Goal: Task Accomplishment & Management: Complete application form

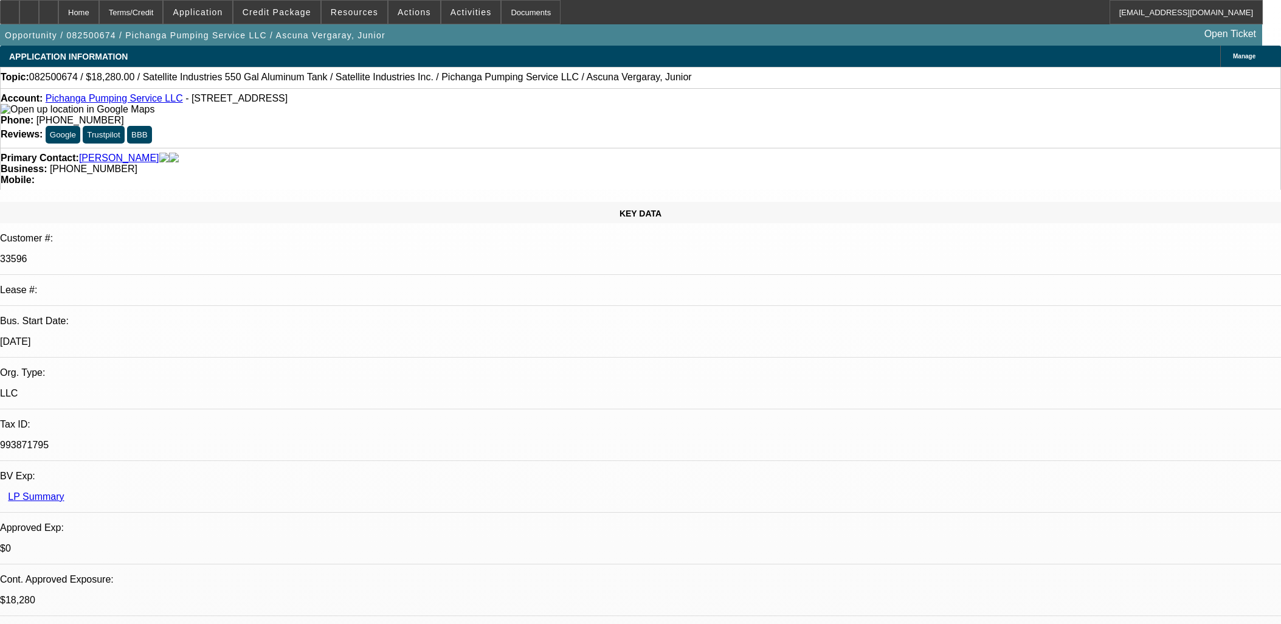
select select "0"
select select "2"
select select "0.1"
select select "4"
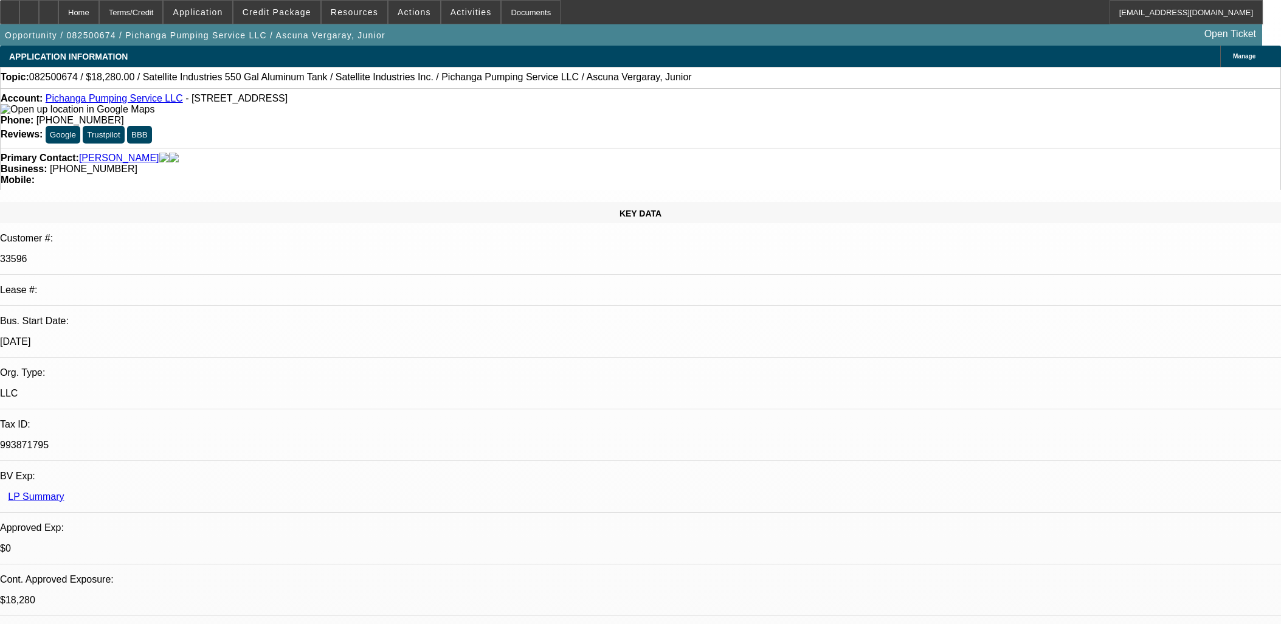
select select "0"
select select "2"
select select "0.1"
select select "4"
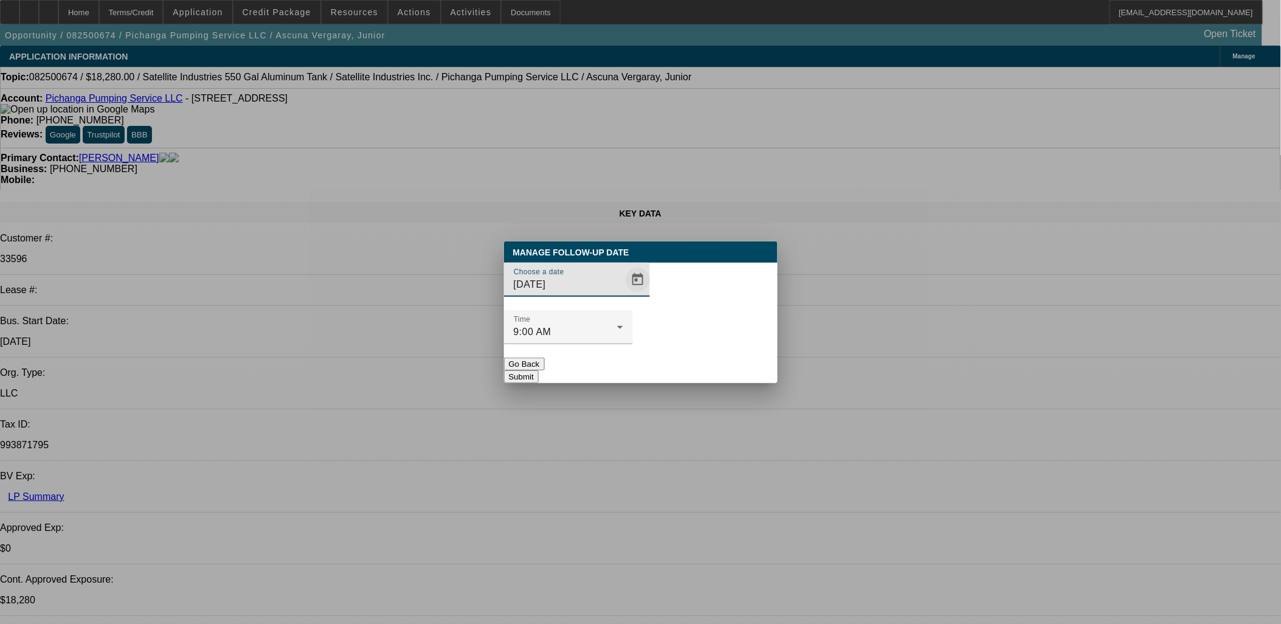
click at [623, 294] on span "Open calendar" at bounding box center [637, 279] width 29 height 29
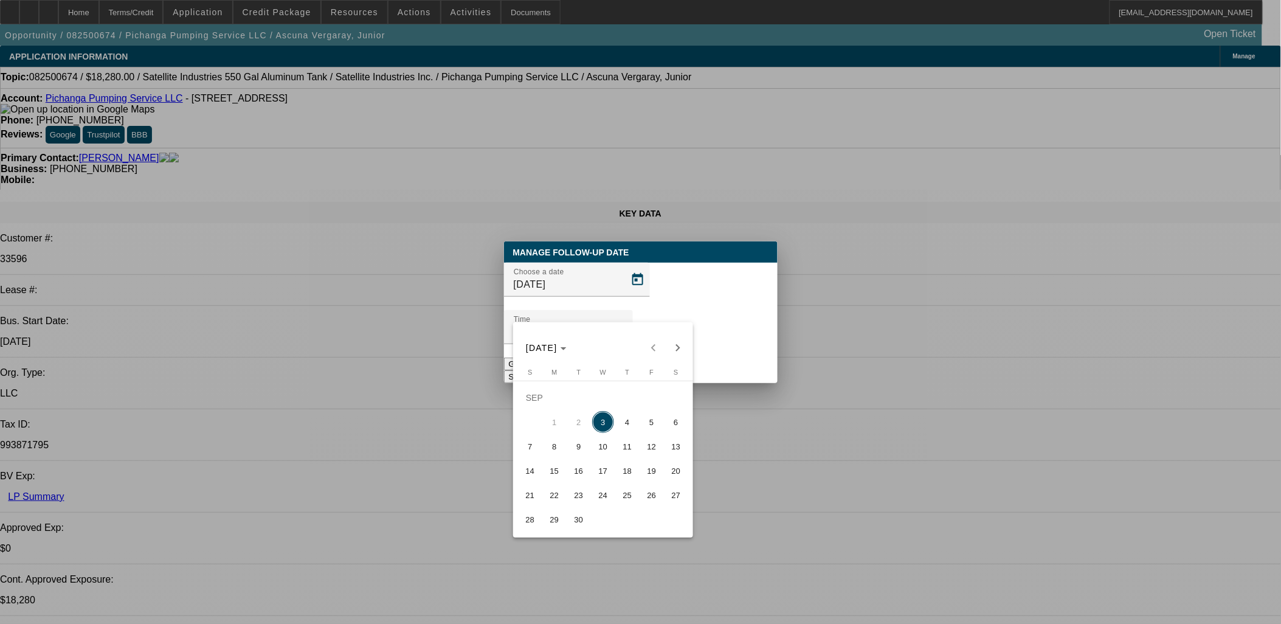
click at [627, 433] on span "4" at bounding box center [627, 422] width 22 height 22
type input "[DATE]"
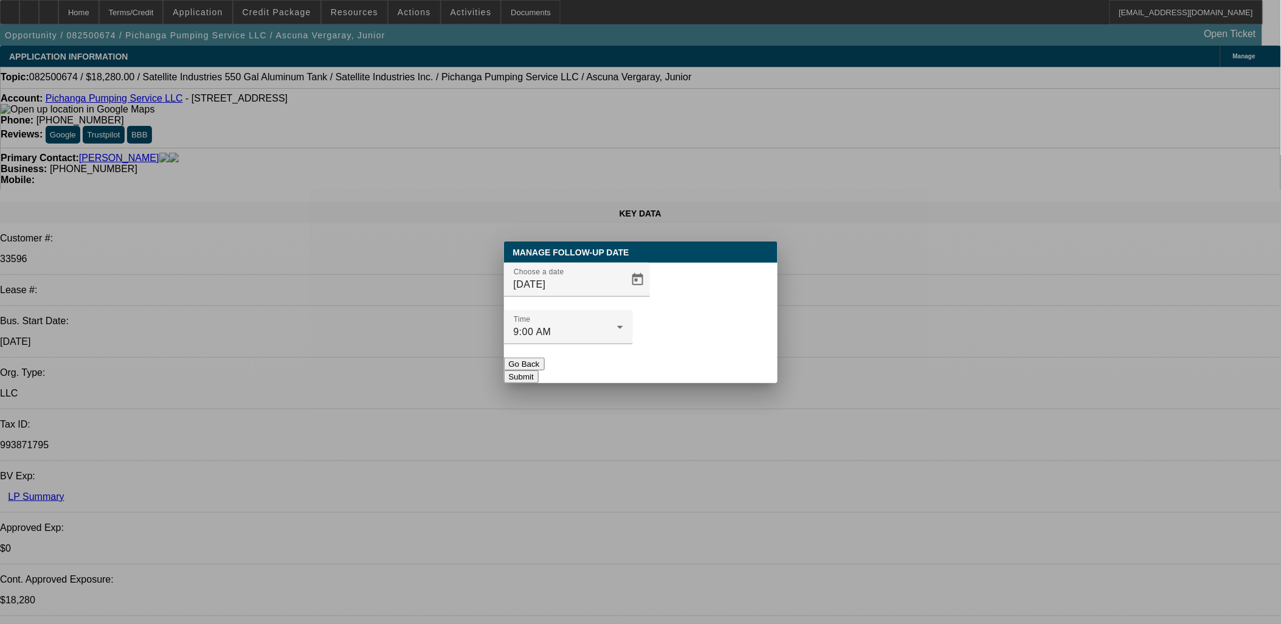
click at [539, 370] on button "Submit" at bounding box center [521, 376] width 35 height 13
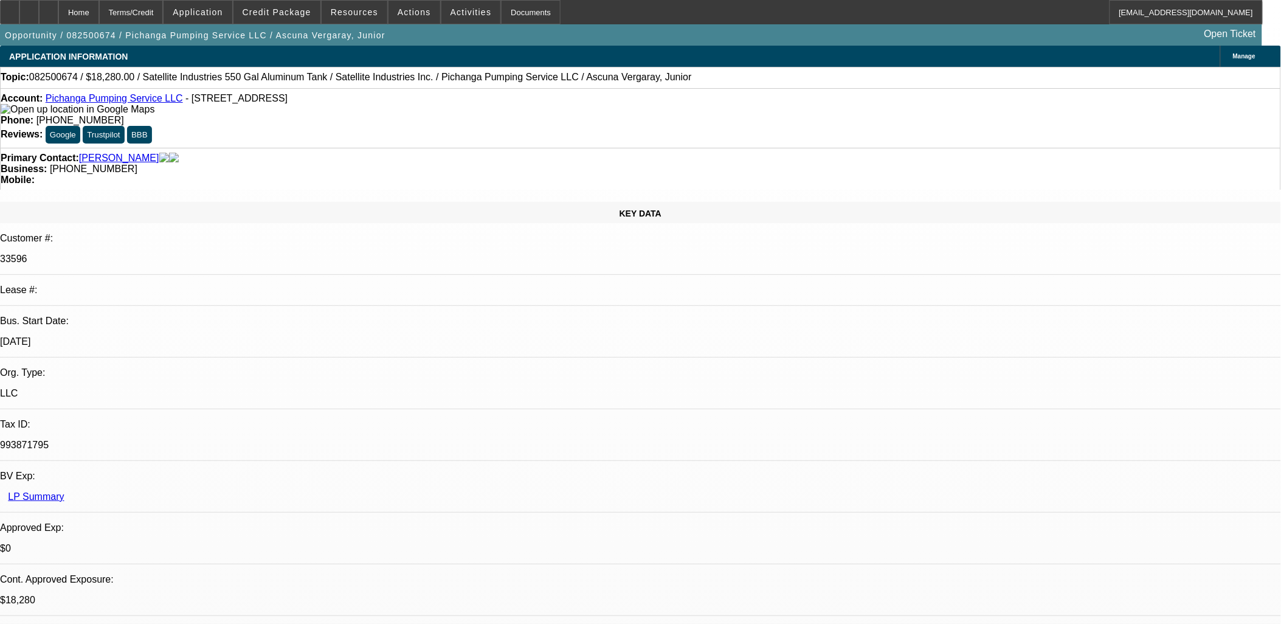
radio input "true"
click at [297, 10] on span "Credit Package" at bounding box center [277, 12] width 69 height 10
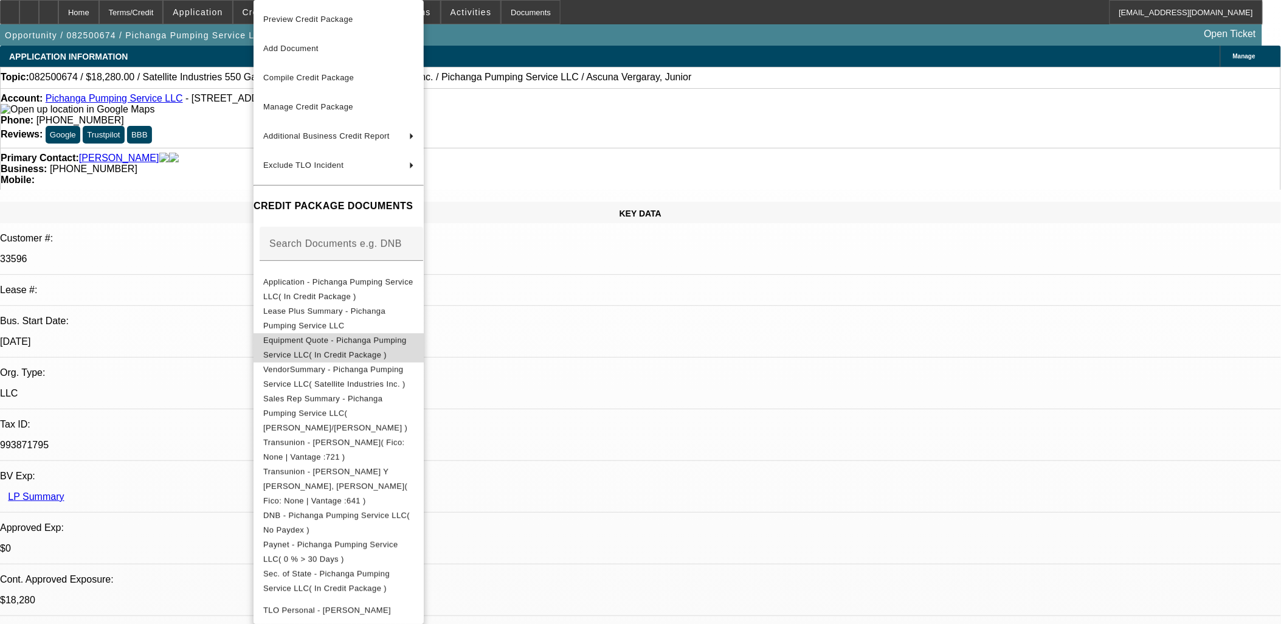
click at [350, 346] on span "Equipment Quote - Pichanga Pumping Service LLC( In Credit Package )" at bounding box center [338, 347] width 151 height 29
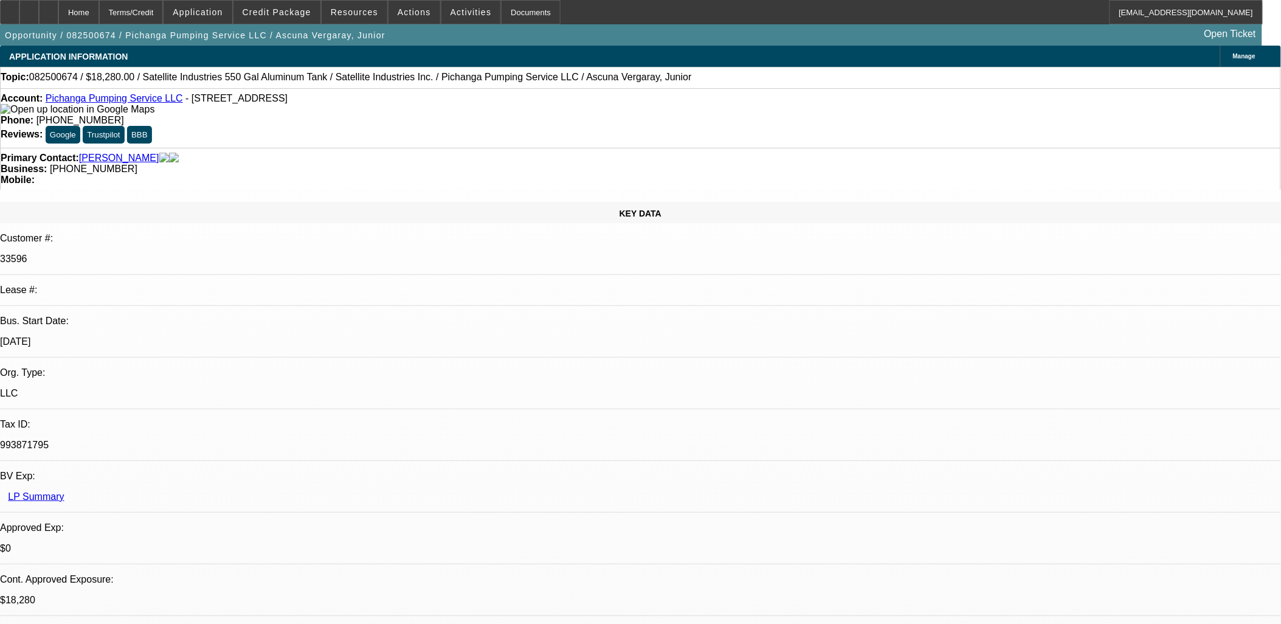
type textarea "FU with [PERSON_NAME] if no response."
radio input "true"
click at [304, 6] on span at bounding box center [276, 12] width 87 height 29
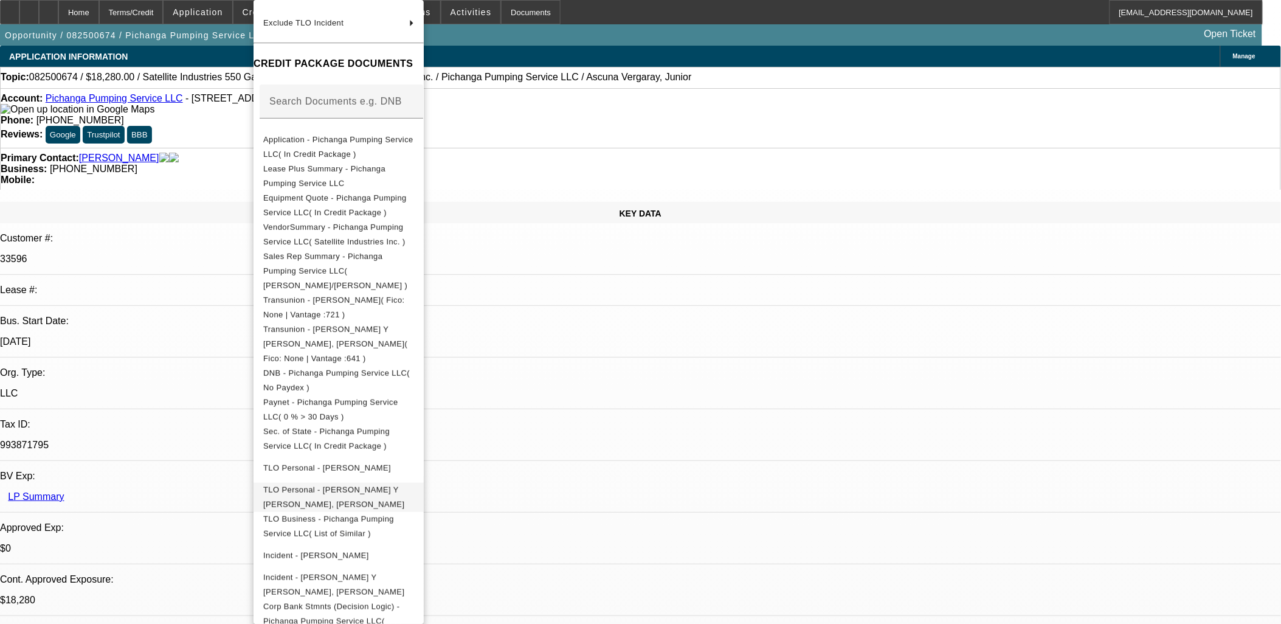
scroll to position [190, 0]
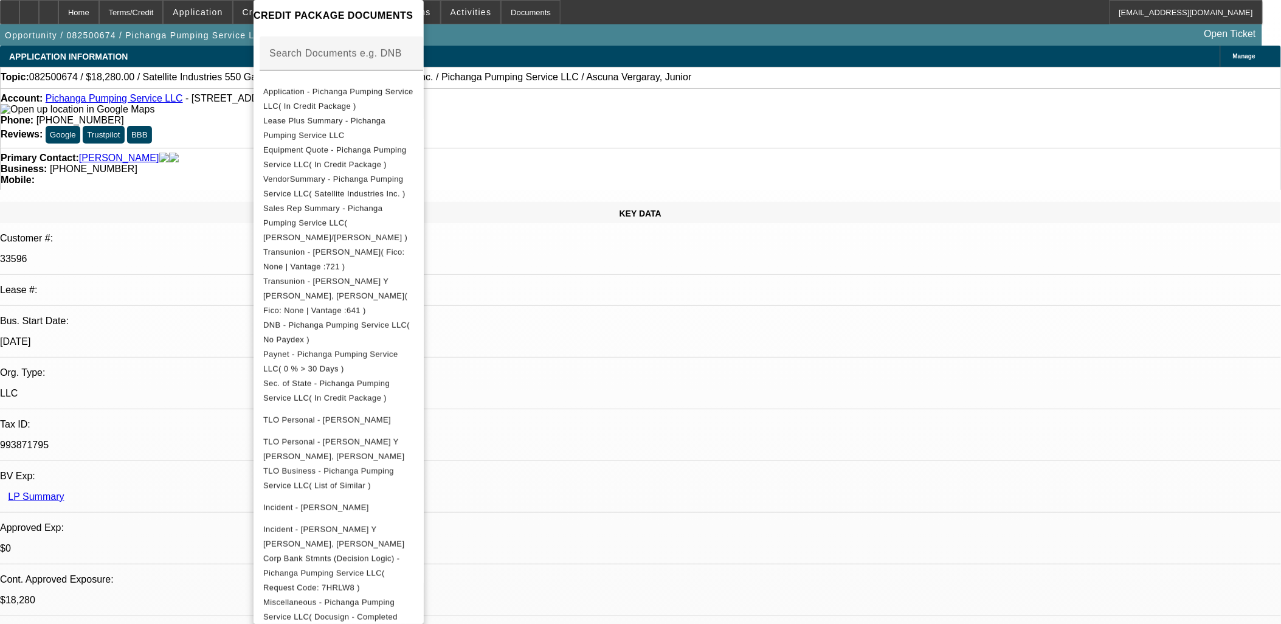
click at [624, 357] on div at bounding box center [640, 312] width 1281 height 624
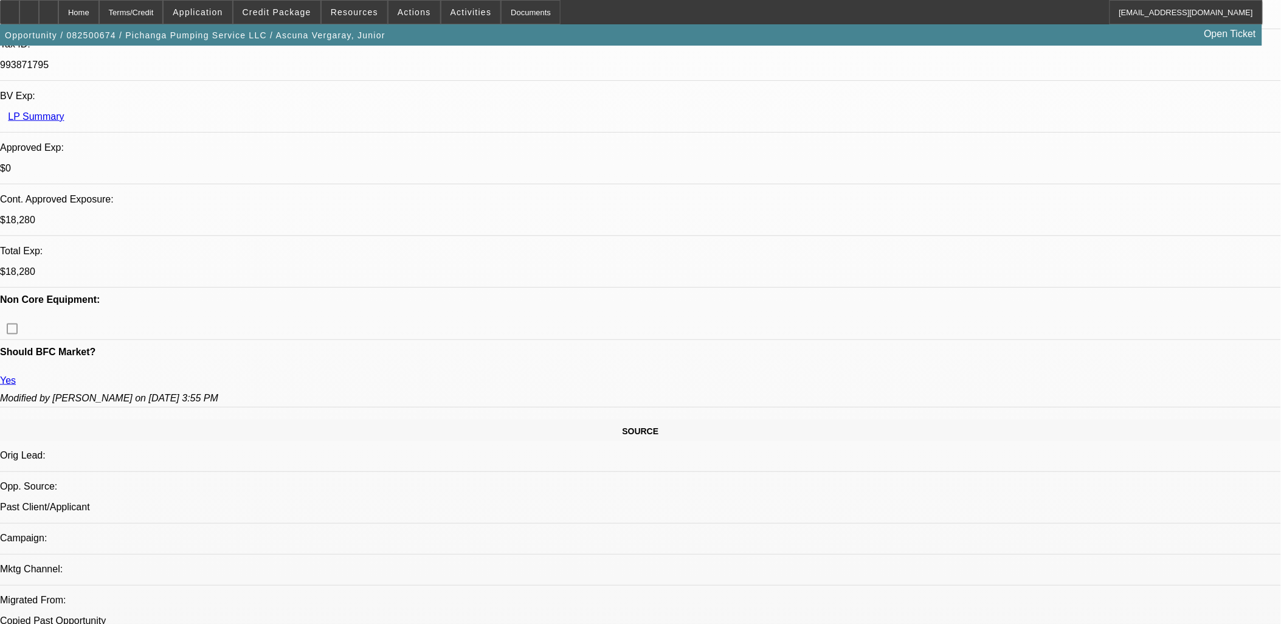
scroll to position [67, 0]
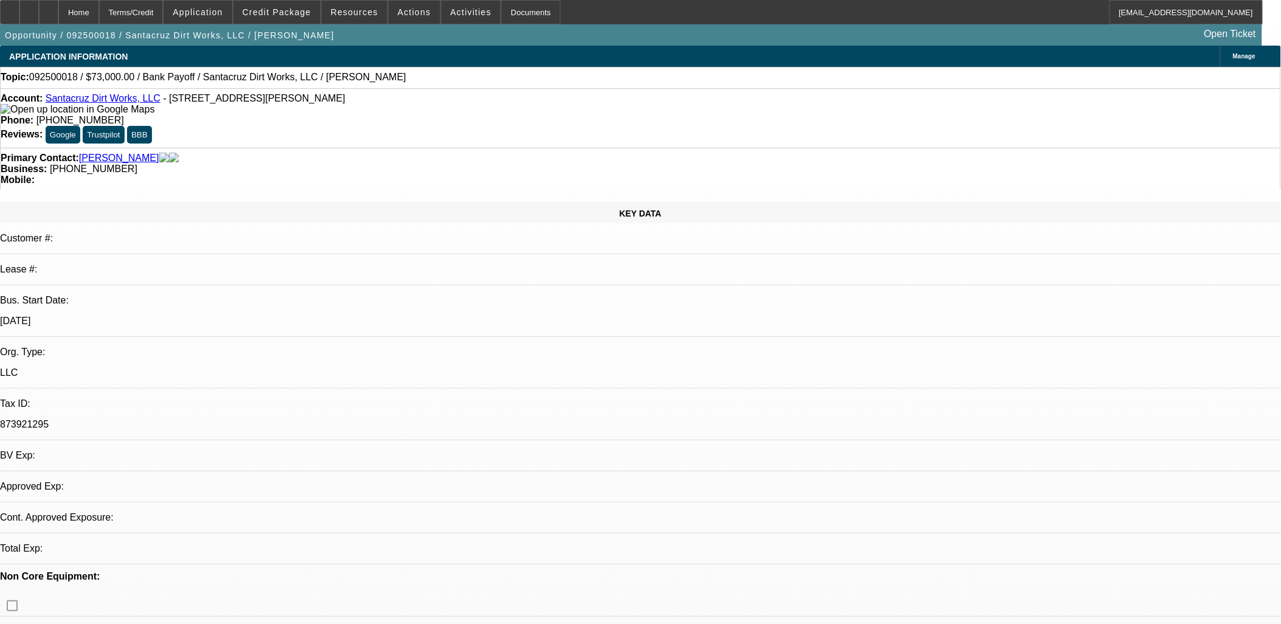
select select "0"
select select "2"
select select "0.1"
select select "1"
select select "2"
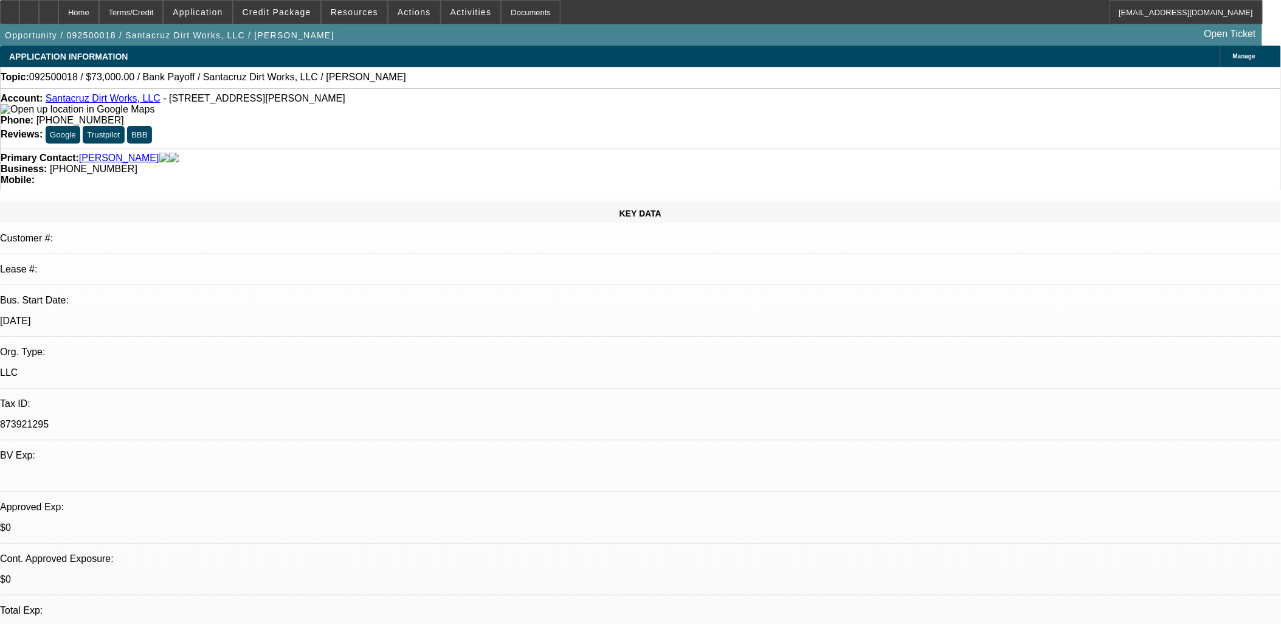
select select "4"
click at [39, 15] on div at bounding box center [28, 12] width 19 height 24
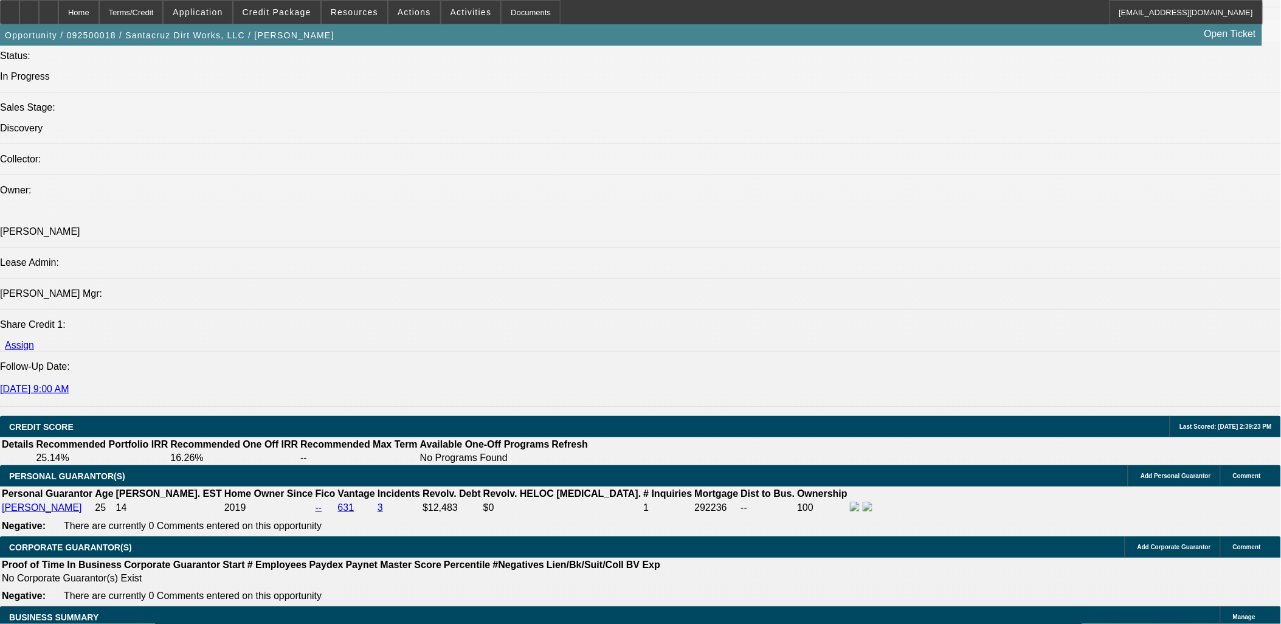
scroll to position [1553, 0]
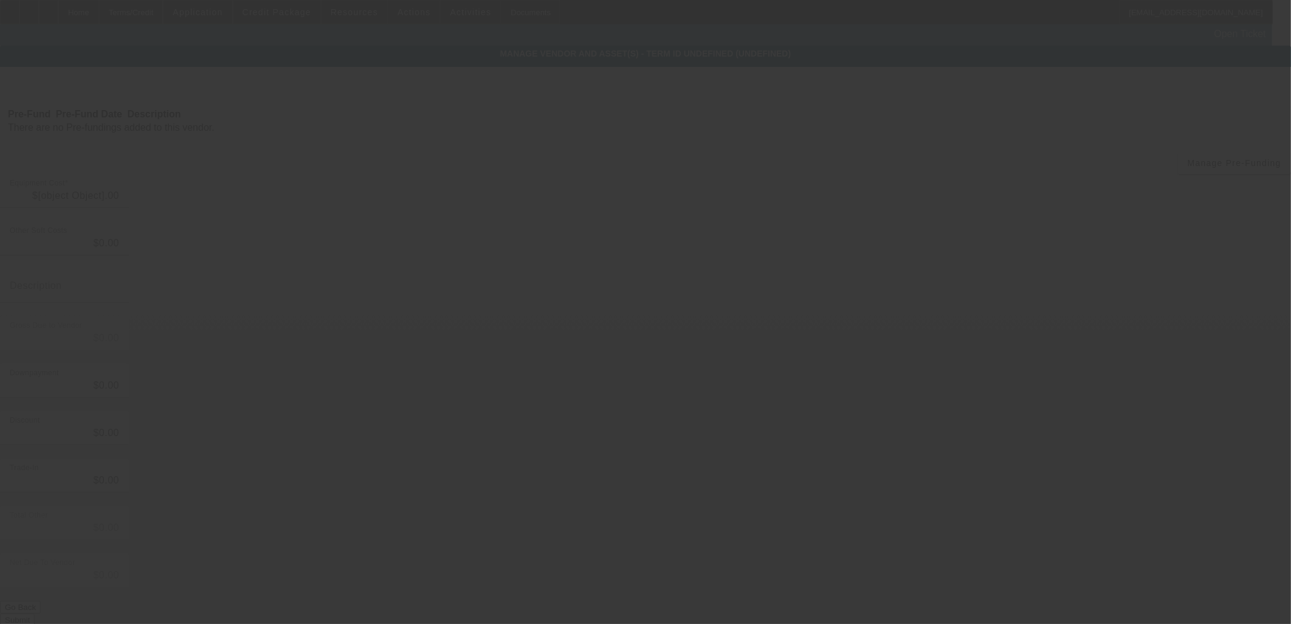
type input "$73,000.00"
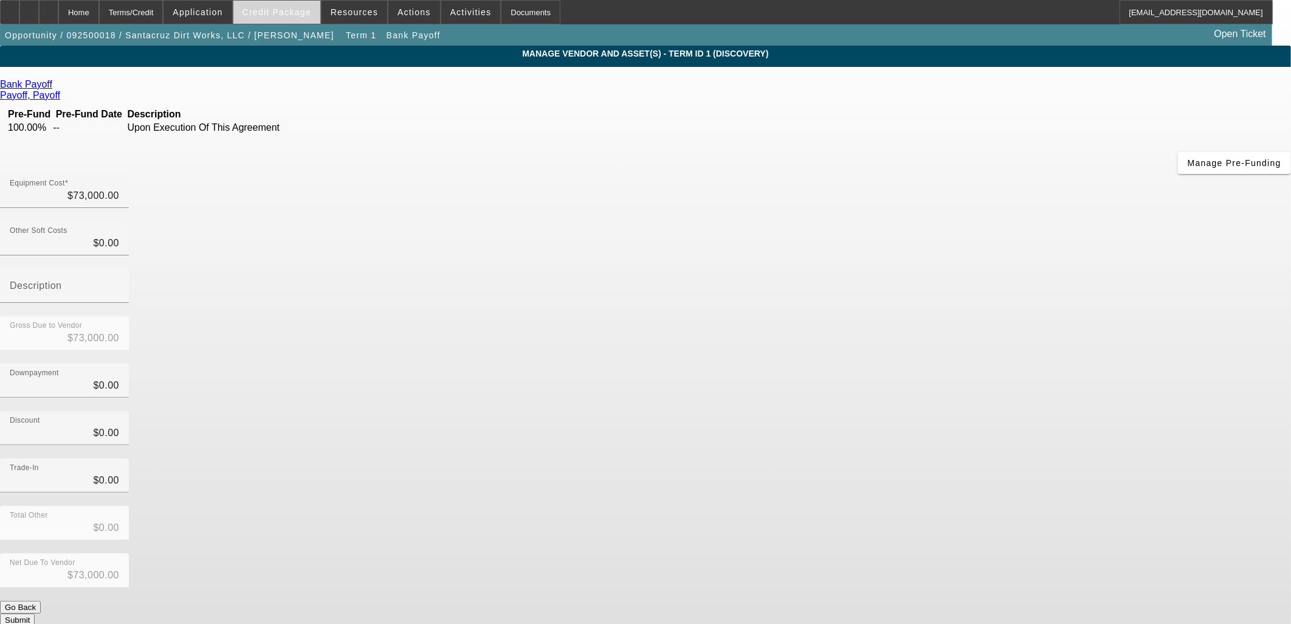
click at [284, 9] on span "Credit Package" at bounding box center [277, 12] width 69 height 10
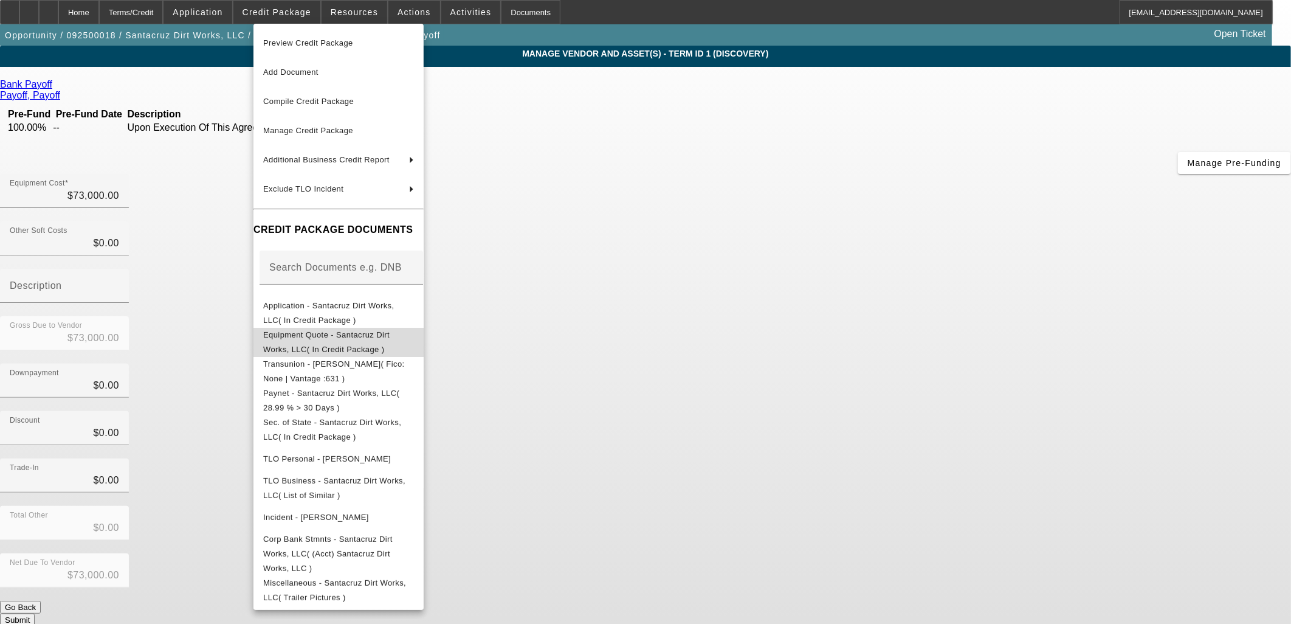
click at [349, 330] on span "Equipment Quote - Santacruz Dirt Works, LLC( In Credit Package )" at bounding box center [338, 341] width 151 height 29
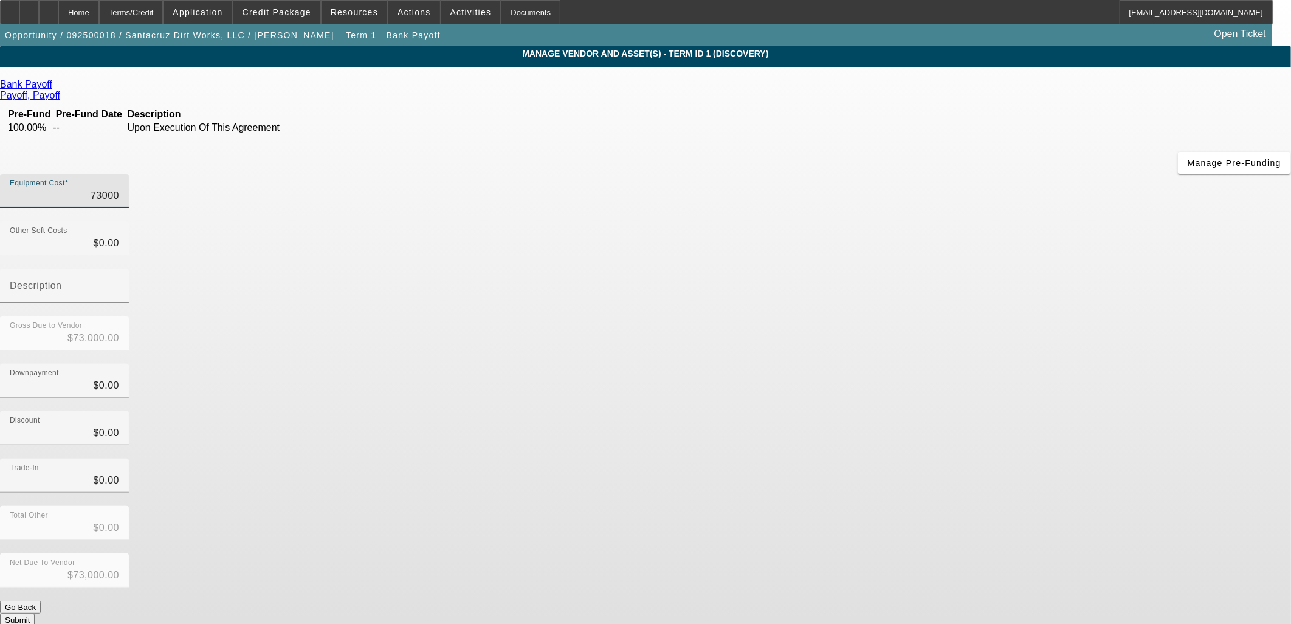
click at [119, 188] on input "73000" at bounding box center [64, 195] width 109 height 15
type input "6"
type input "$6.00"
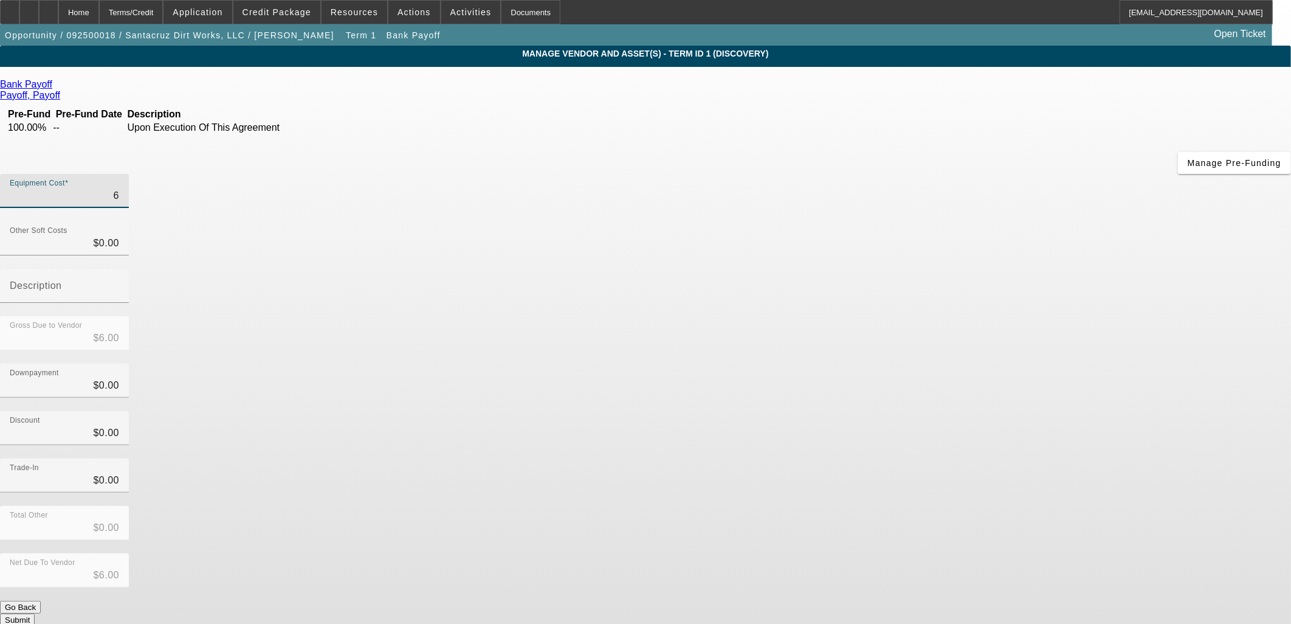
type input "69"
type input "$69.00"
type input "699"
type input "$699.00"
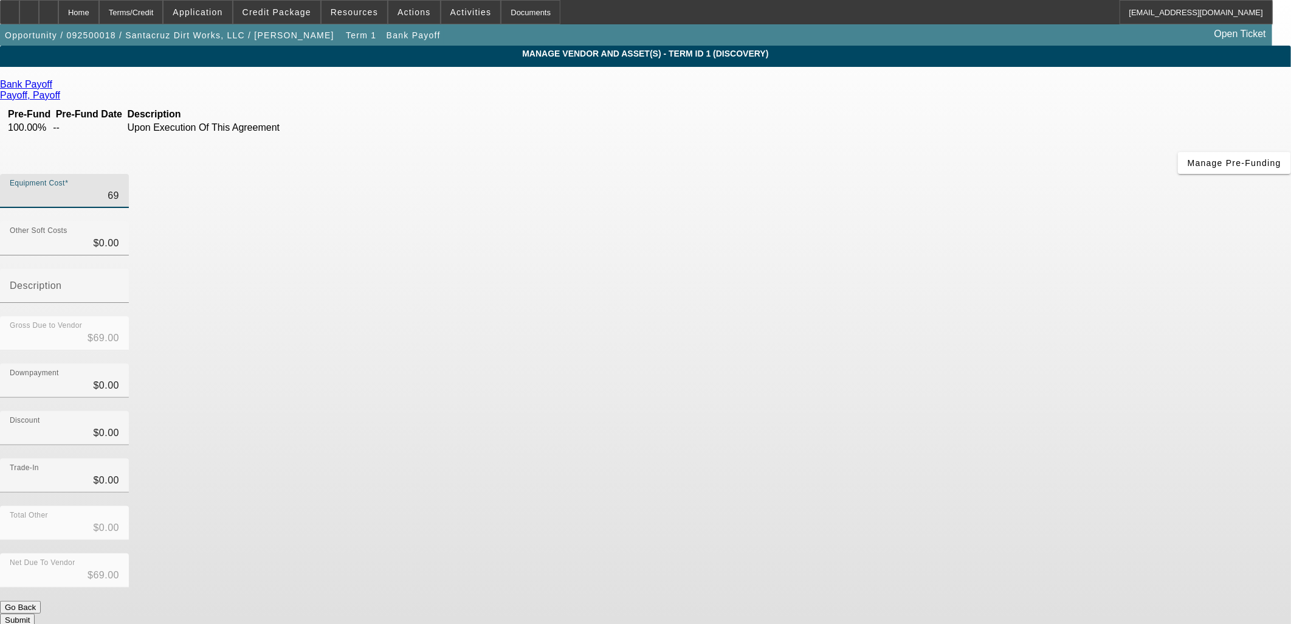
type input "$699.00"
type input "6995"
type input "$6,995.00"
type input "69954"
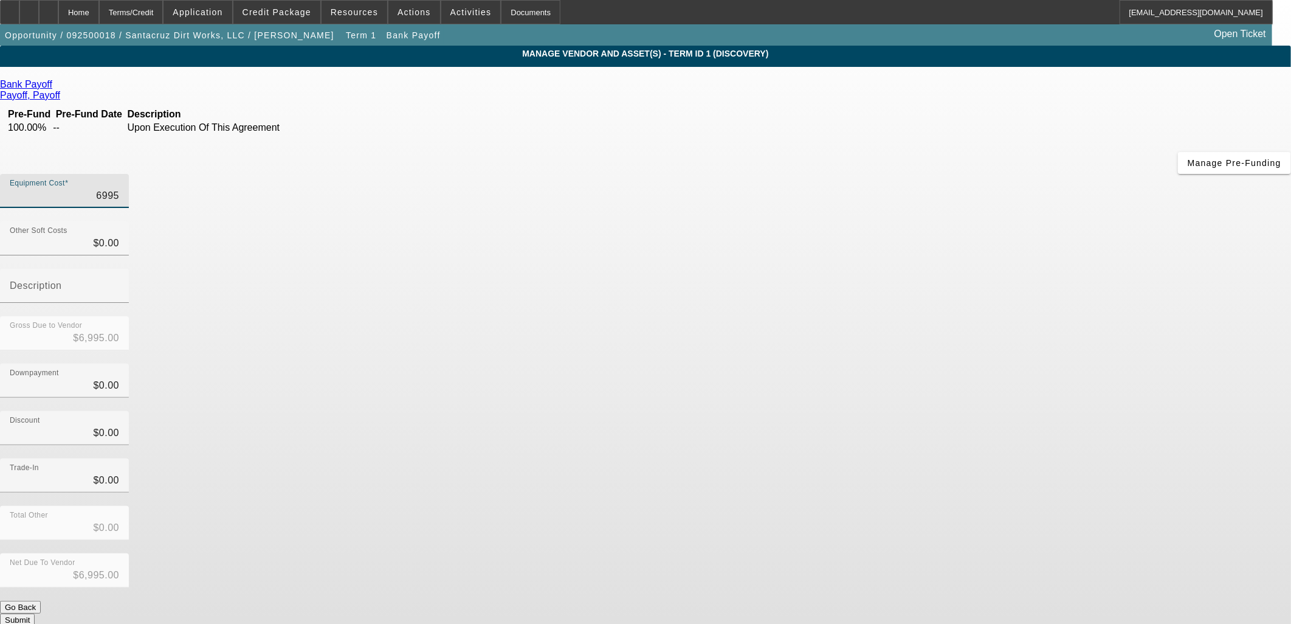
type input "$69,954.00"
type input "69954.6"
type input "$69,954.60"
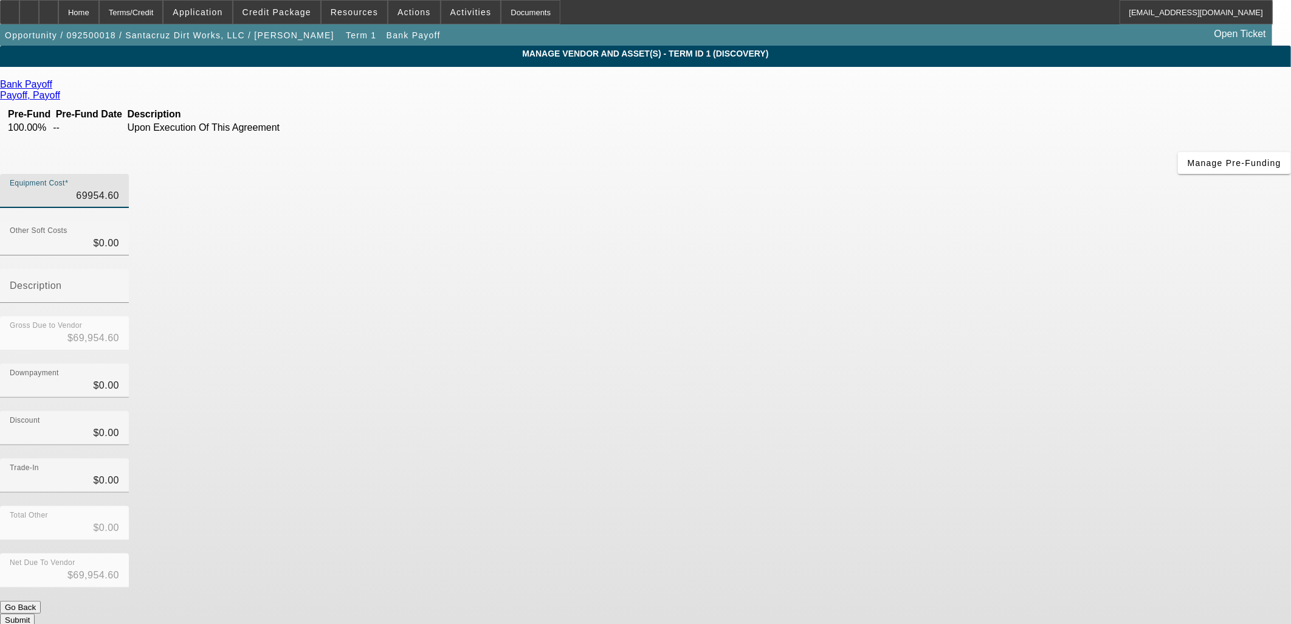
type input "$69,954.60"
click at [876, 364] on div "Downpayment $0.00" at bounding box center [645, 387] width 1291 height 47
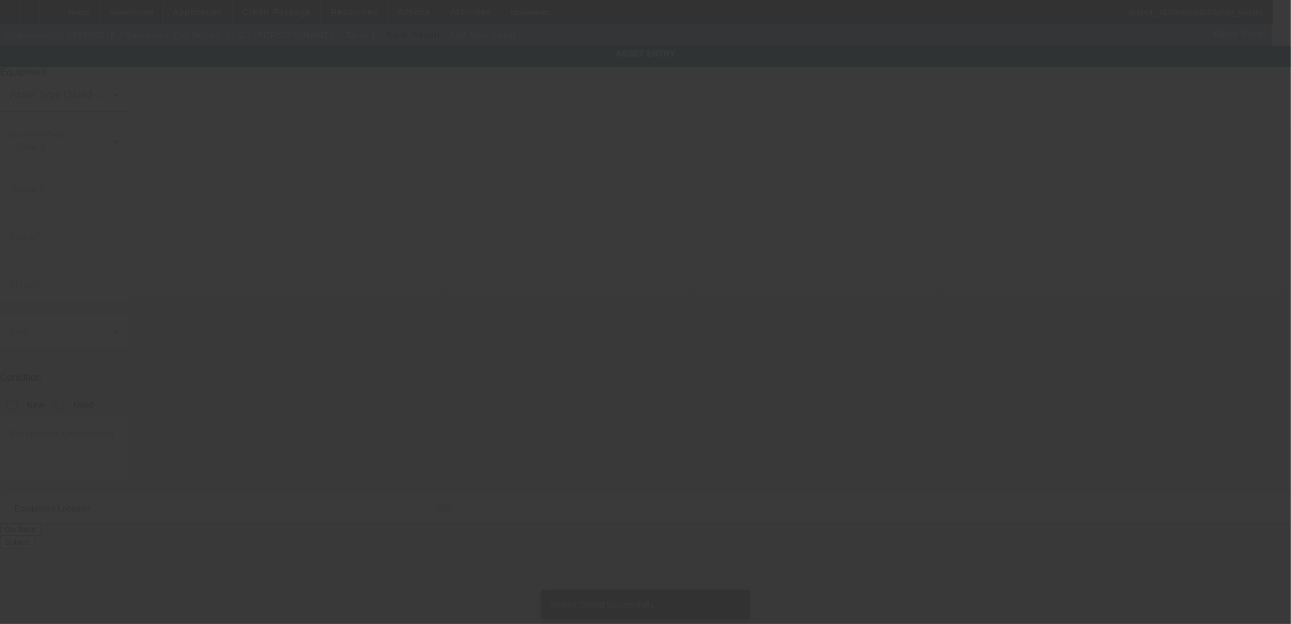
type input "4511 Marble Front Rd"
type input "Caldwell"
type input "83605"
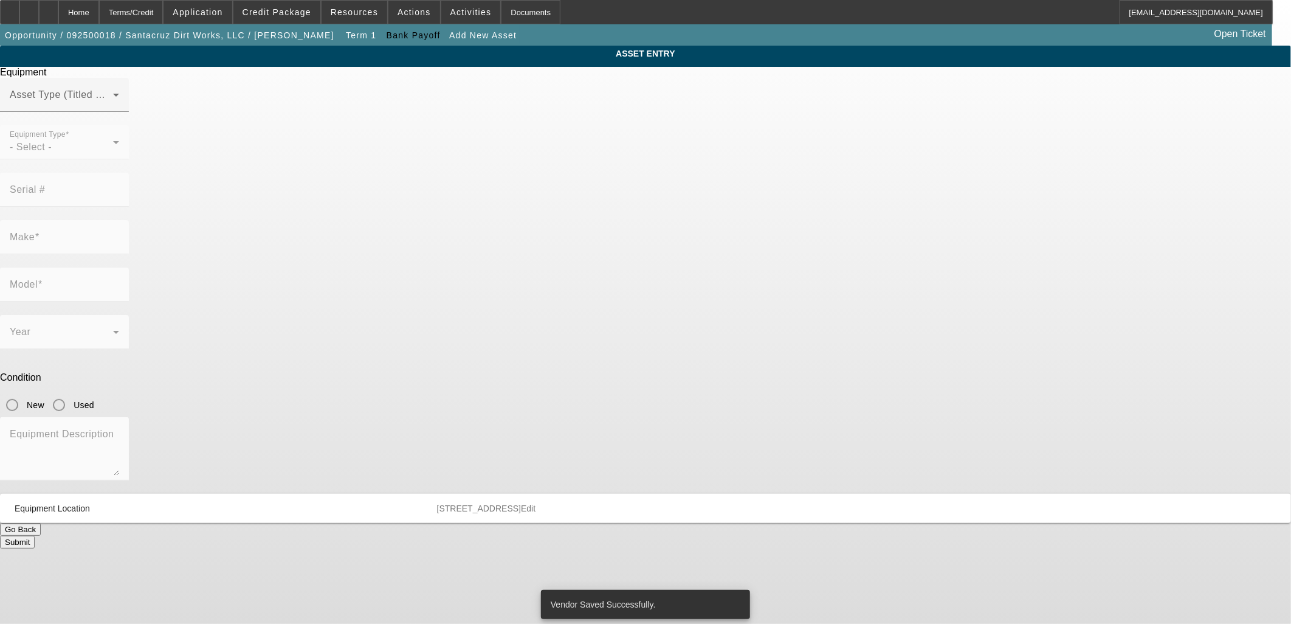
click at [41, 523] on button "Go Back" at bounding box center [20, 529] width 41 height 13
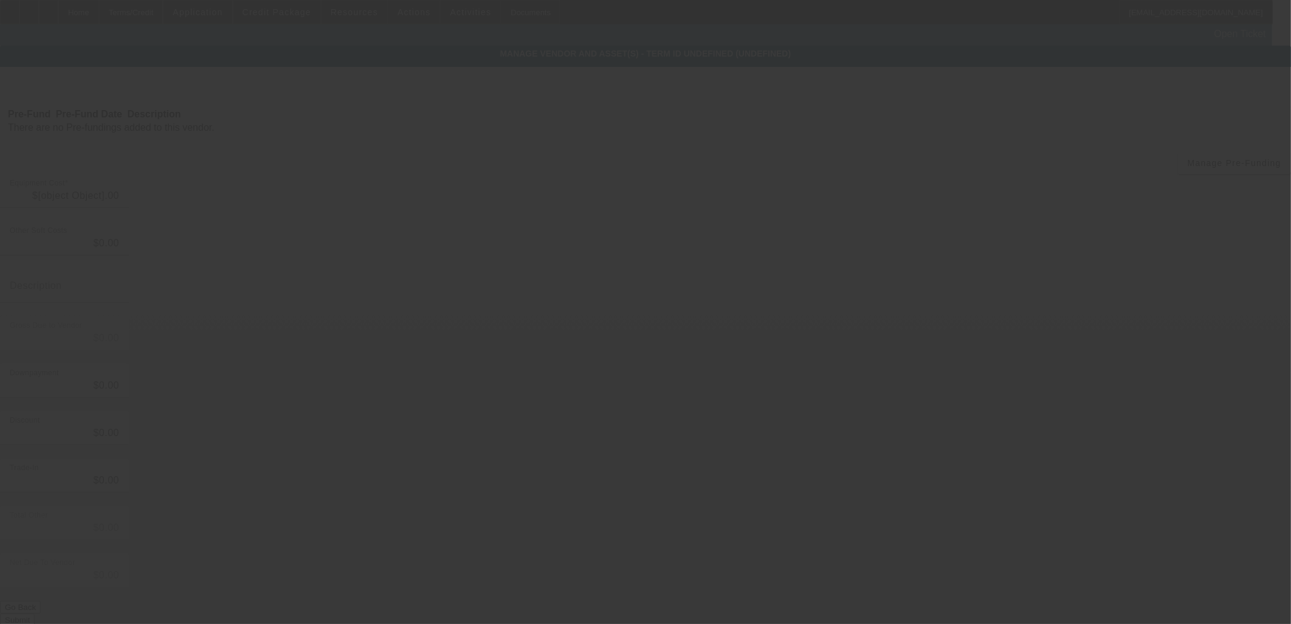
type input "$69,954.60"
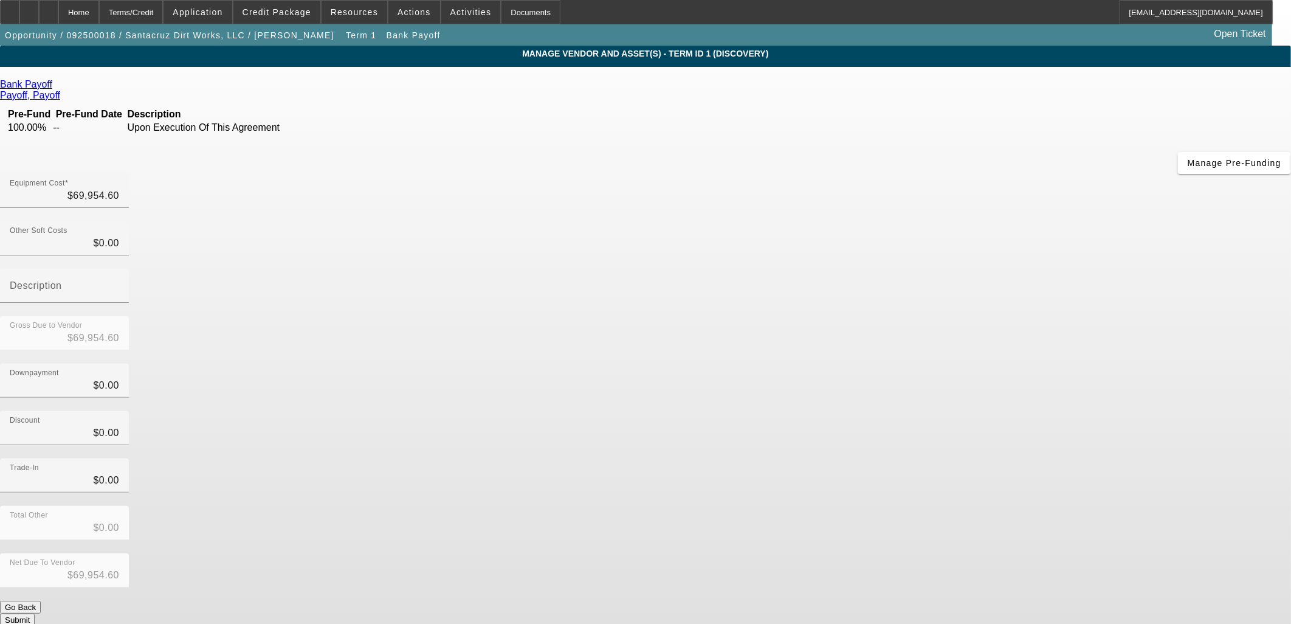
click at [55, 87] on icon at bounding box center [55, 84] width 0 height 10
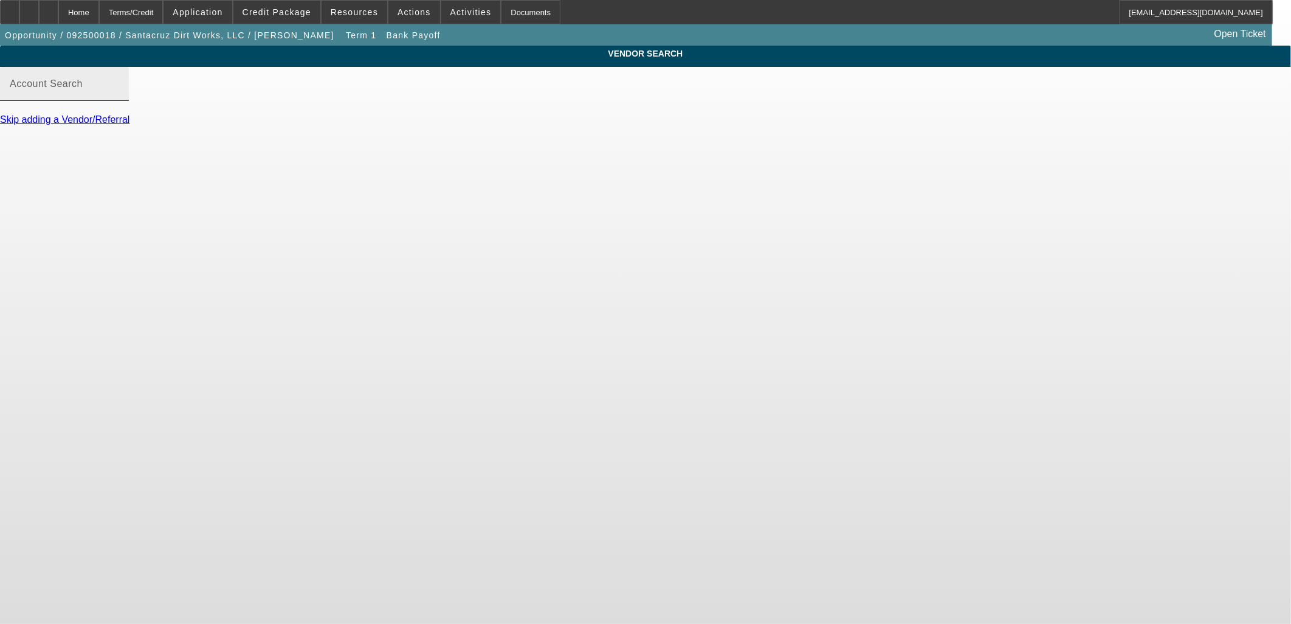
click at [83, 89] on mat-label "Account Search" at bounding box center [46, 83] width 73 height 10
click at [119, 96] on input "Account Search" at bounding box center [64, 88] width 109 height 15
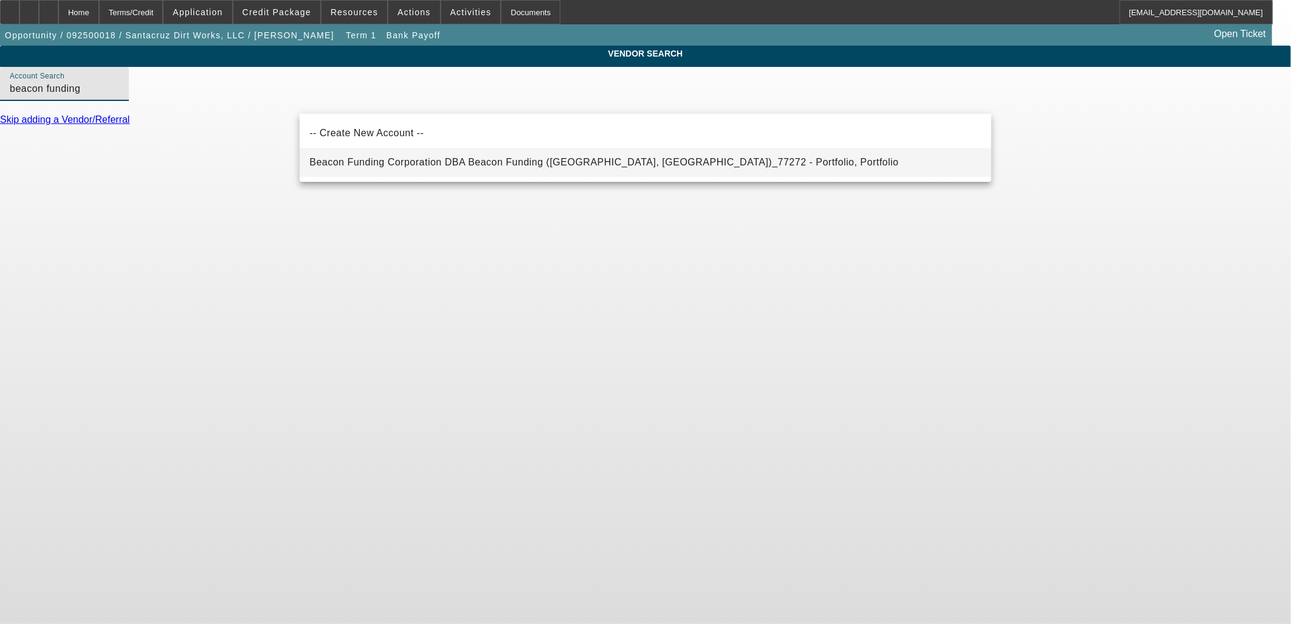
click at [469, 168] on span "Beacon Funding Corporation DBA Beacon Funding (Northbrook, IL)_77272 - Portfoli…" at bounding box center [604, 162] width 590 height 15
type input "Beacon Funding Corporation DBA Beacon Funding (Northbrook, IL)_77272 - Portfoli…"
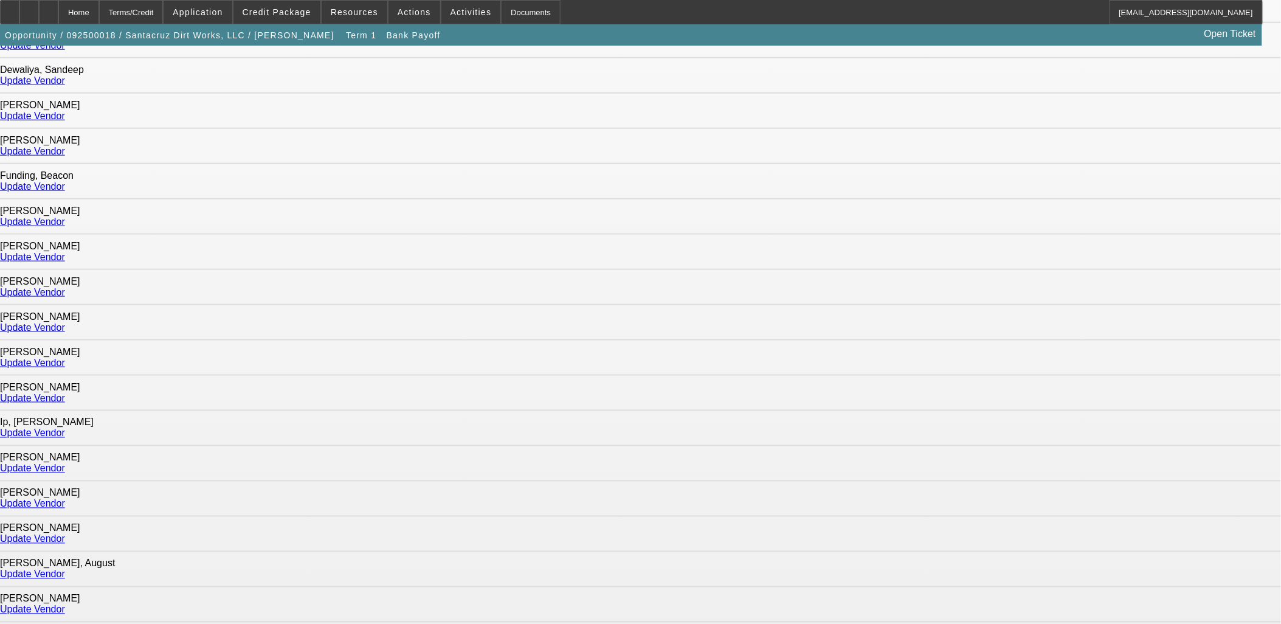
scroll to position [67, 0]
click at [65, 112] on link "Update Vendor" at bounding box center [32, 115] width 65 height 10
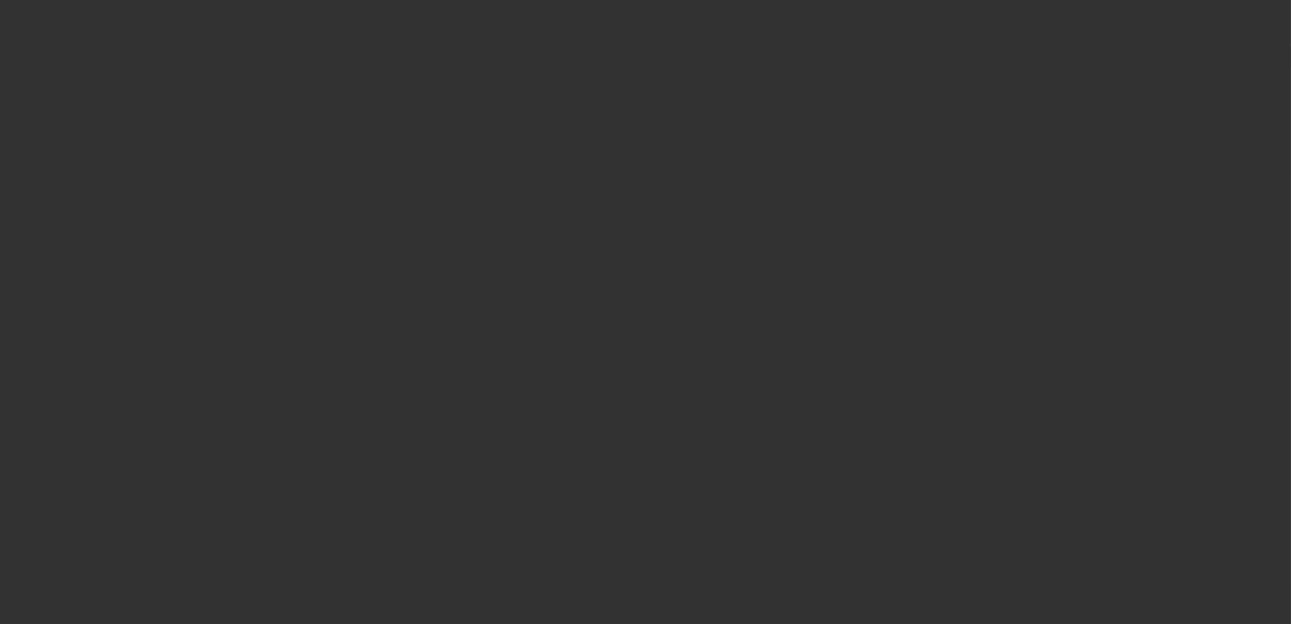
type input "$69,954.60"
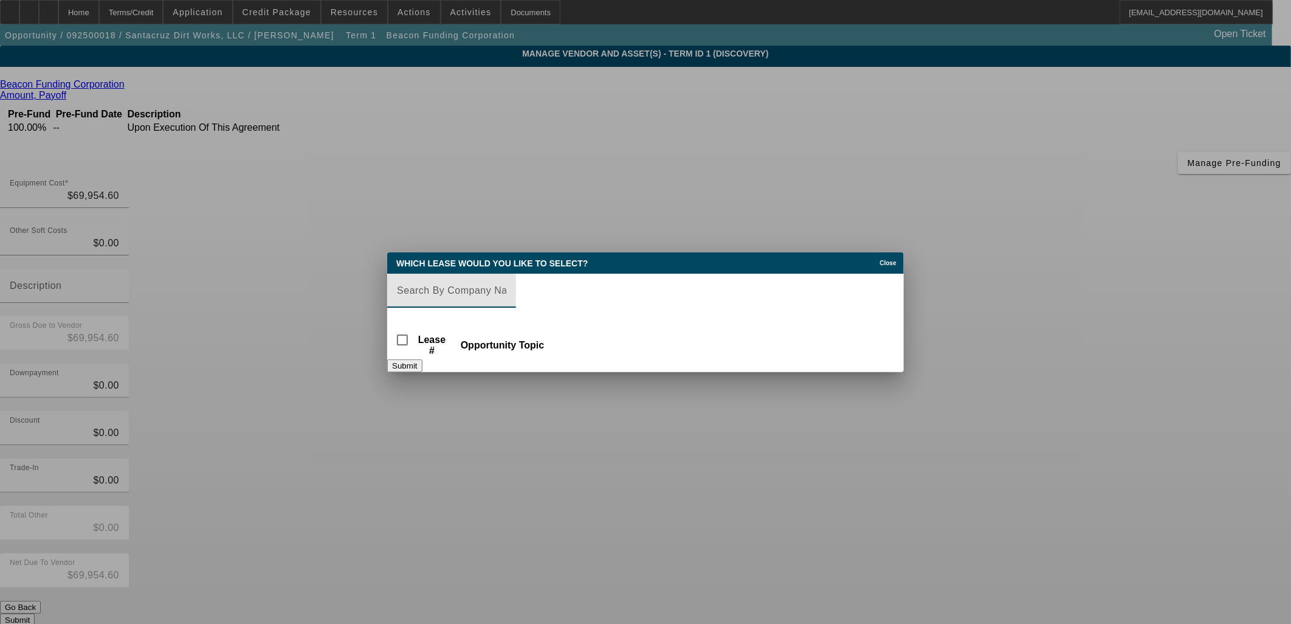
click at [506, 284] on input "Lease Search" at bounding box center [451, 290] width 109 height 15
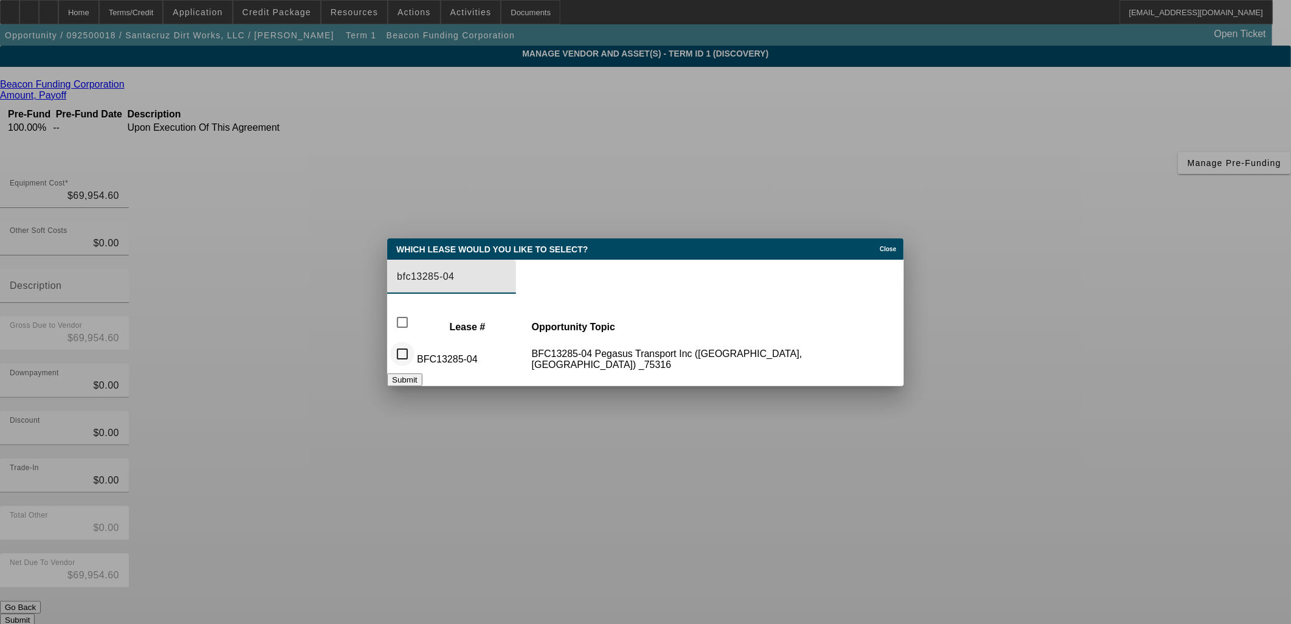
type input "bfc13285-04"
click at [409, 357] on input "checkbox" at bounding box center [402, 354] width 24 height 24
checkbox input "true"
click at [422, 379] on button "Submit" at bounding box center [404, 379] width 35 height 13
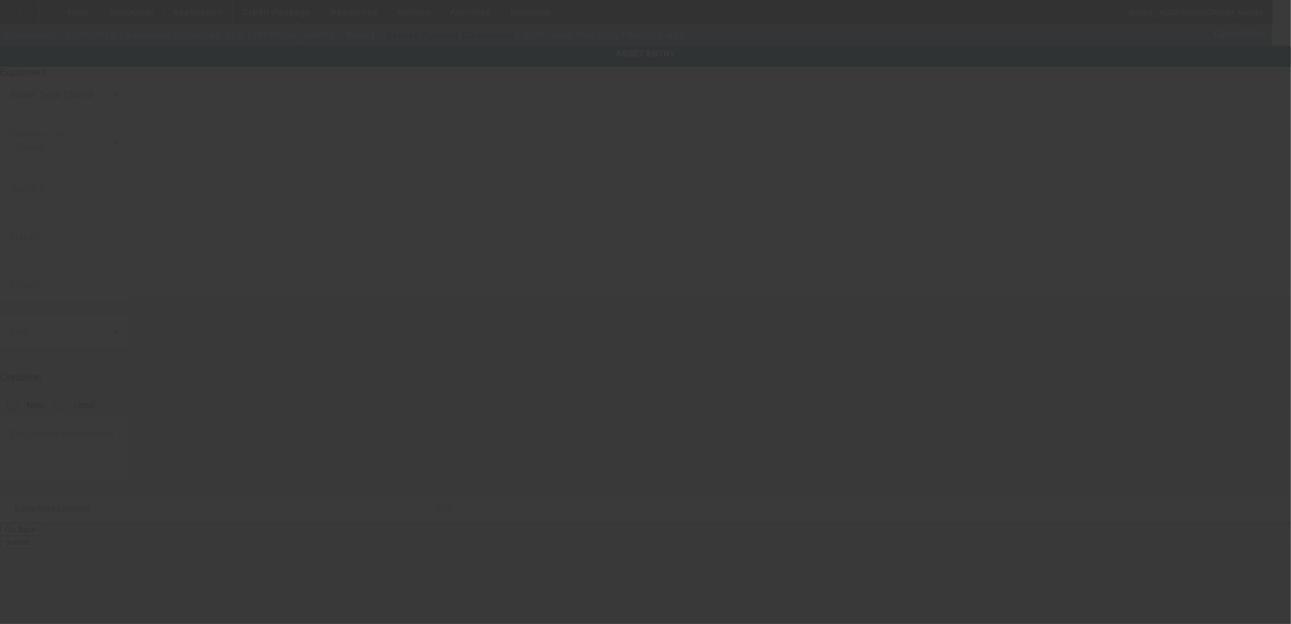
type input "1TKD04331LW092616"
type input "Trail King"
type input "TK60SSD-433"
radio input "true"
type textarea "Trail King TK60SSD-433"
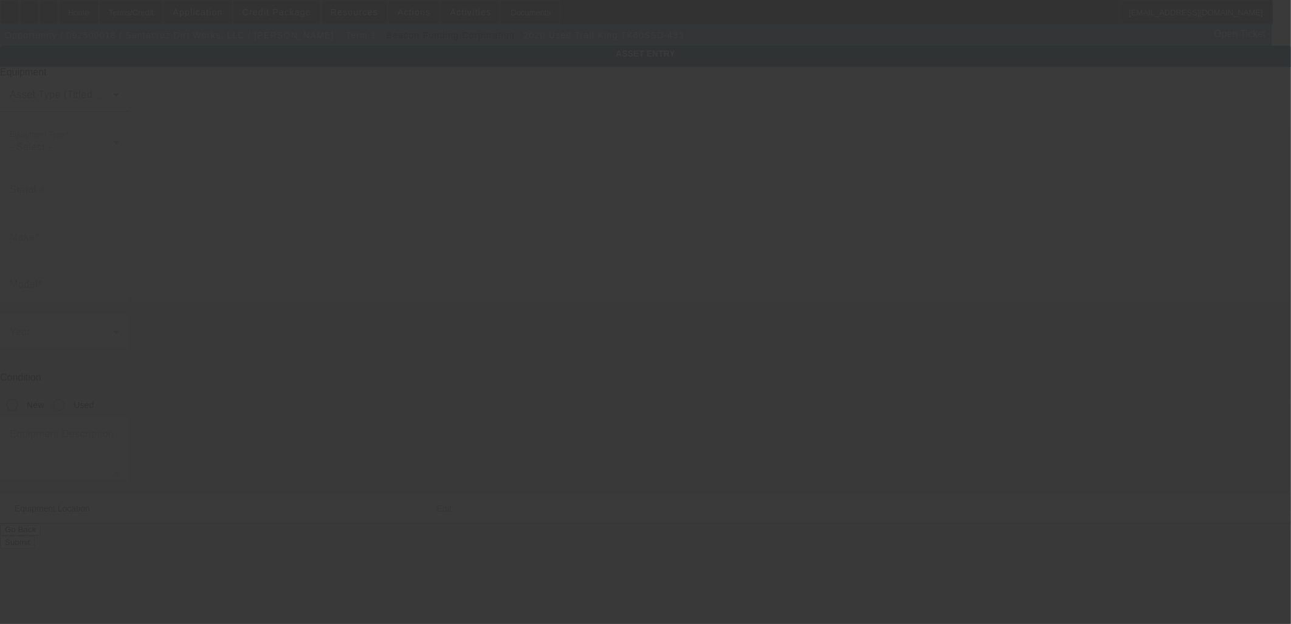
type input "4511 Marble Front Rd"
type input "Caldwell"
type input "83605"
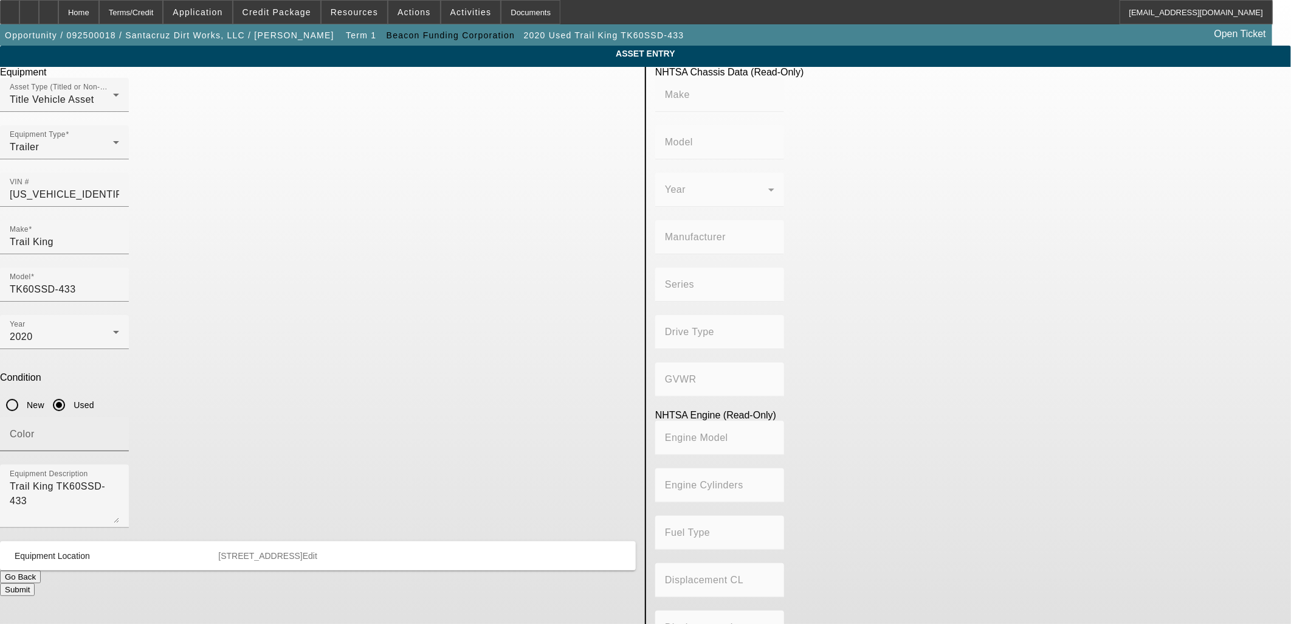
click at [119, 432] on input "Color" at bounding box center [64, 439] width 109 height 15
click at [277, 7] on span "Credit Package" at bounding box center [277, 12] width 69 height 10
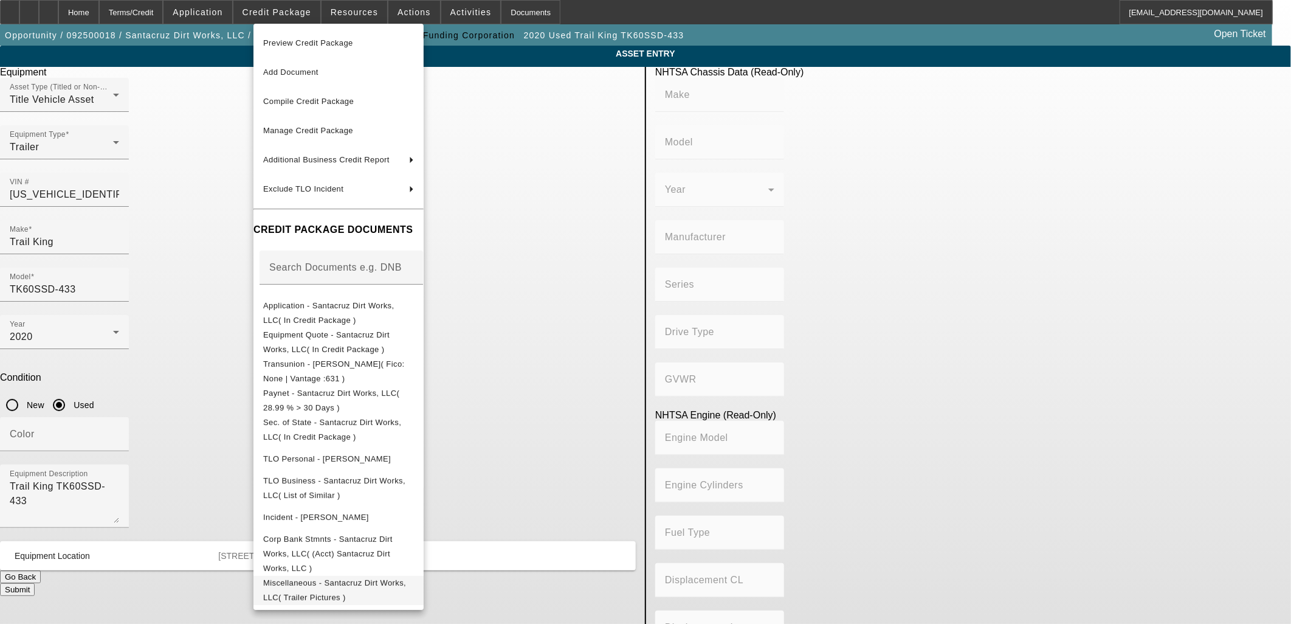
click at [385, 577] on span "Miscellaneous - Santacruz Dirt Works, LLC( Trailer Pictures )" at bounding box center [334, 589] width 143 height 24
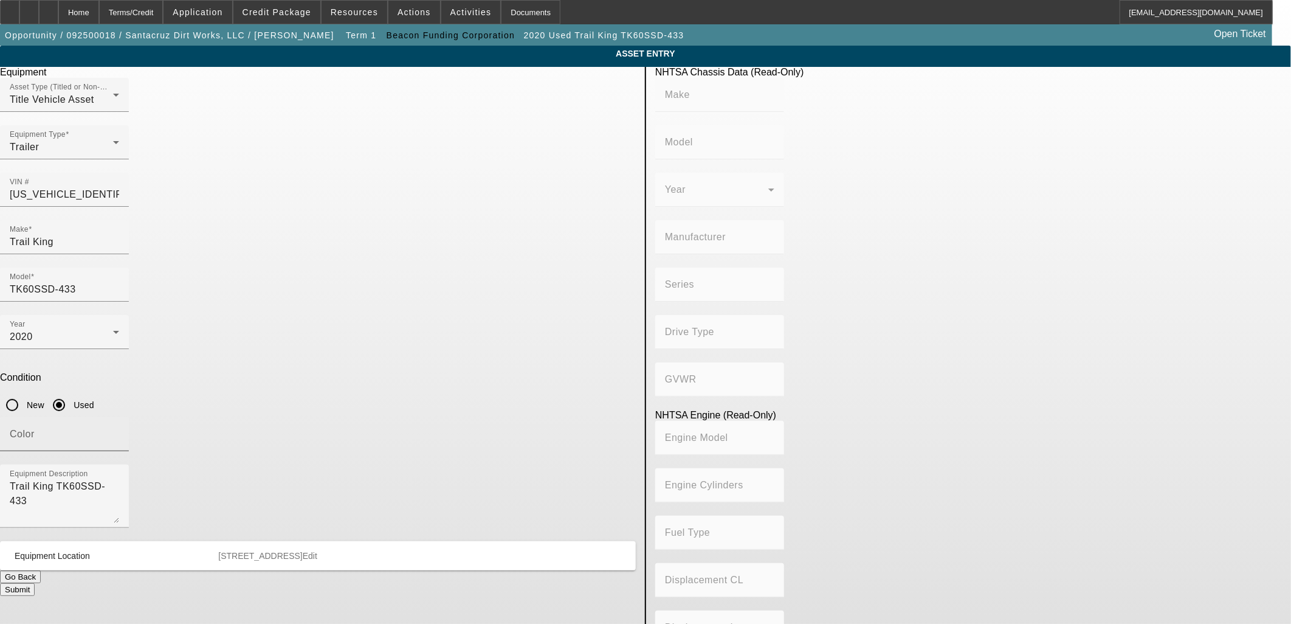
click at [35, 429] on mat-label "Color" at bounding box center [22, 434] width 25 height 10
click at [119, 432] on input "Color" at bounding box center [64, 439] width 109 height 15
type input "Black"
click at [35, 583] on button "Submit" at bounding box center [17, 589] width 35 height 13
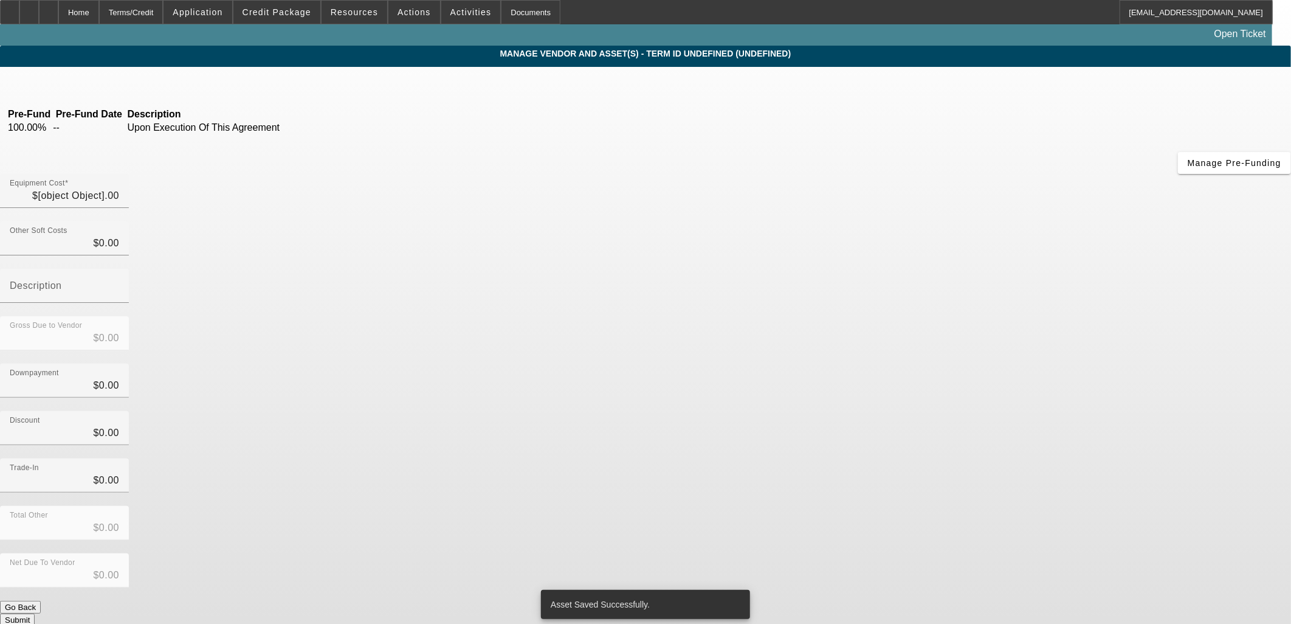
type input "$69,954.60"
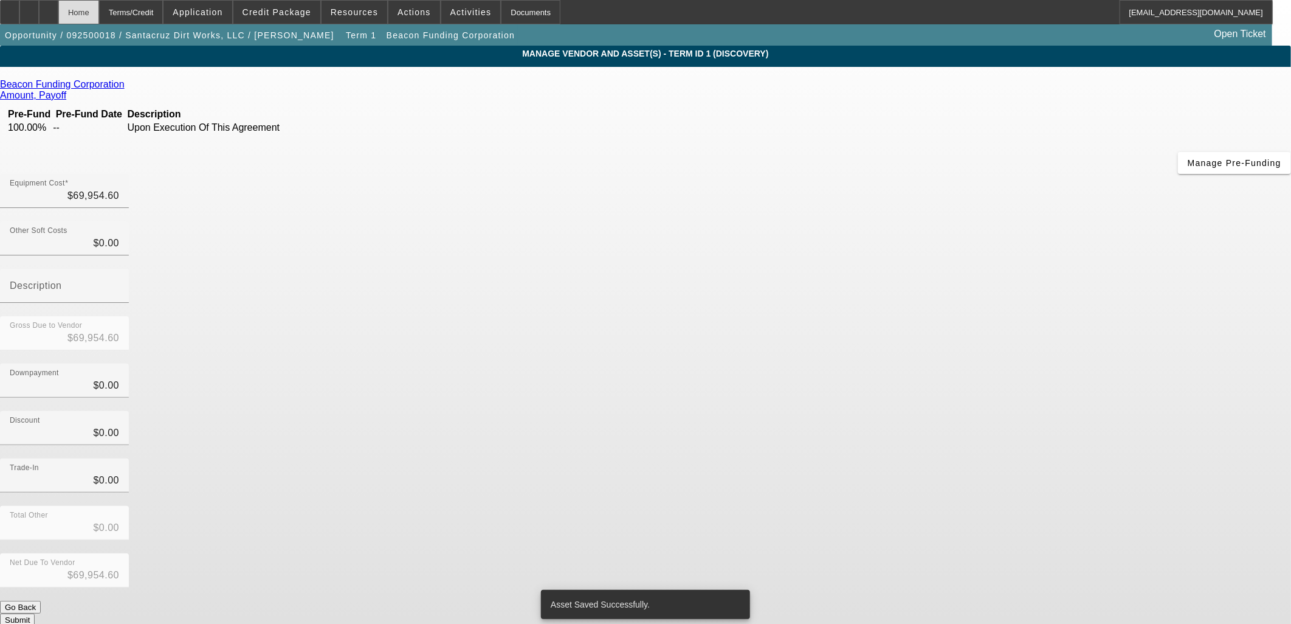
click at [99, 15] on div "Home" at bounding box center [78, 12] width 41 height 24
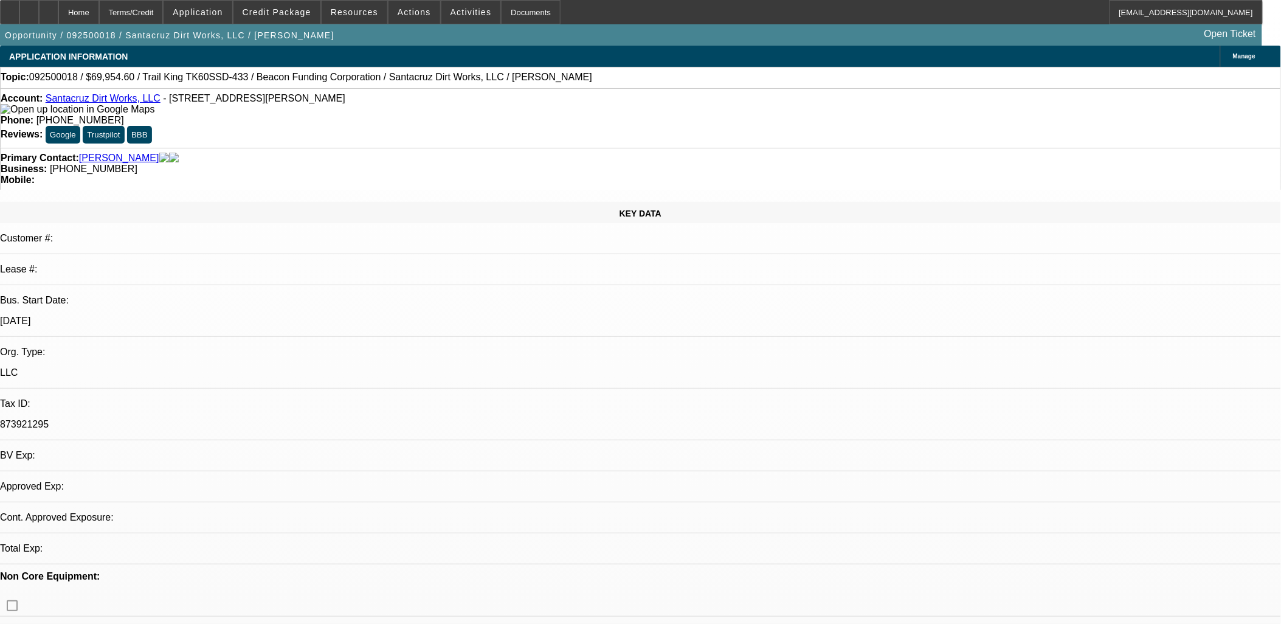
select select "0"
select select "2"
select select "0.1"
select select "4"
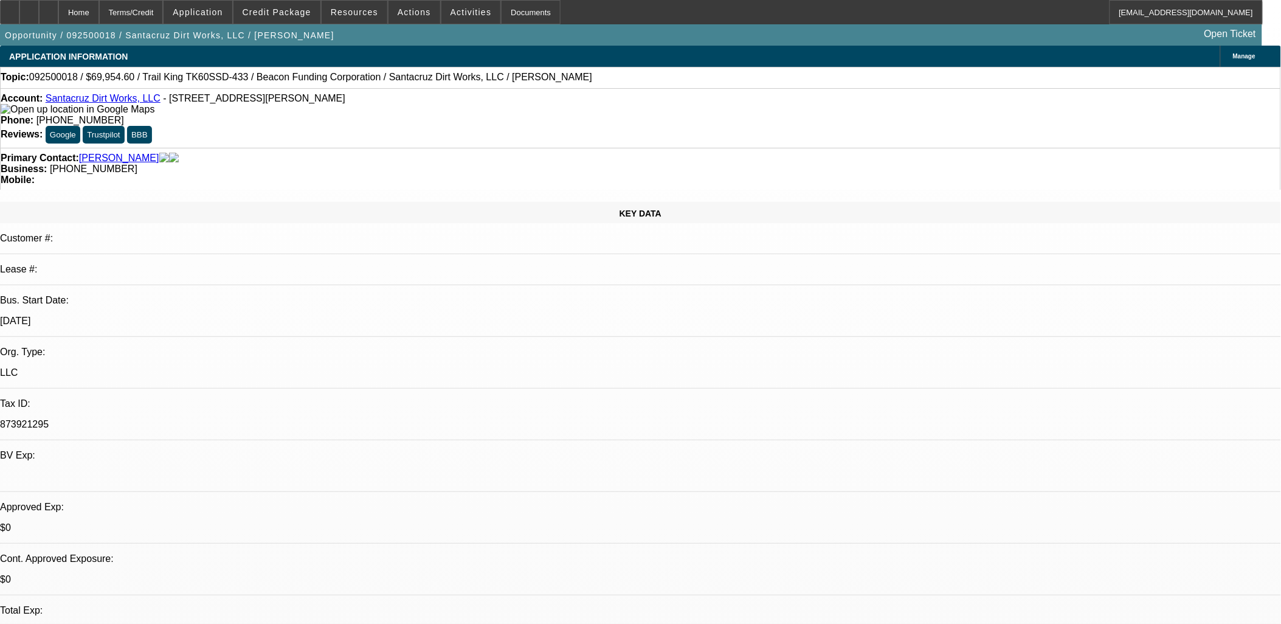
radio input "true"
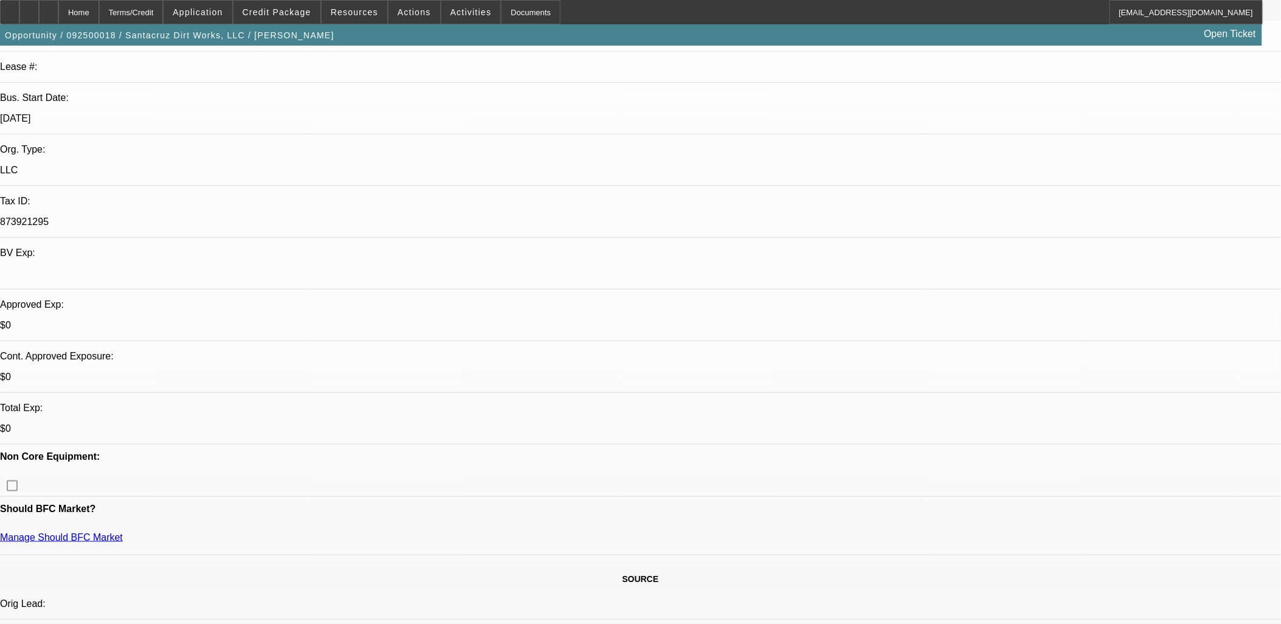
scroll to position [29, 0]
type textarea "Beacon Funding customer Randolph Keckley of Pegasus Transport Inc wants to reti…"
radio input "true"
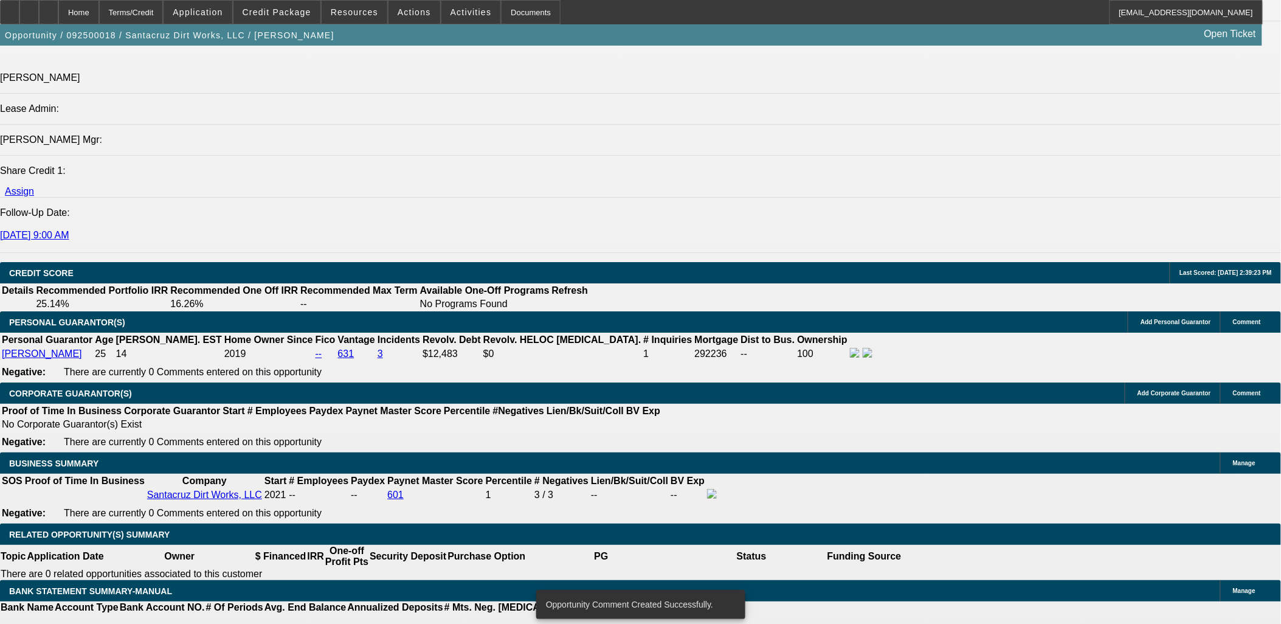
scroll to position [1621, 0]
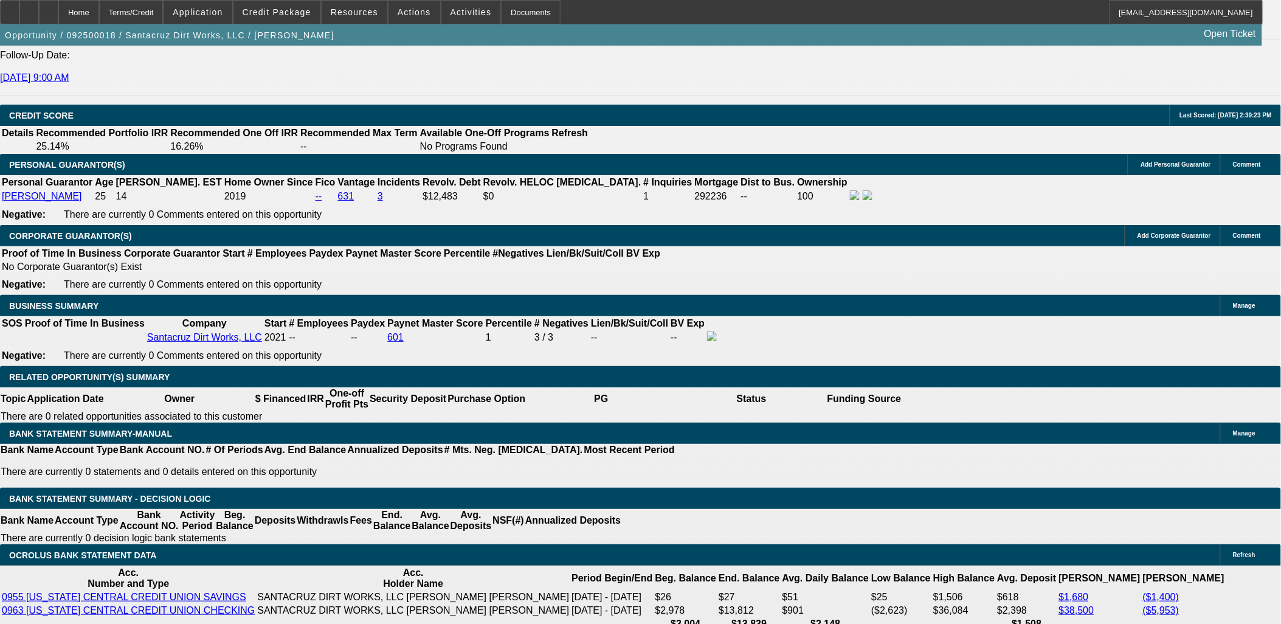
type input "$0.00"
type input "60"
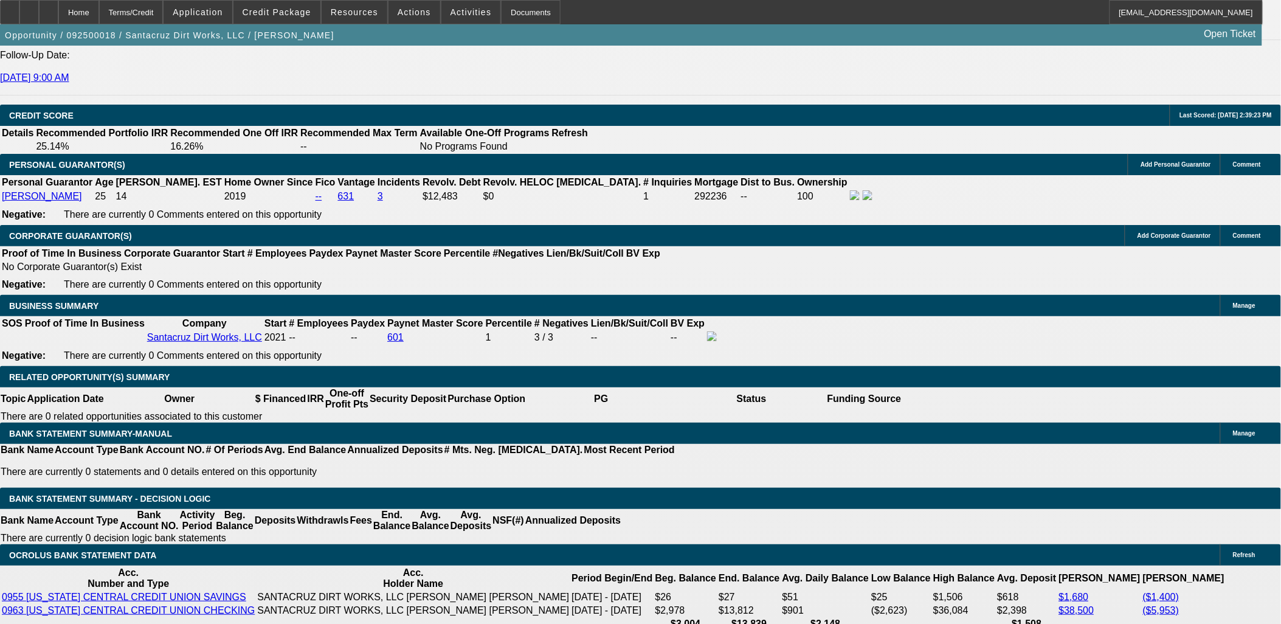
type input "2"
type input "$1,226.15"
type input "$2,452.30"
type input "25"
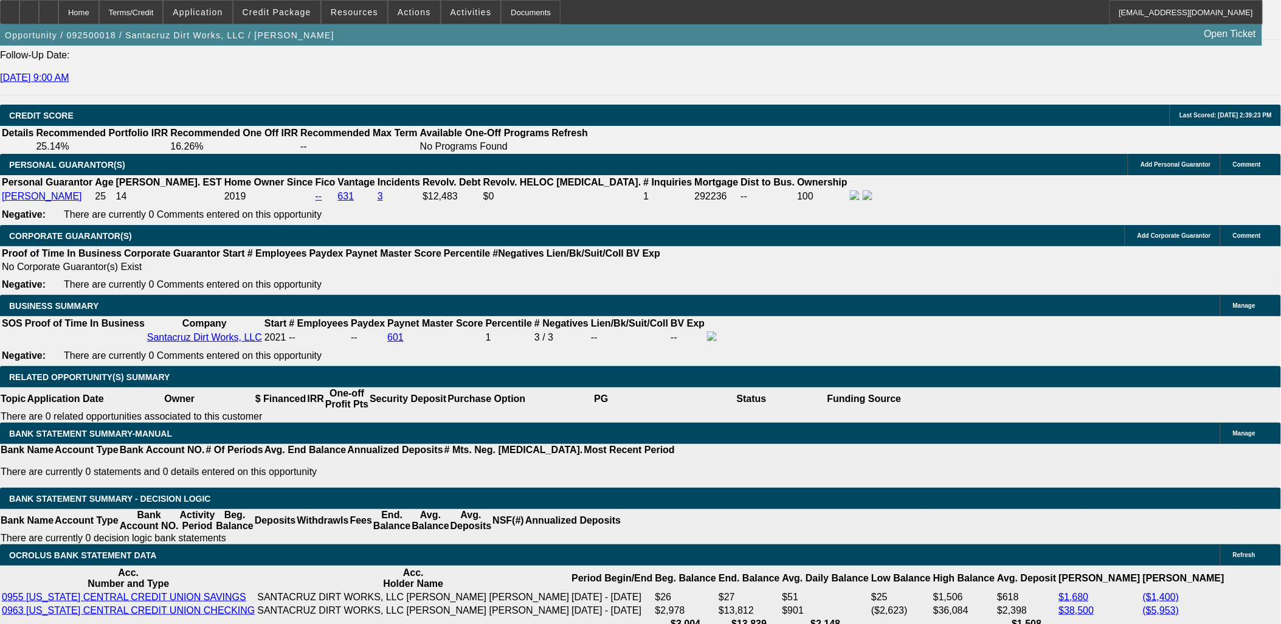
type input "$2,053.26"
type input "$4,106.52"
type input "25"
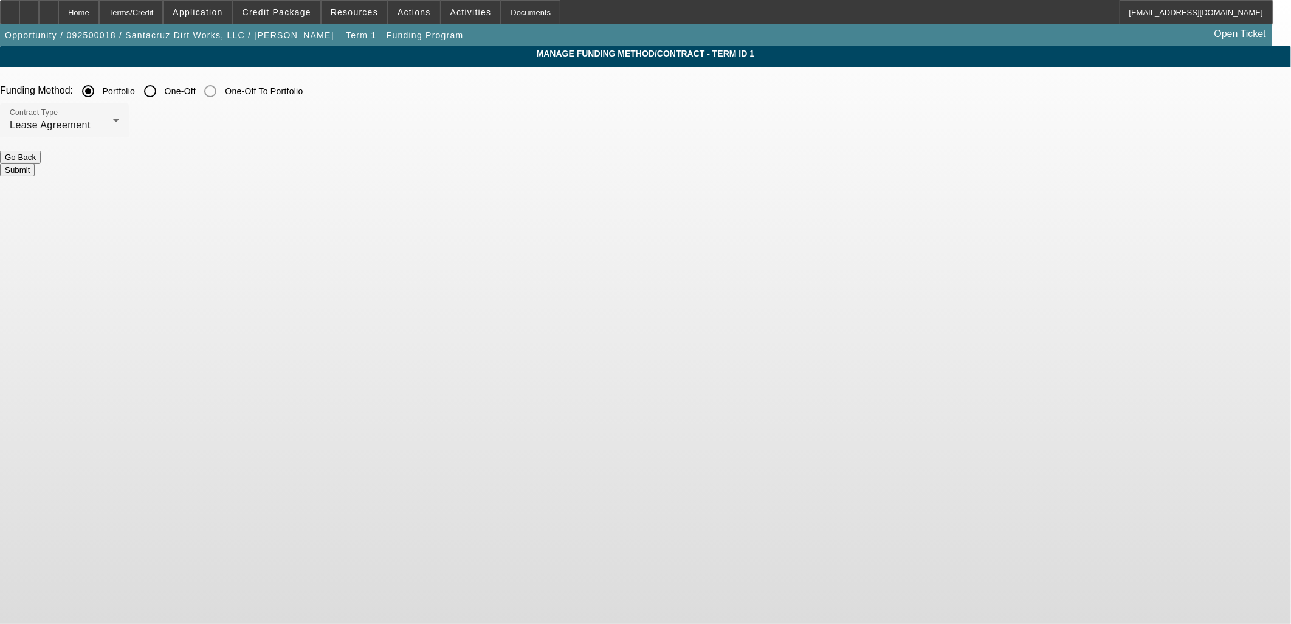
click at [162, 98] on input "One-Off" at bounding box center [150, 91] width 24 height 24
radio input "true"
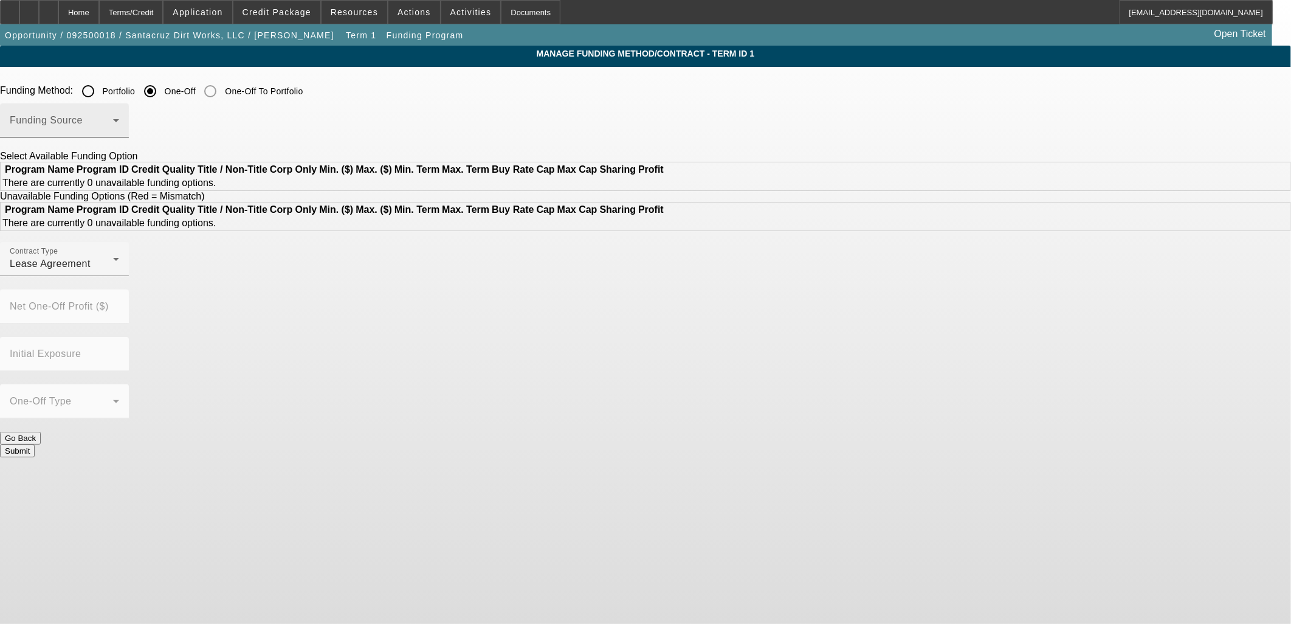
click at [113, 122] on span at bounding box center [61, 125] width 103 height 15
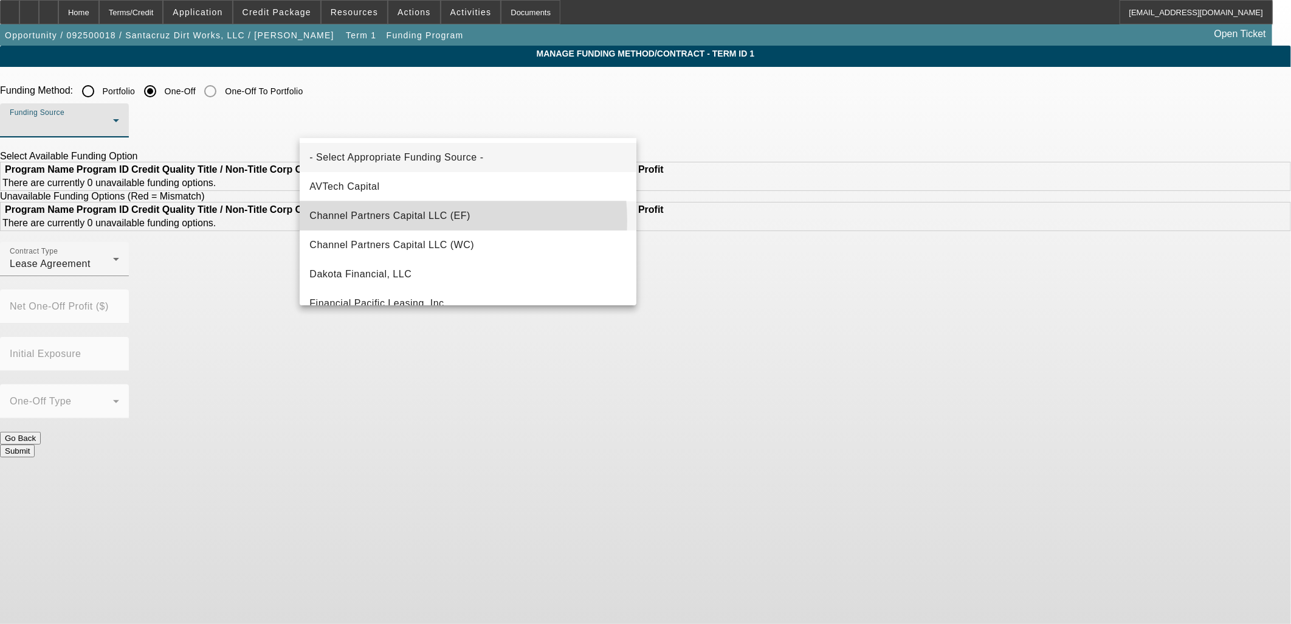
click at [399, 221] on span "Channel Partners Capital LLC (EF)" at bounding box center [389, 216] width 161 height 15
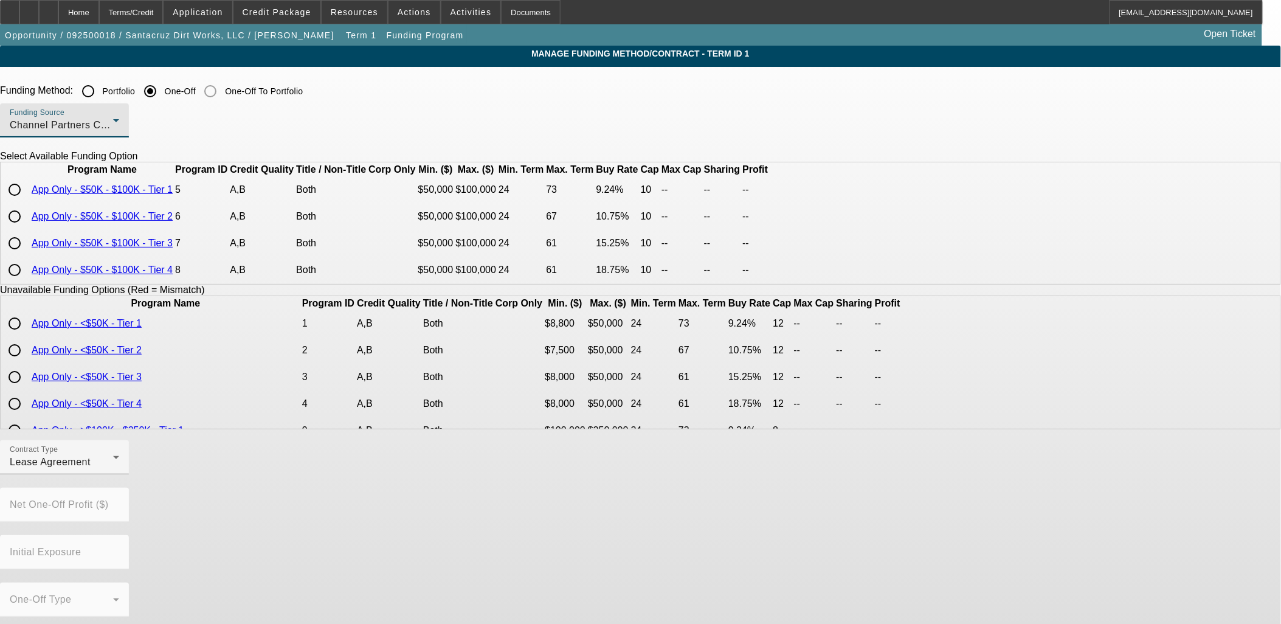
scroll to position [21, 0]
click at [27, 281] on input "radio" at bounding box center [14, 269] width 24 height 24
radio input "true"
click at [113, 469] on div "Lease Agreement" at bounding box center [61, 462] width 103 height 15
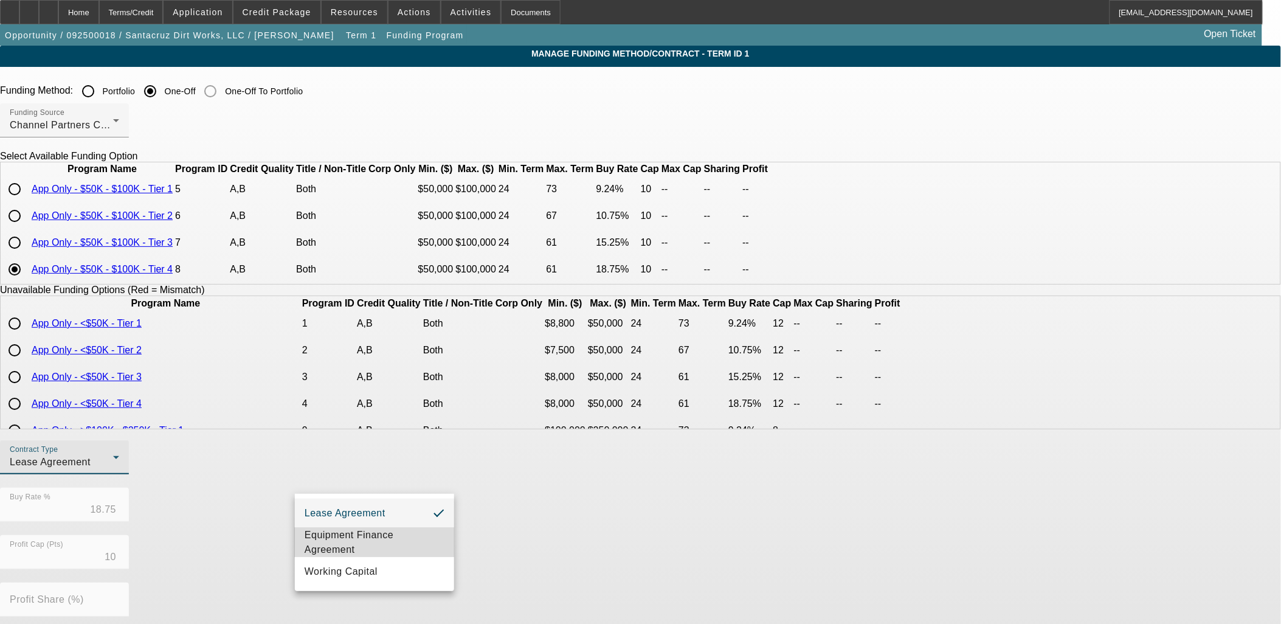
click at [351, 529] on mat-option "Equipment Finance Agreement" at bounding box center [374, 542] width 159 height 29
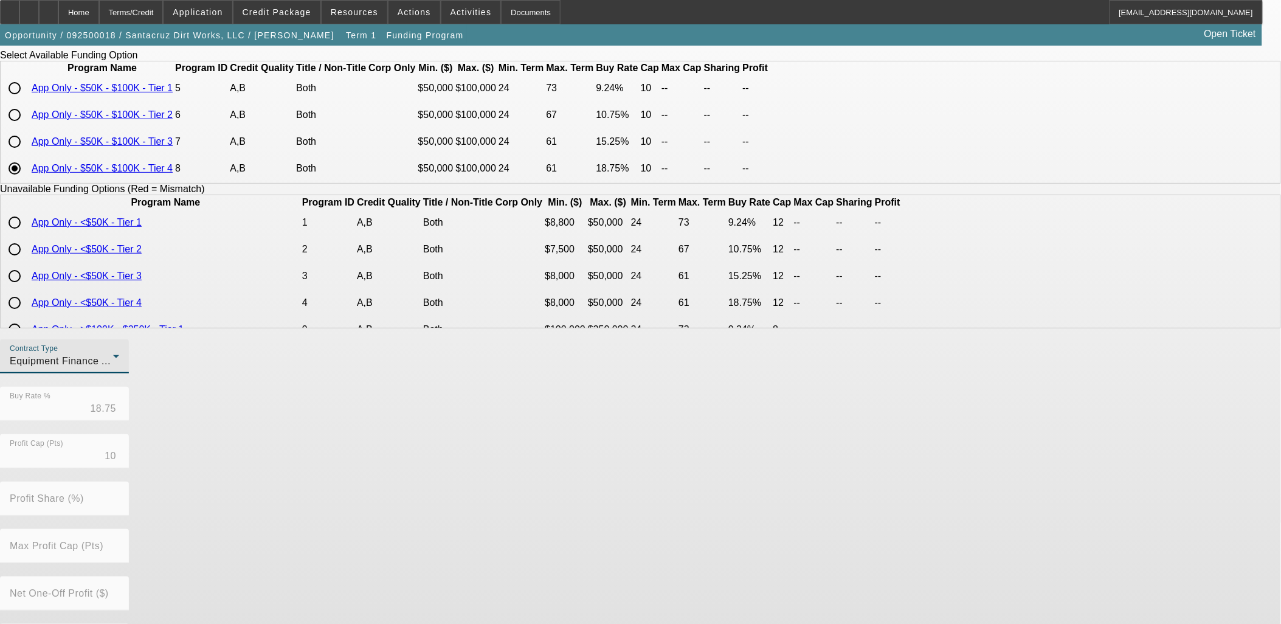
scroll to position [203, 0]
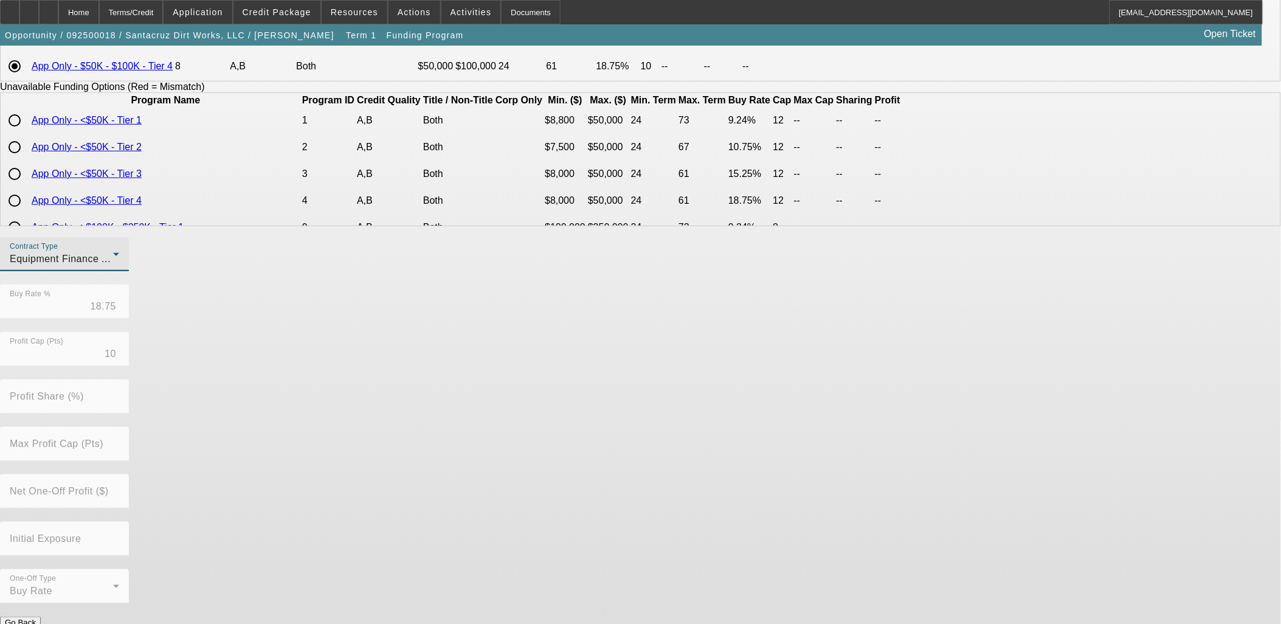
click at [35, 623] on button "Submit" at bounding box center [17, 635] width 35 height 13
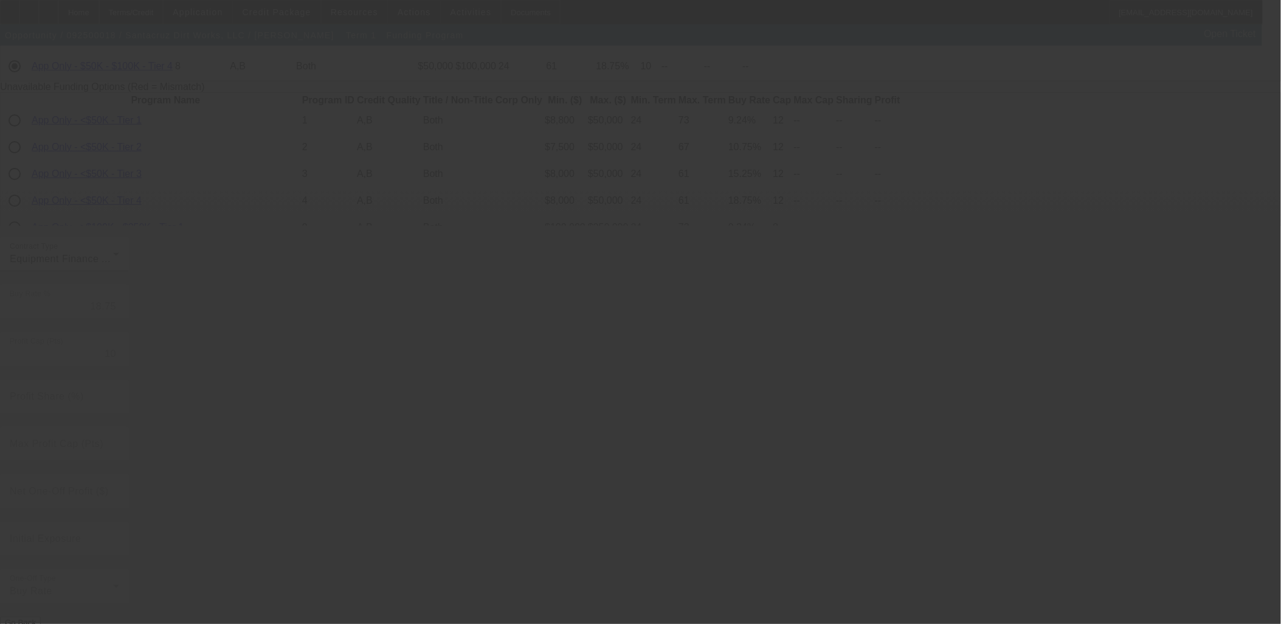
radio input "true"
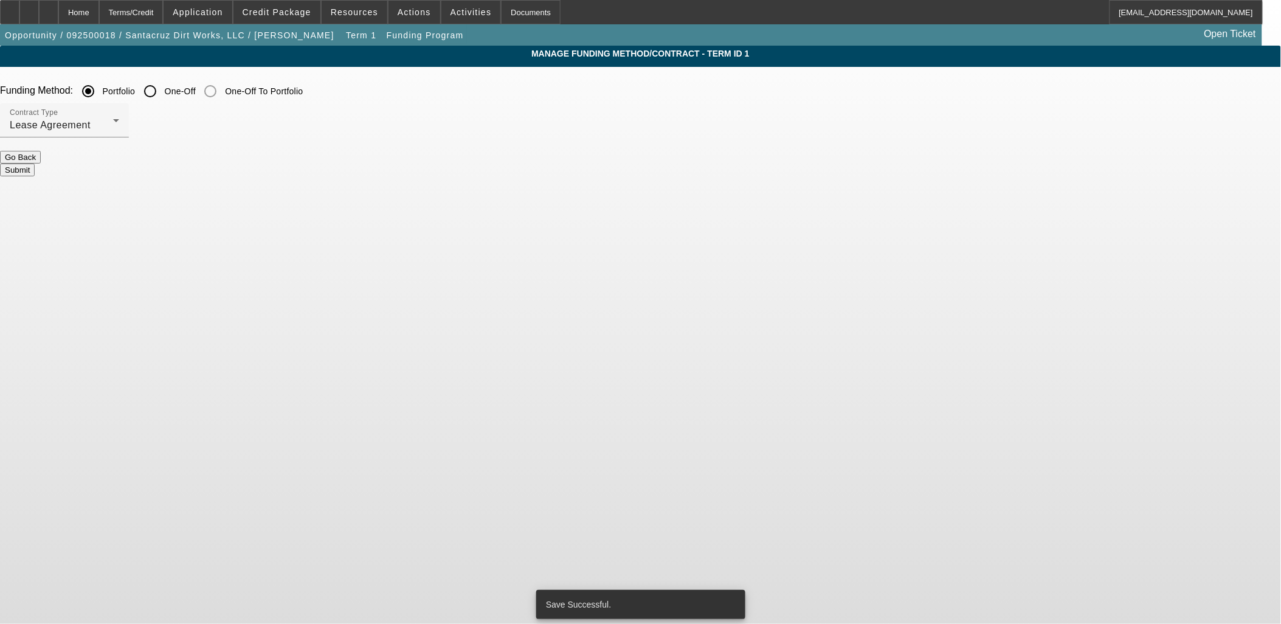
scroll to position [0, 0]
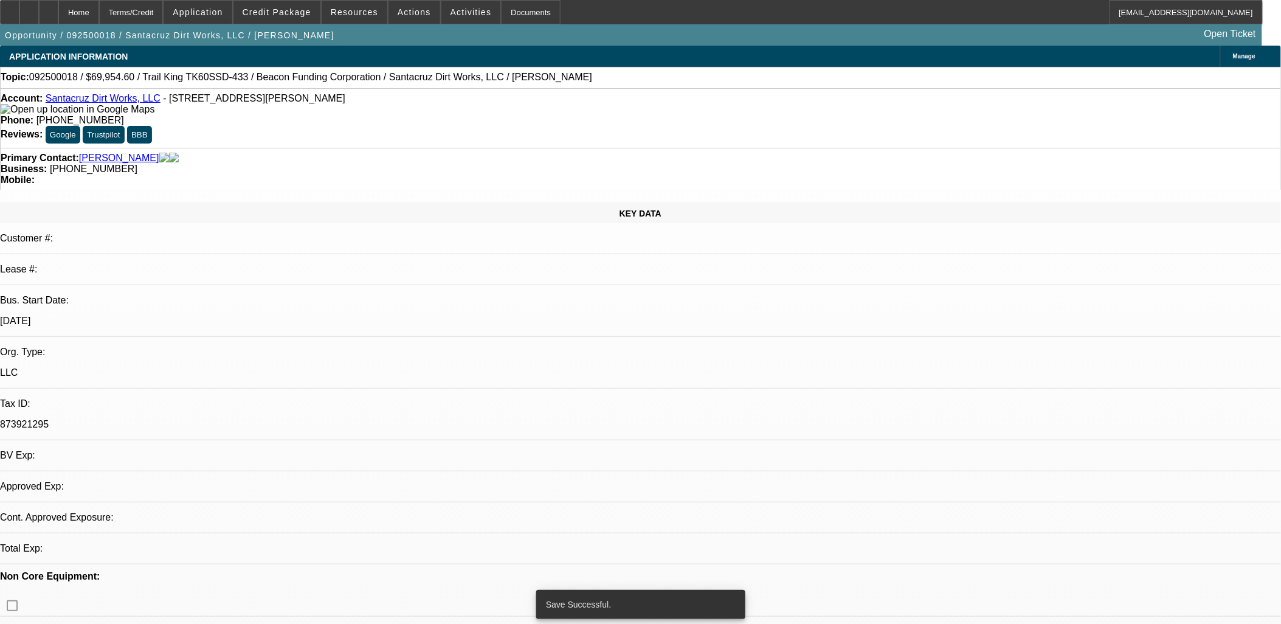
select select "0"
select select "2"
select select "0"
select select "6"
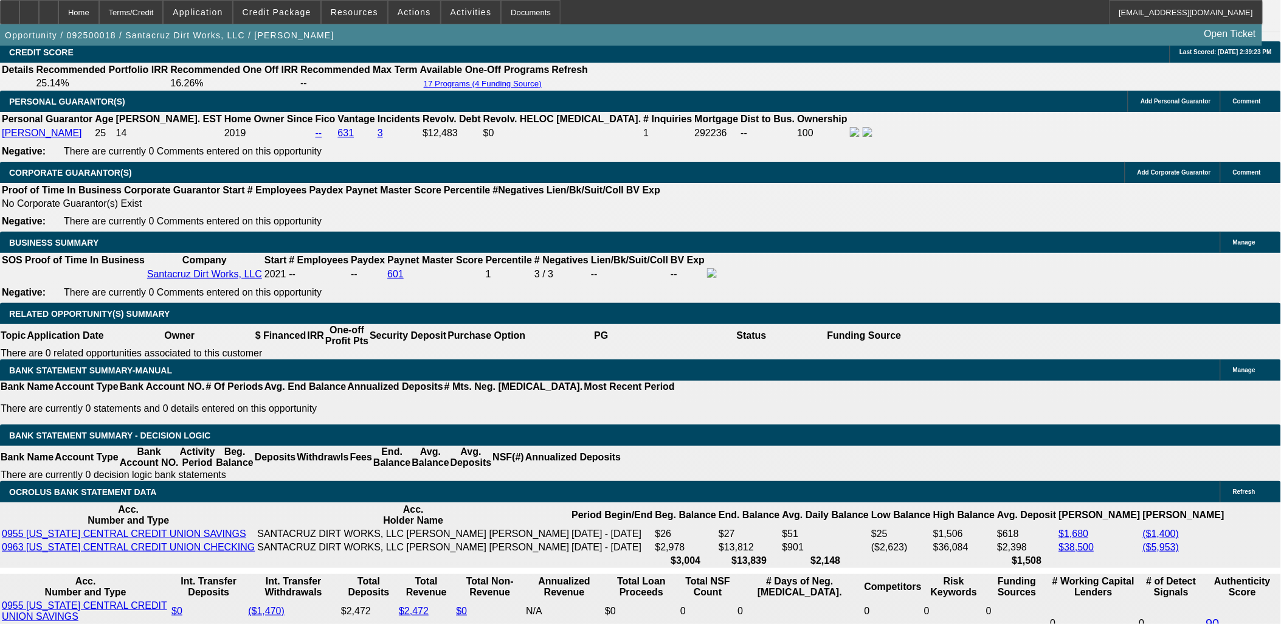
scroll to position [1751, 0]
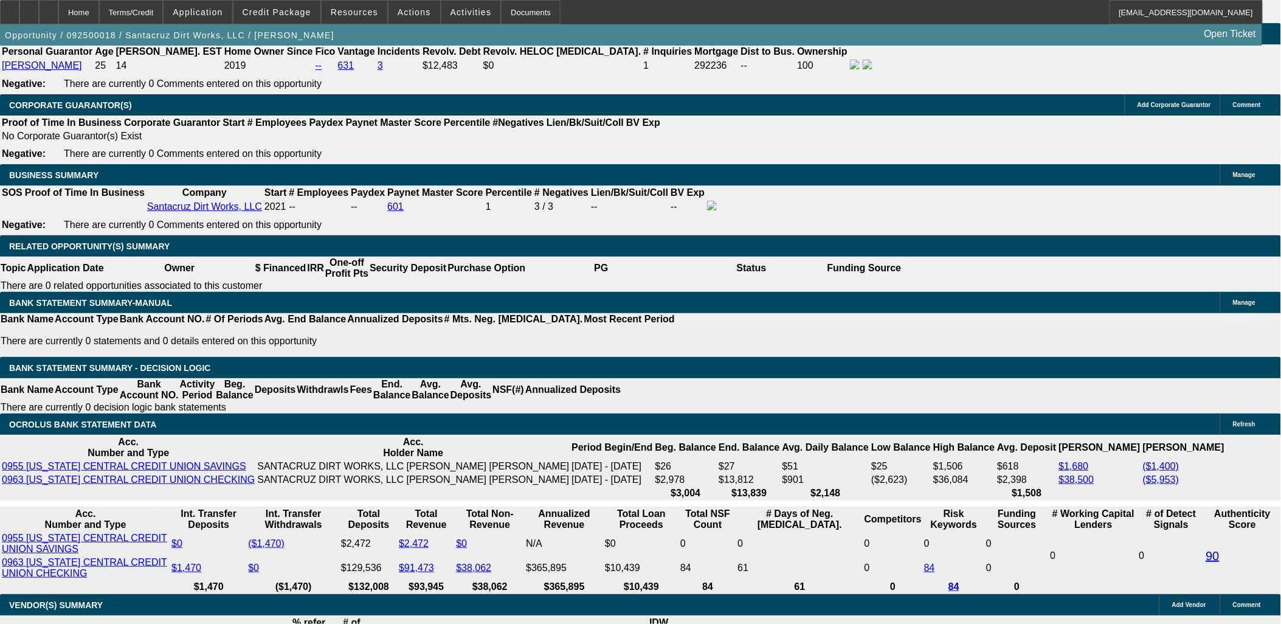
type input "$0.00"
click at [444, 320] on body "Home Terms/Credit Application Credit Package Resources Actions Activities Docum…" at bounding box center [640, 536] width 1281 height 4574
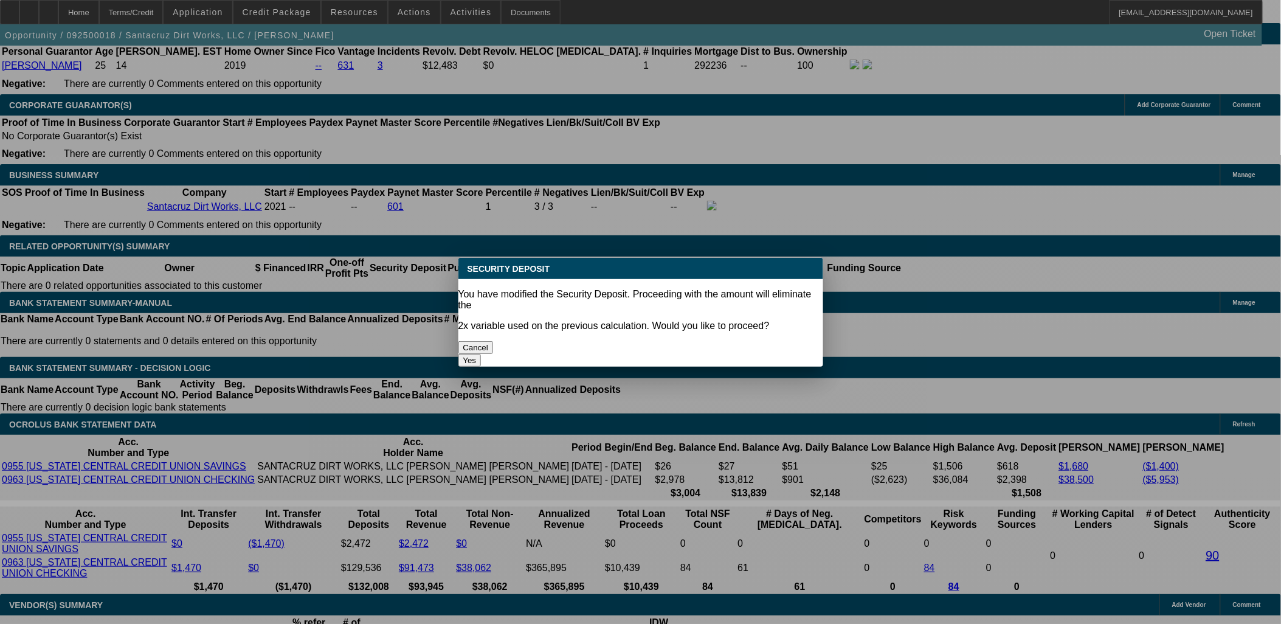
scroll to position [0, 0]
click at [481, 354] on button "Yes" at bounding box center [469, 360] width 23 height 13
select select "0"
type input "UNKNOWN"
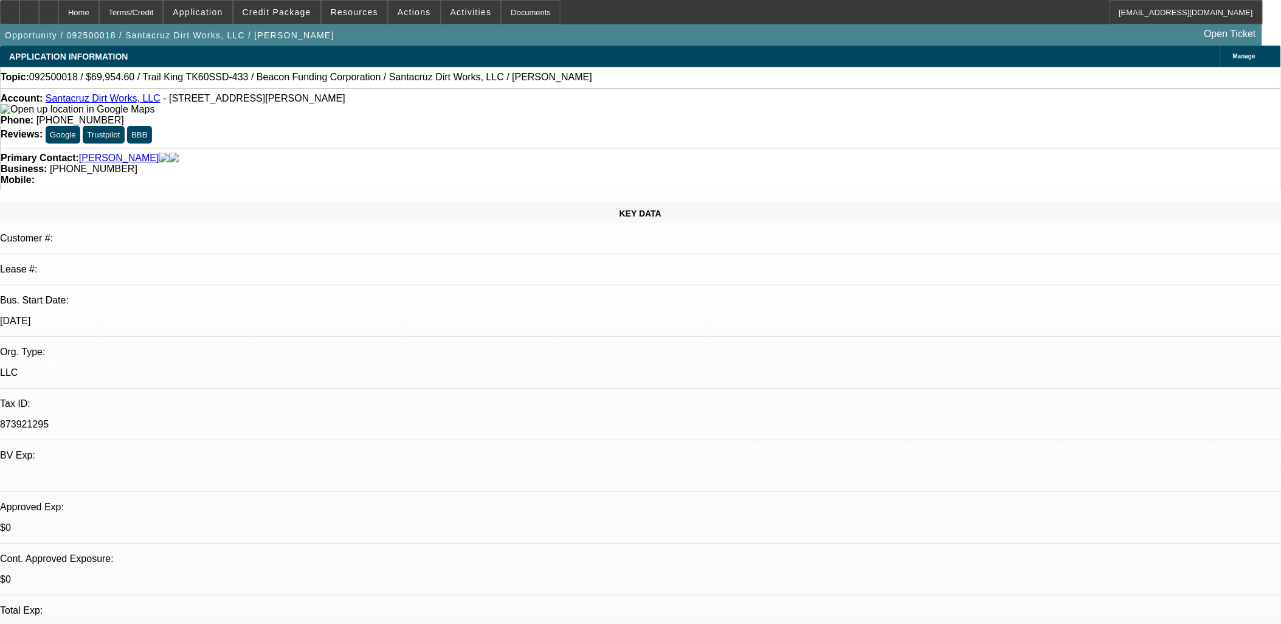
scroll to position [1751, 0]
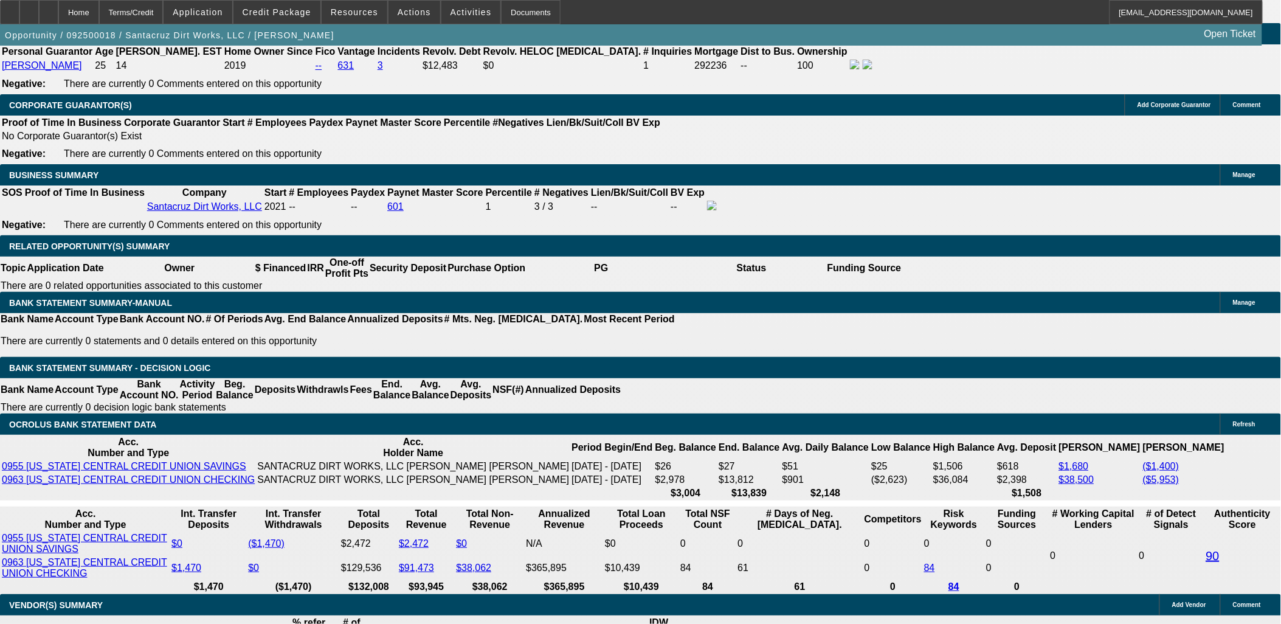
type input "20"
type input "$1,853.37"
type input "20"
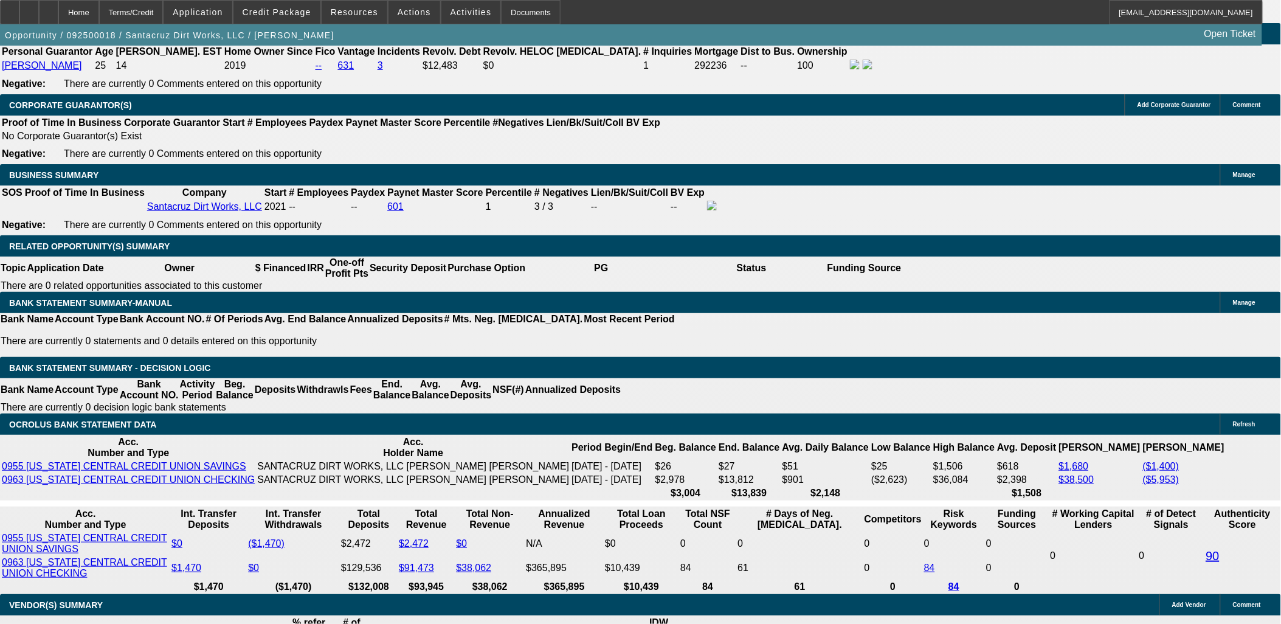
type input "190"
type input "1900"
type input "21.2"
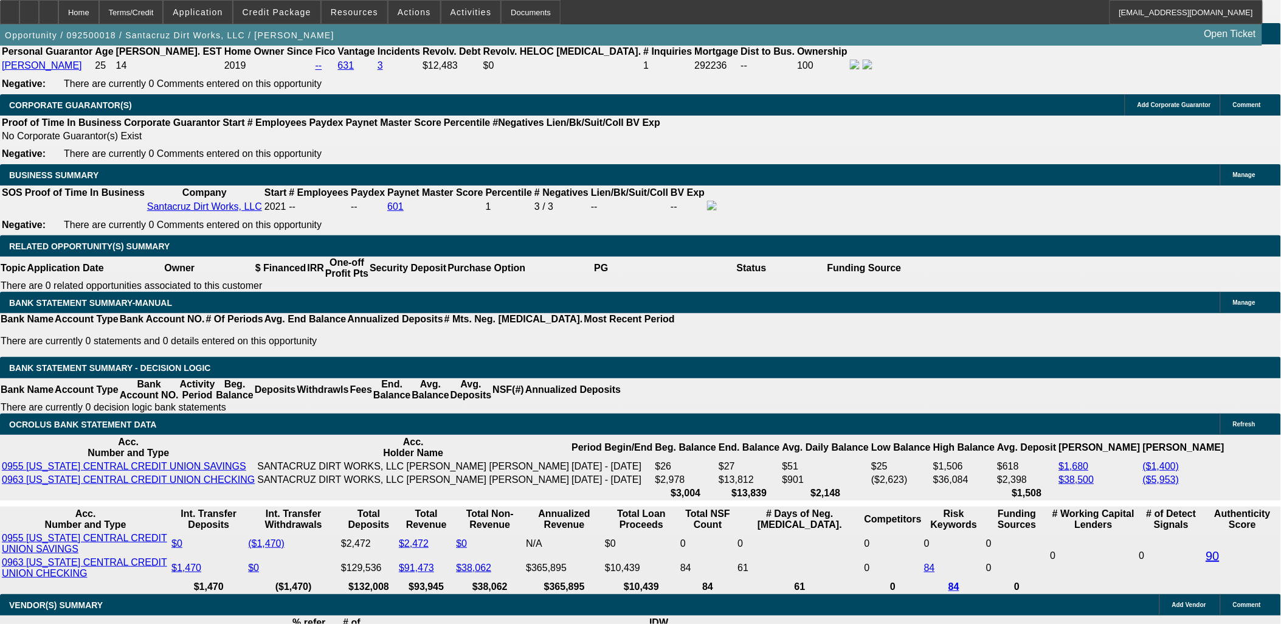
type input "$1,900.00"
select select "3"
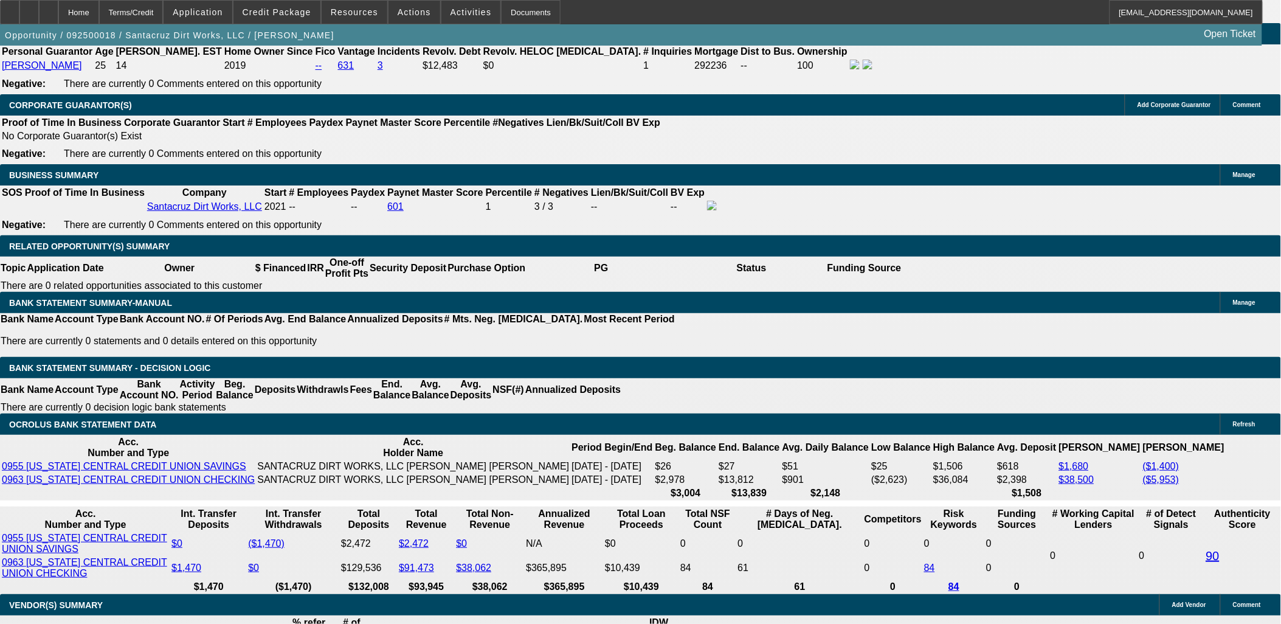
scroll to position [1481, 0]
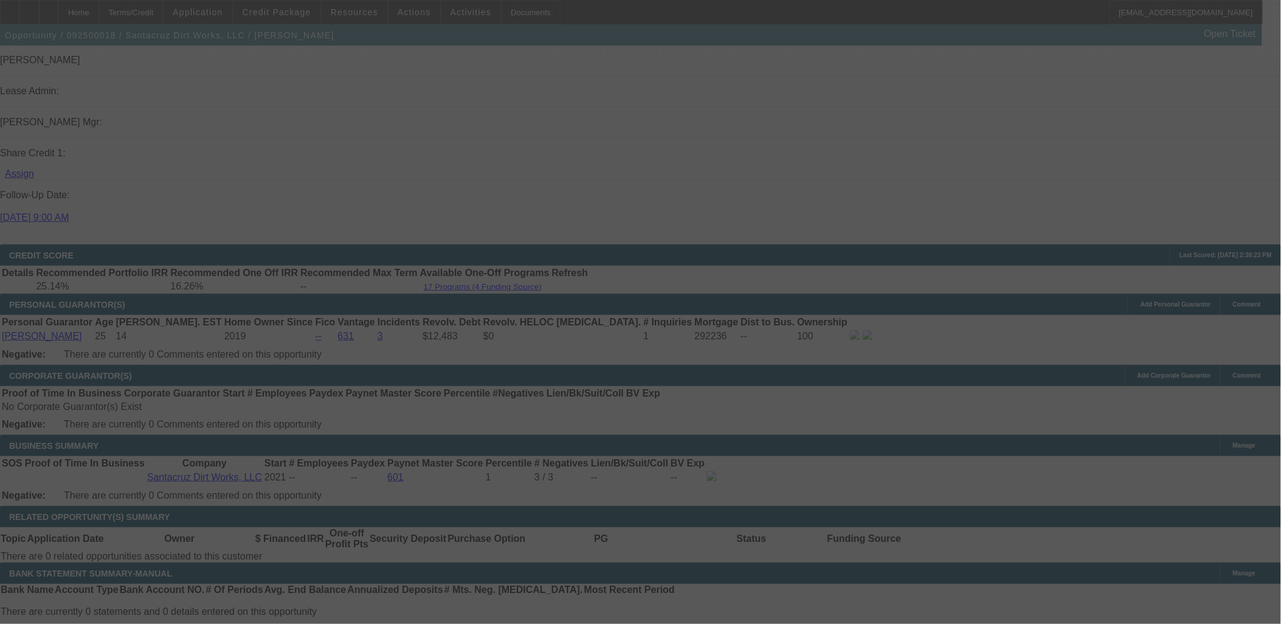
select select "0"
select select "3"
select select "0"
select select "6"
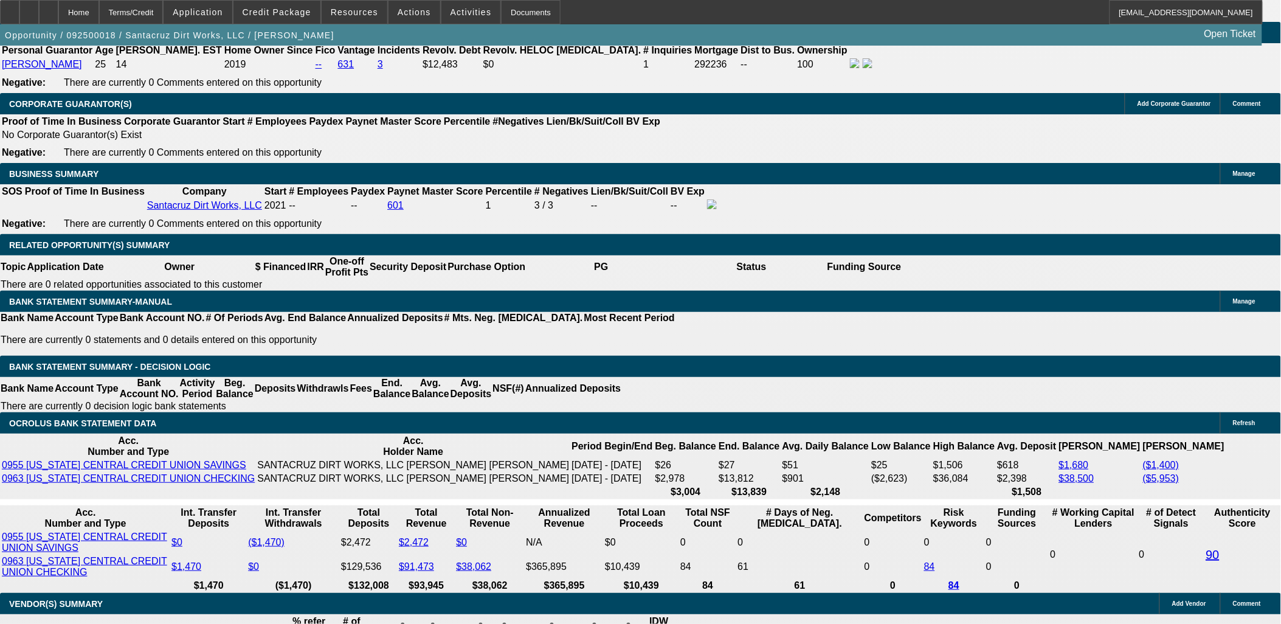
scroll to position [1819, 0]
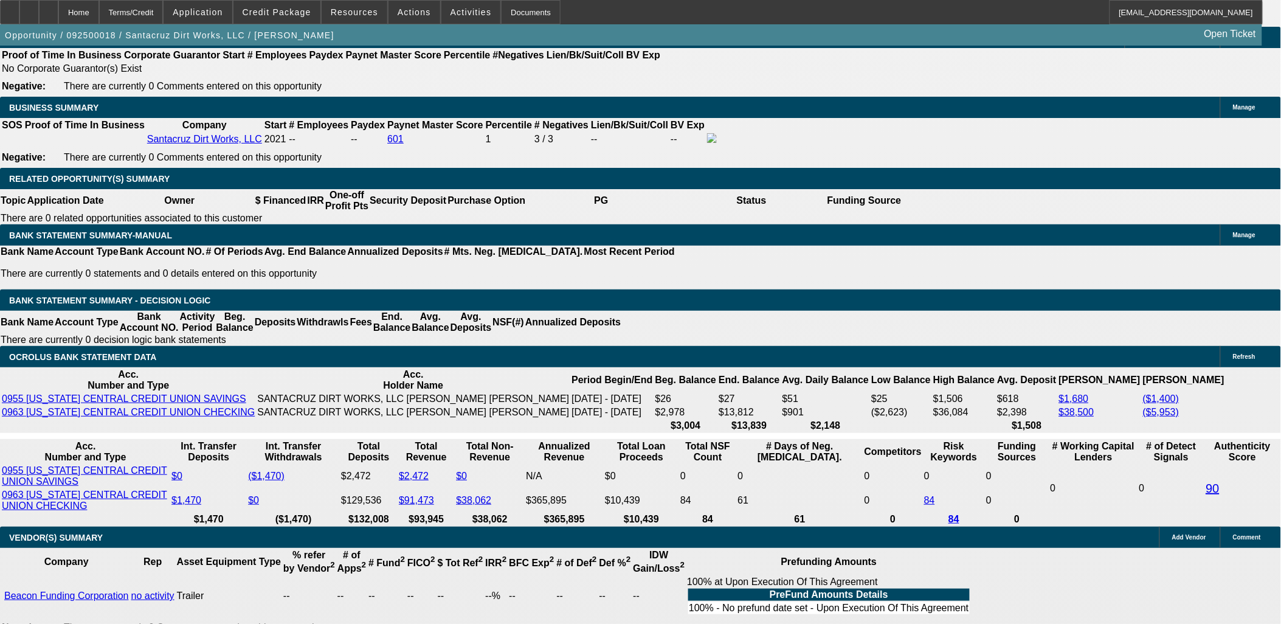
type input "UNKNOWN"
type input "22"
type input "$1,932.07"
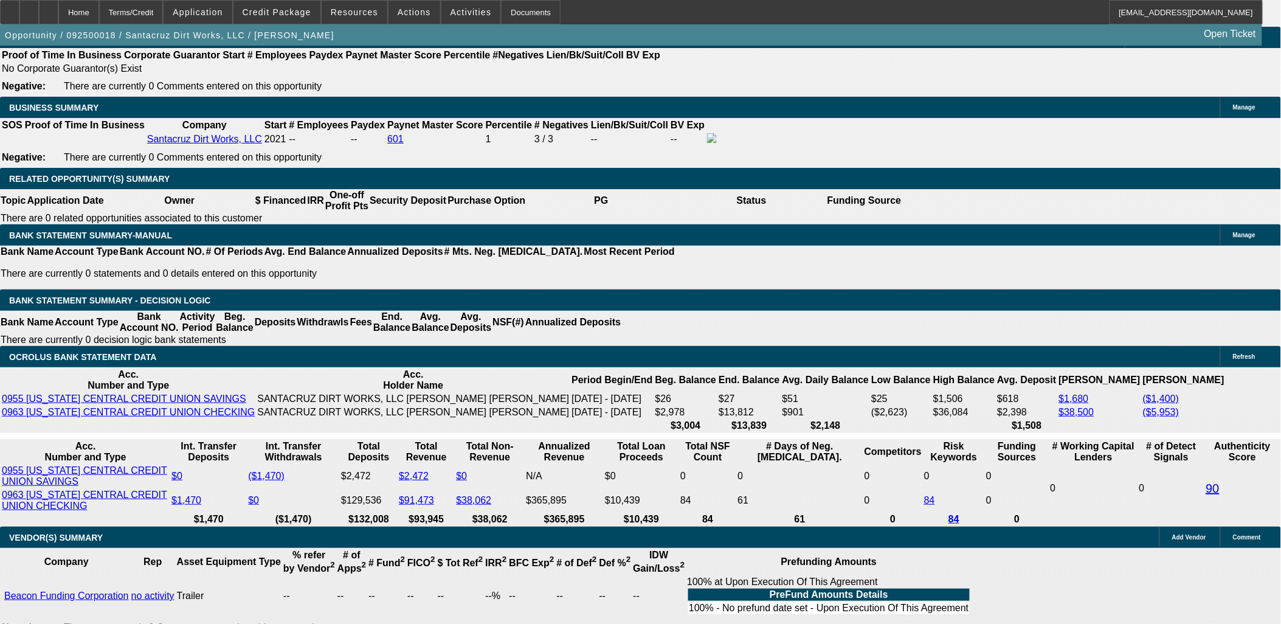
type input "22"
type input "19"
type input "1935"
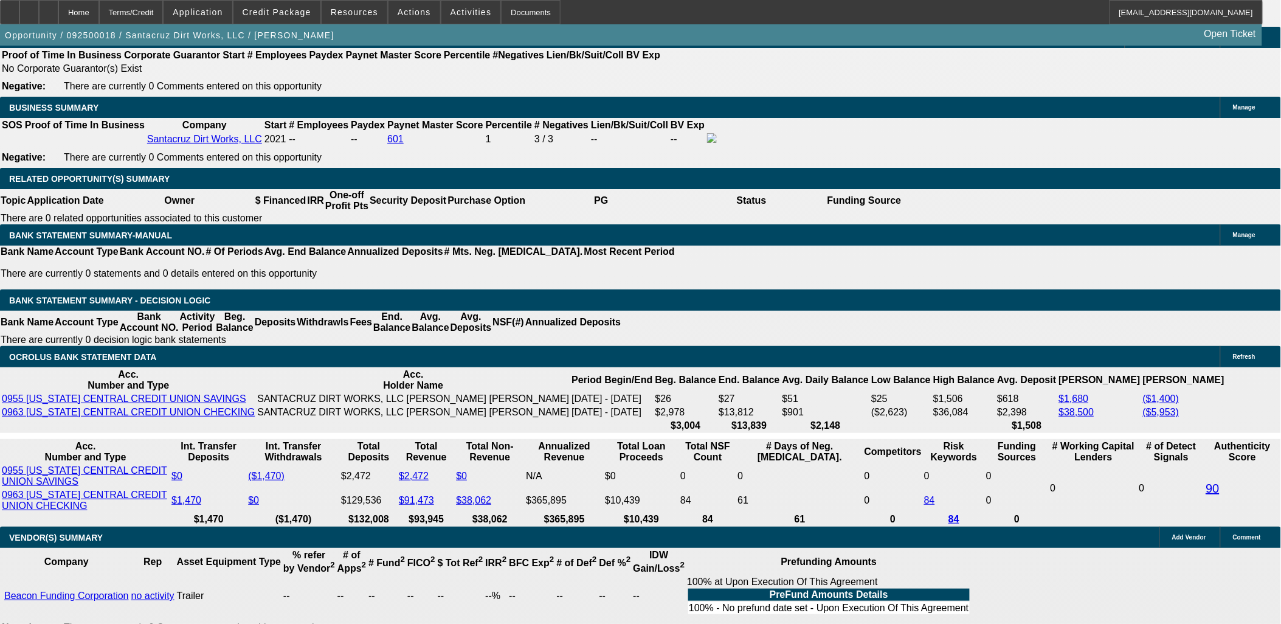
type input "22.1"
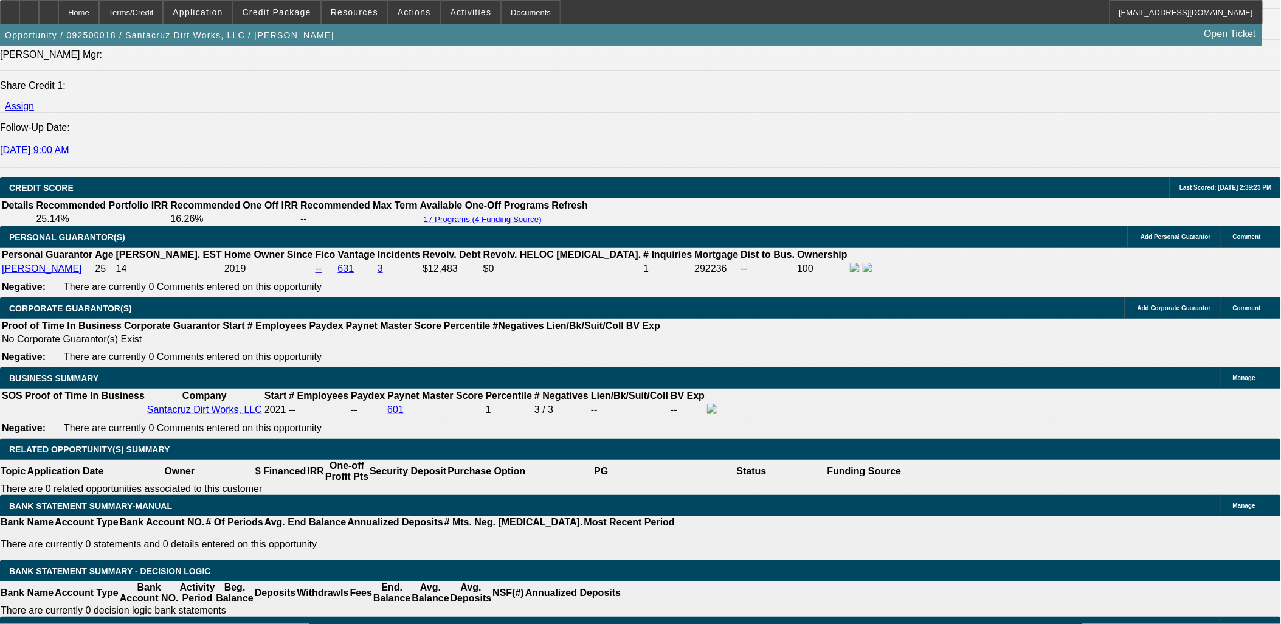
type input "$1,935.00"
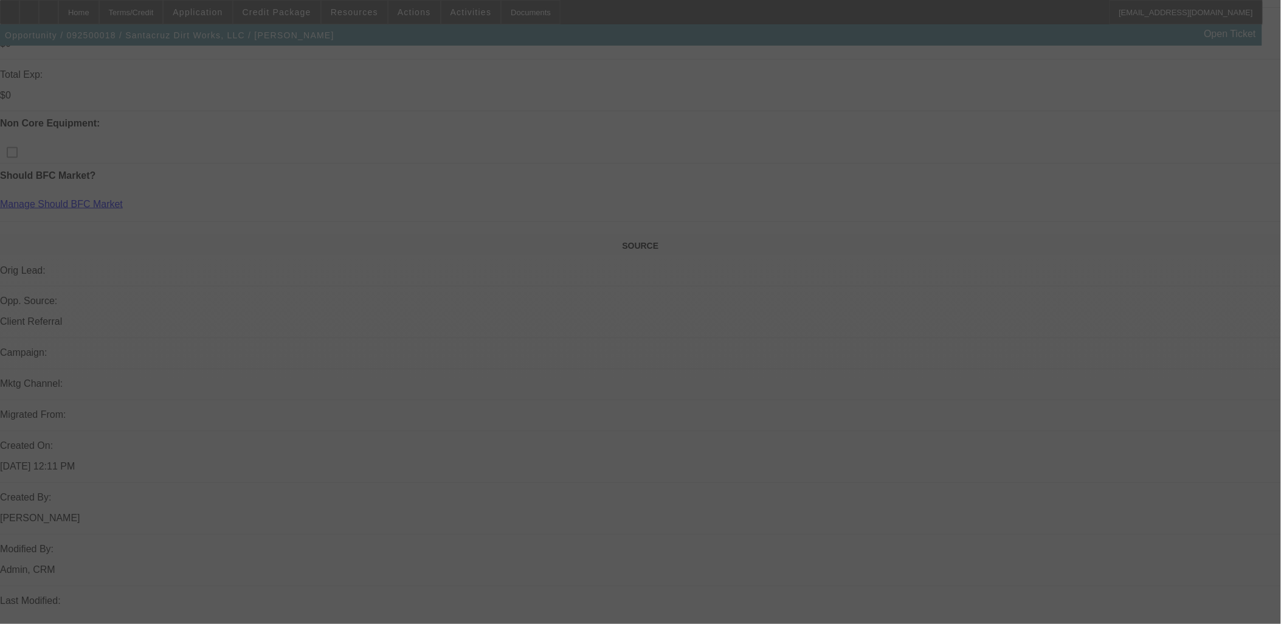
scroll to position [198, 0]
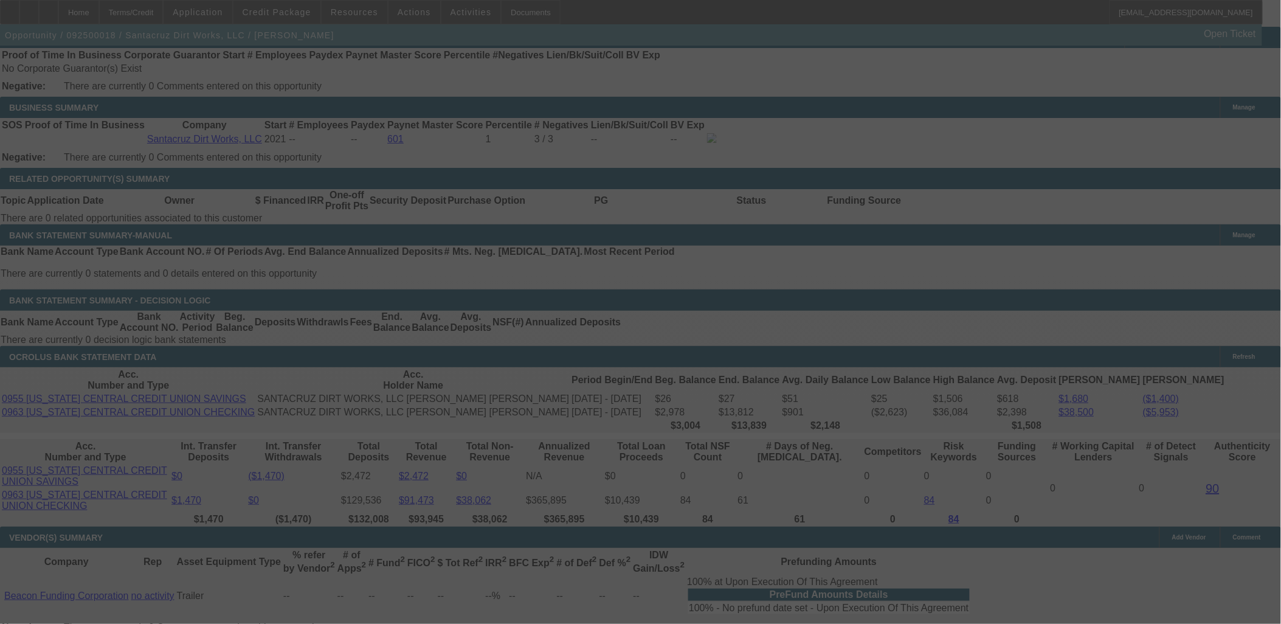
select select "0"
select select "3"
select select "0"
select select "6"
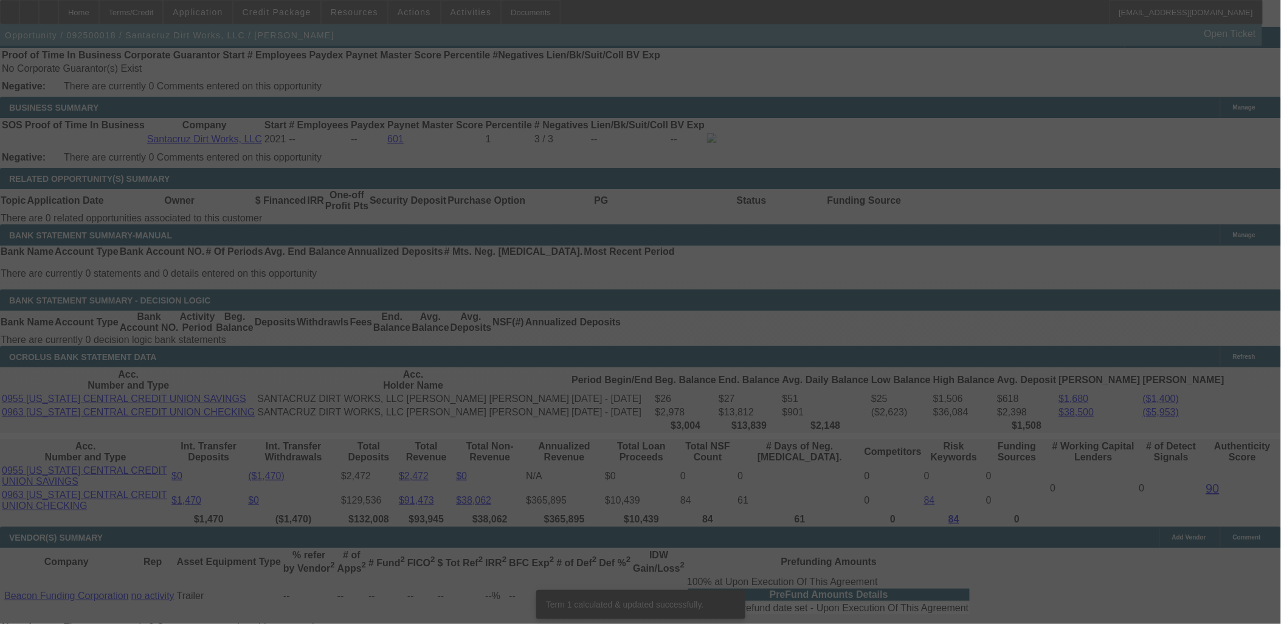
scroll to position [1804, 0]
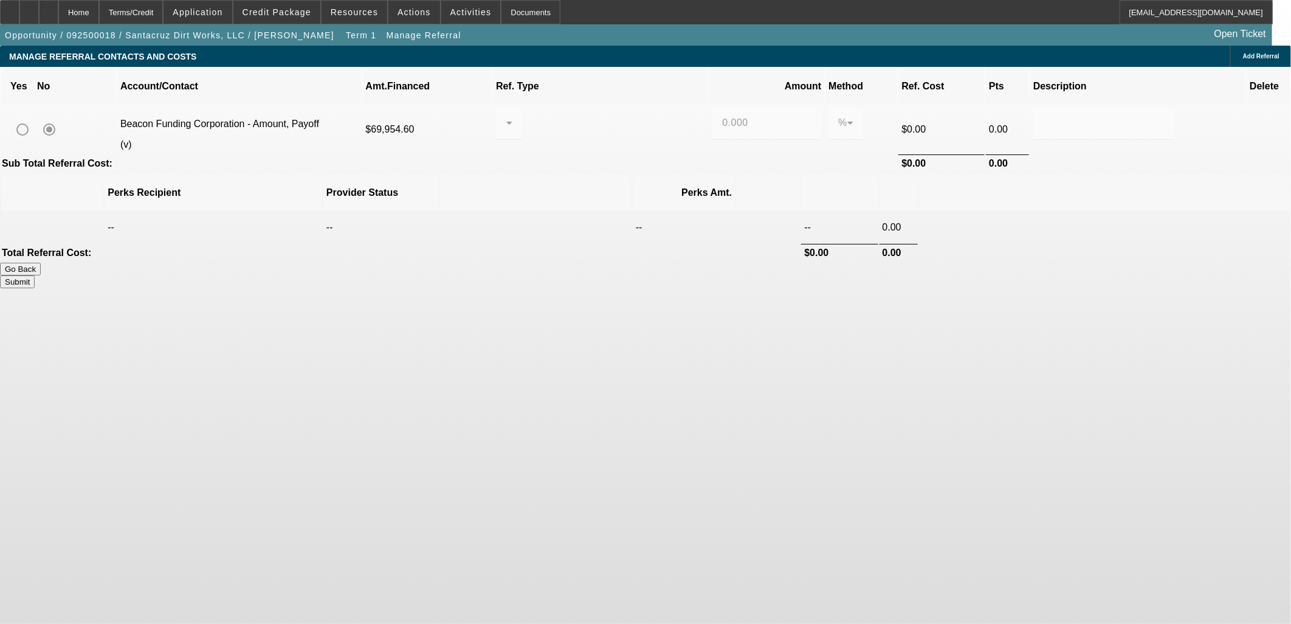
click at [1243, 58] on span "Add Referral" at bounding box center [1261, 56] width 36 height 7
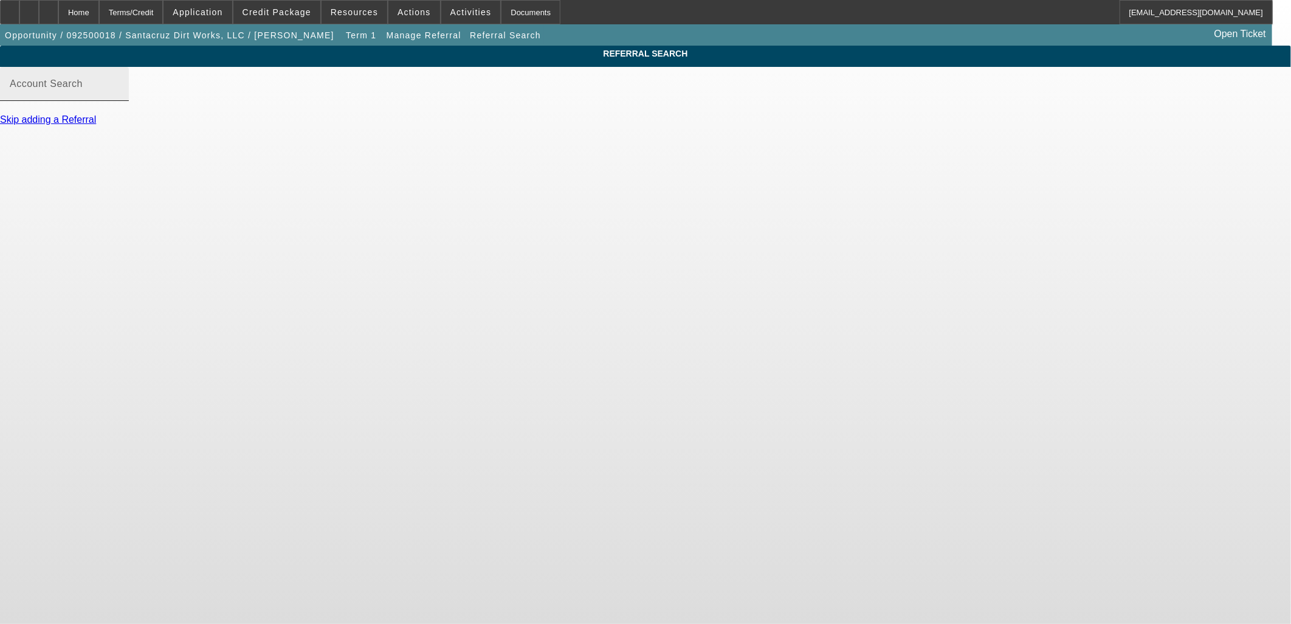
click at [119, 101] on div "Account Search" at bounding box center [64, 84] width 109 height 34
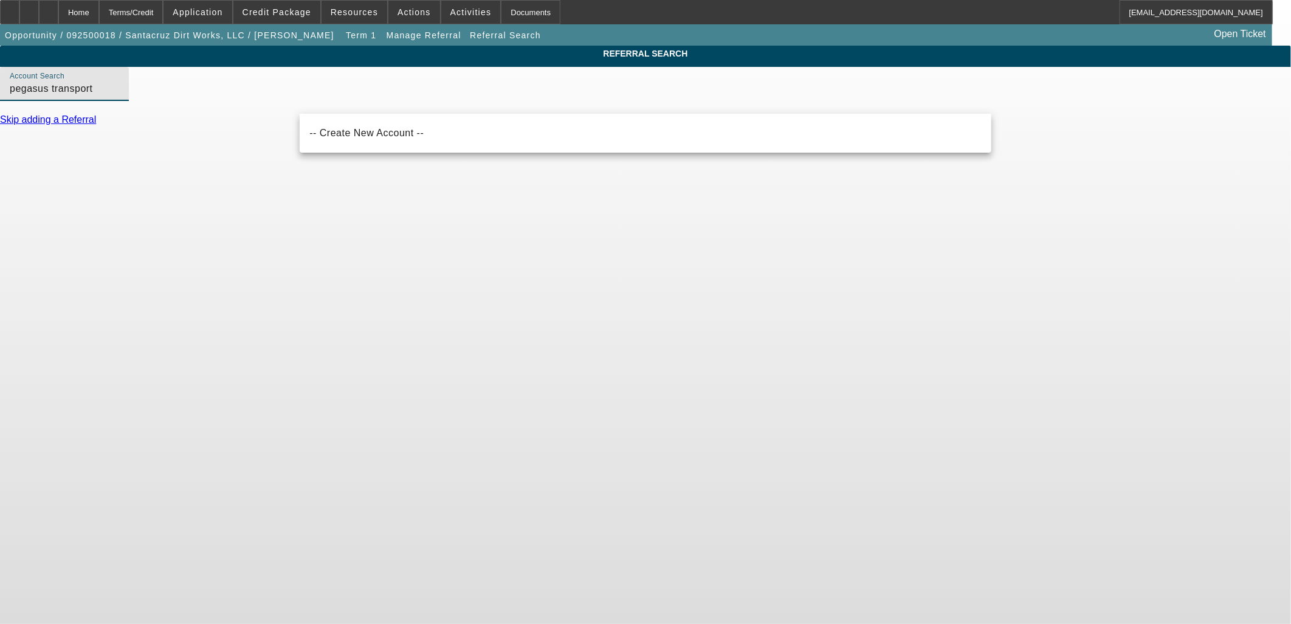
type input "pegasus transport"
click at [229, 120] on div "REFERRAL SEARCH Account Search pegasus transport Skip adding a Referral" at bounding box center [645, 97] width 1291 height 102
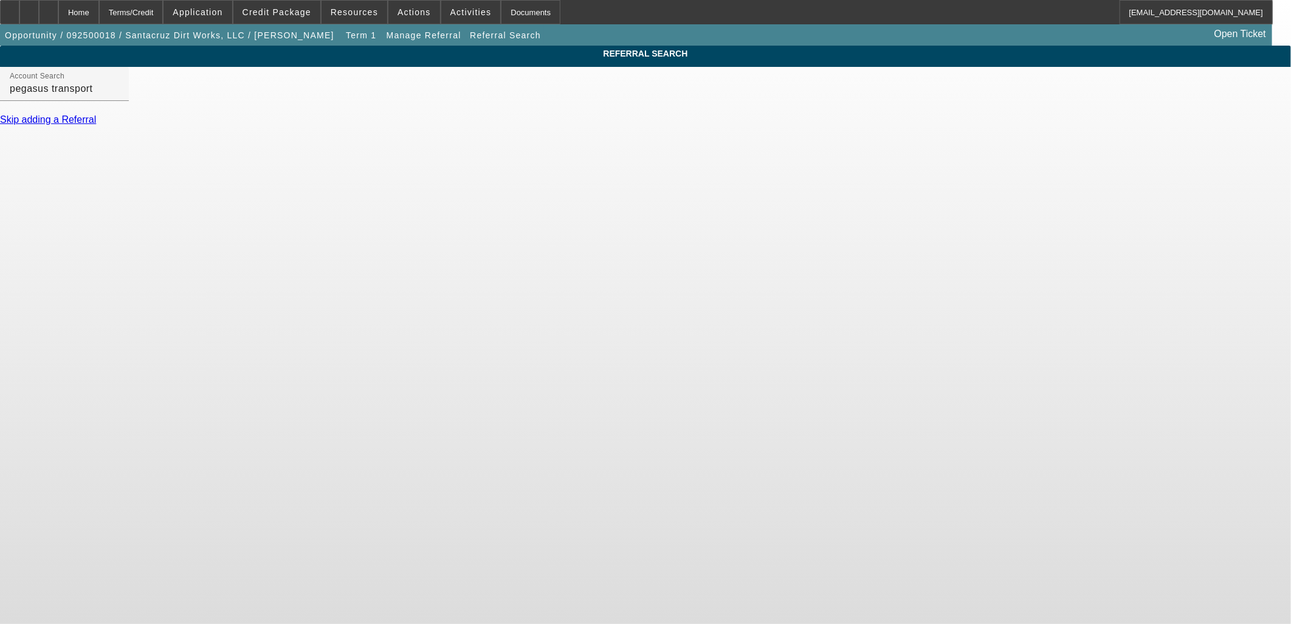
click at [96, 125] on link "Skip adding a Referral" at bounding box center [48, 119] width 96 height 10
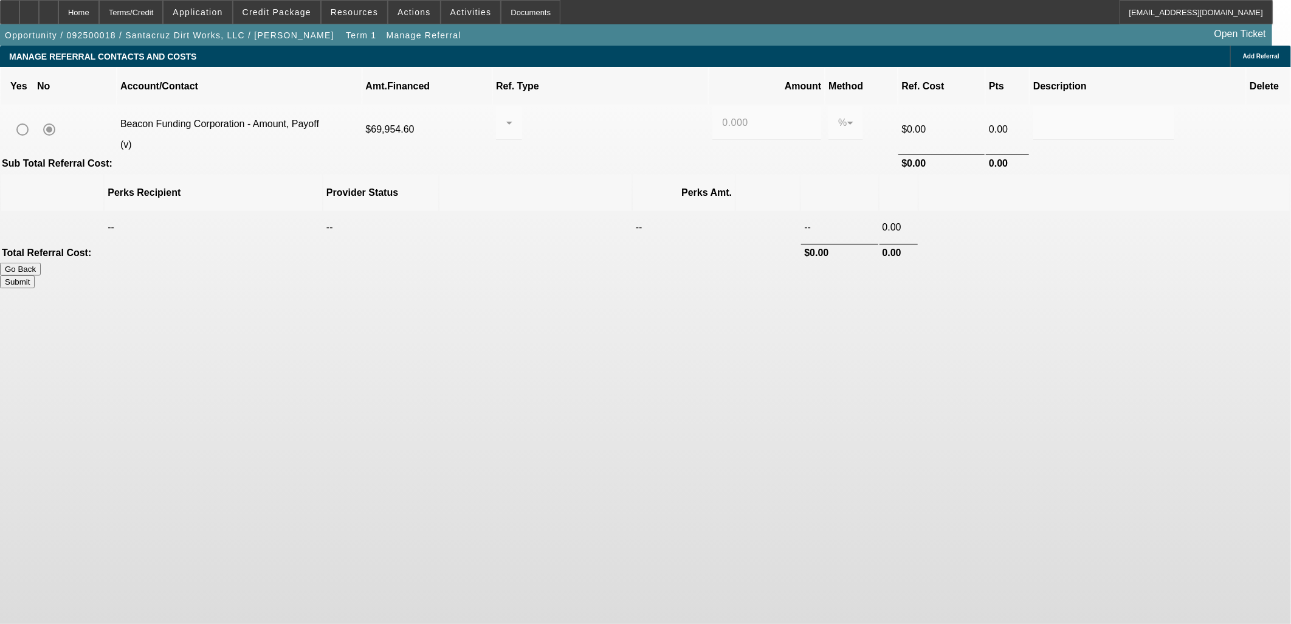
click at [41, 263] on button "Go Back" at bounding box center [20, 269] width 41 height 13
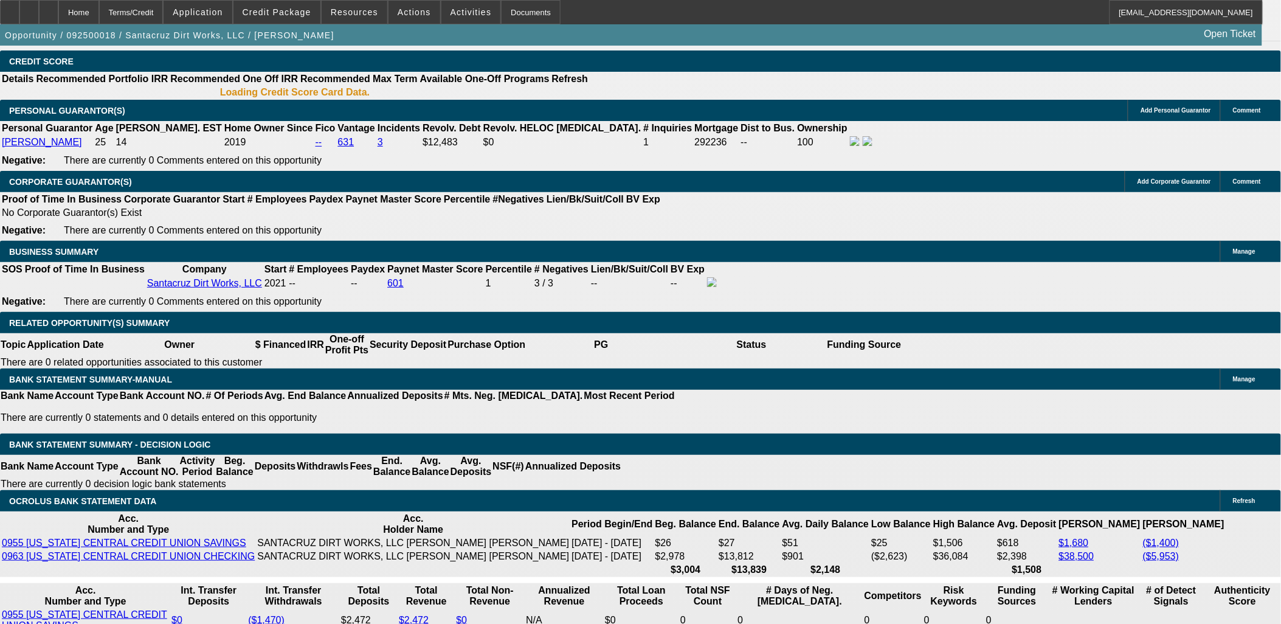
select select "0"
select select "3"
select select "0"
select select "6"
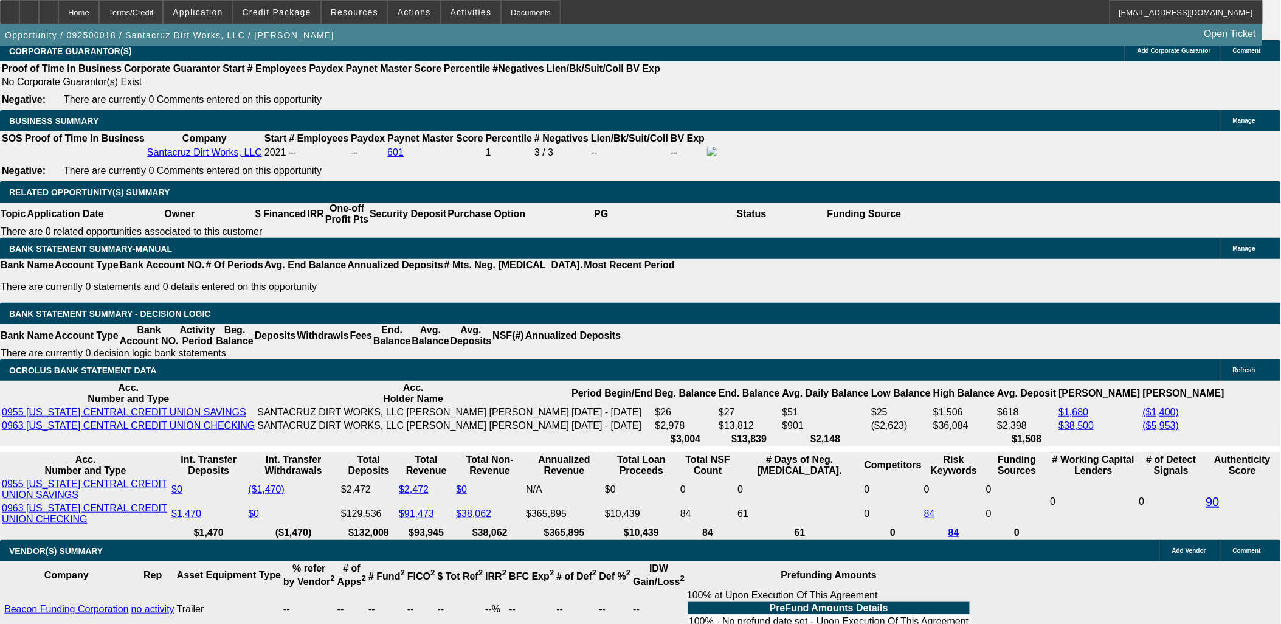
scroll to position [1846, 0]
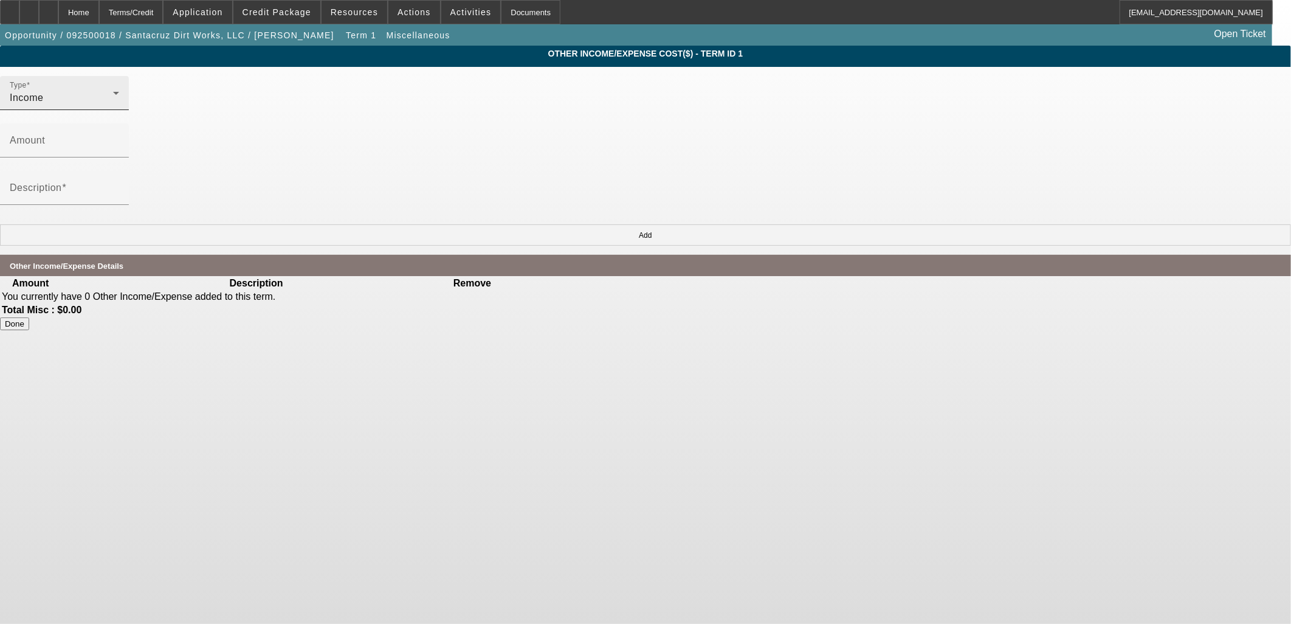
click at [113, 98] on div "Income" at bounding box center [61, 98] width 103 height 15
click at [396, 98] on div at bounding box center [645, 312] width 1291 height 624
click at [99, 13] on div "Home" at bounding box center [78, 12] width 41 height 24
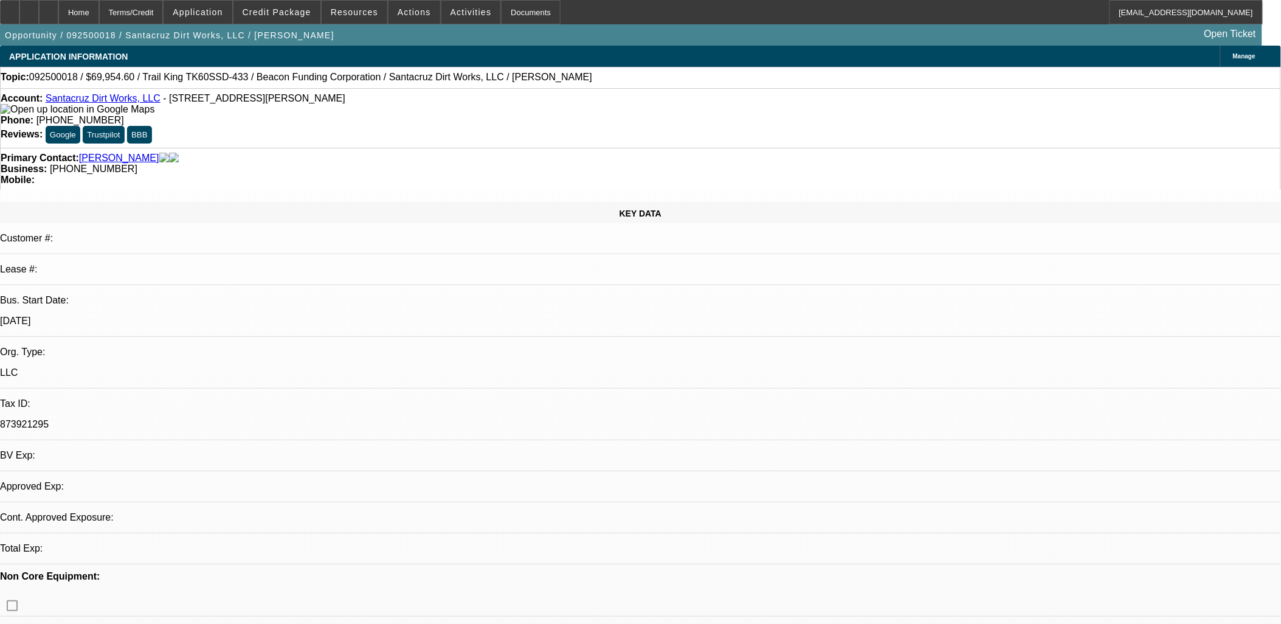
select select "0"
select select "3"
select select "0"
select select "6"
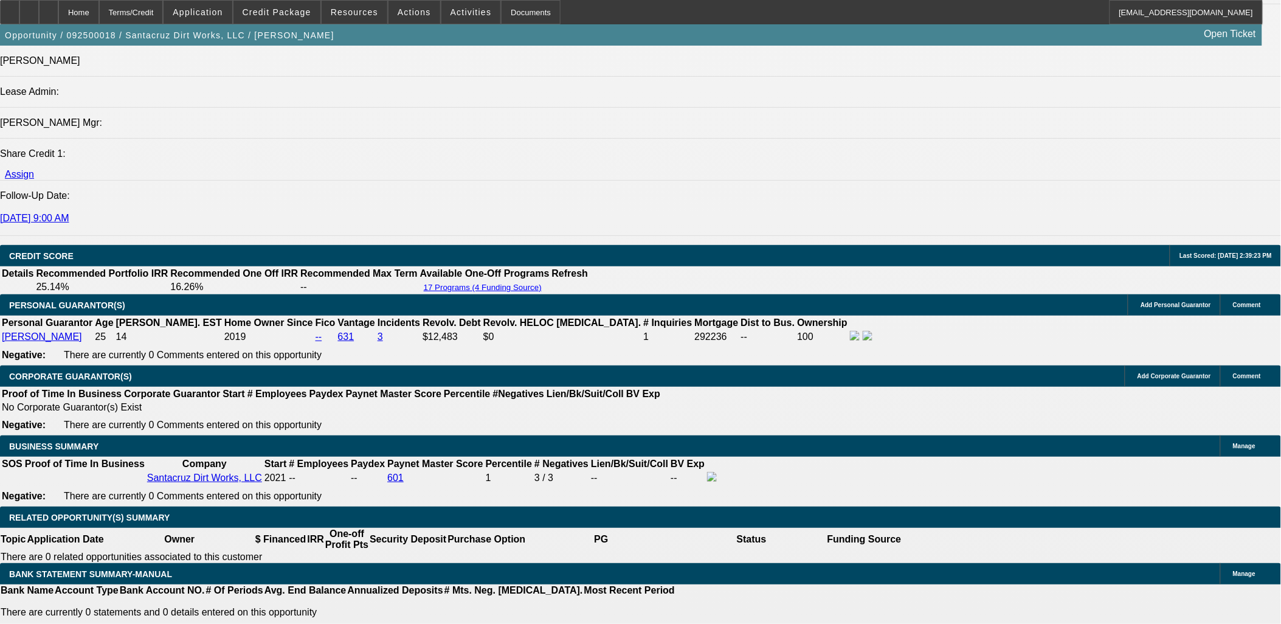
scroll to position [1756, 0]
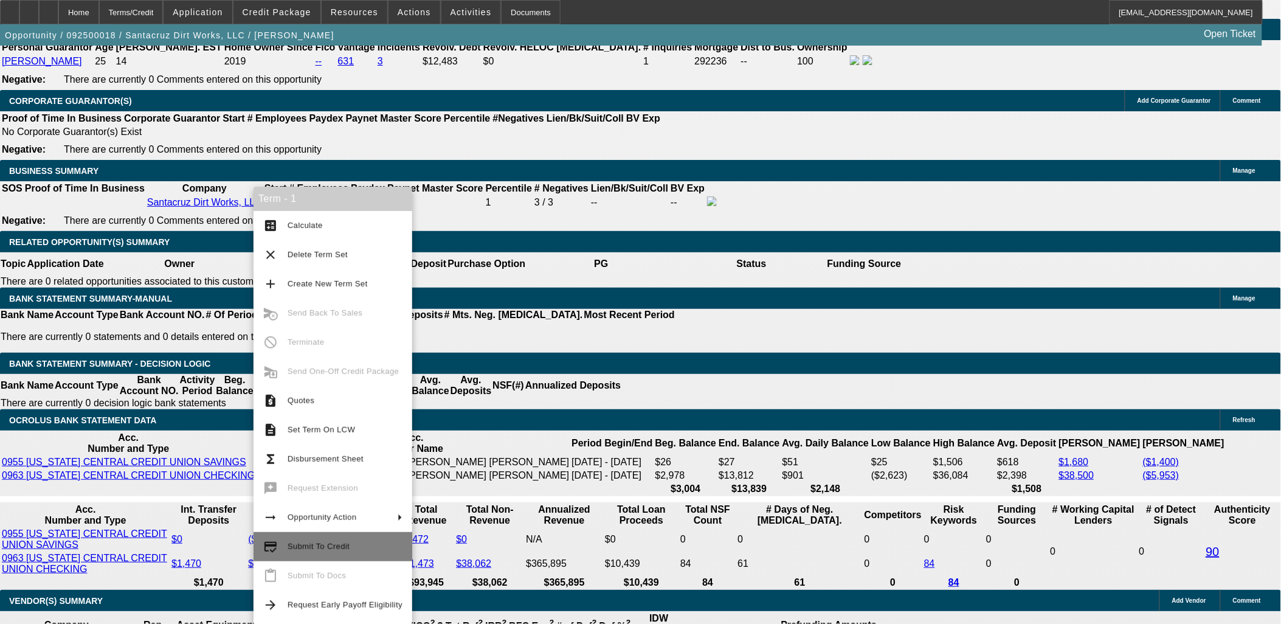
click at [321, 548] on span "Submit To Credit" at bounding box center [319, 546] width 62 height 9
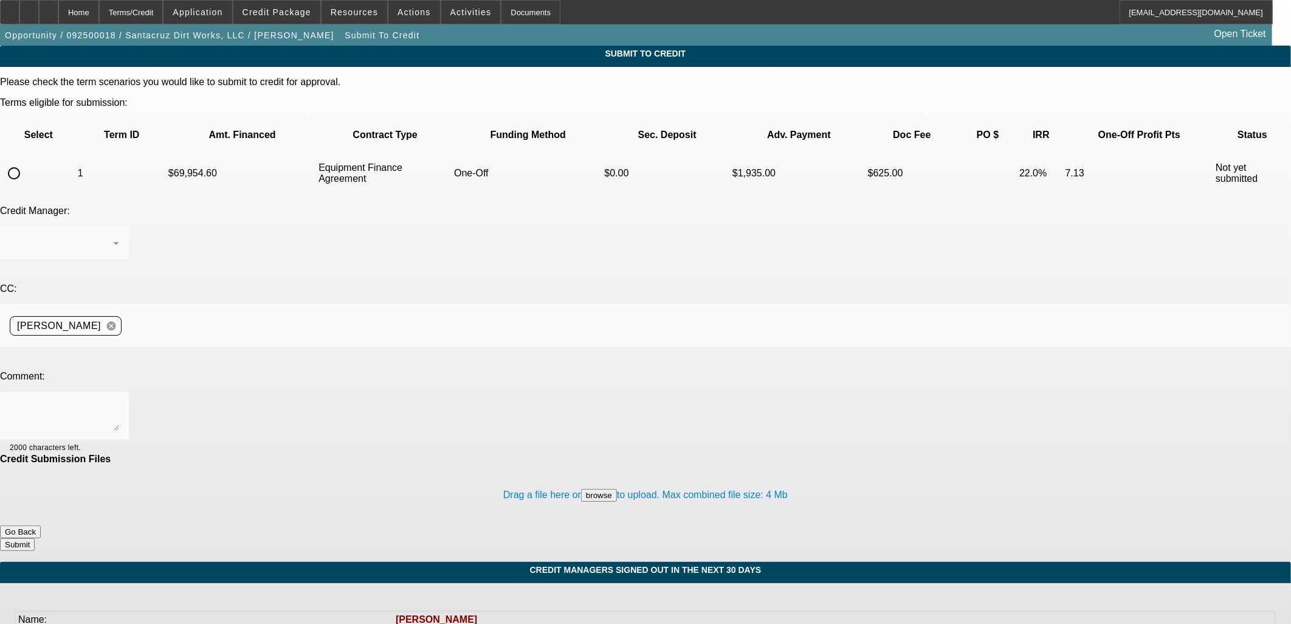
click at [26, 161] on input "radio" at bounding box center [14, 173] width 24 height 24
radio input "true"
click at [119, 401] on textarea at bounding box center [64, 415] width 109 height 29
type textarea "CP EF? Writeup in comments."
click at [35, 538] on button "Submit" at bounding box center [17, 544] width 35 height 13
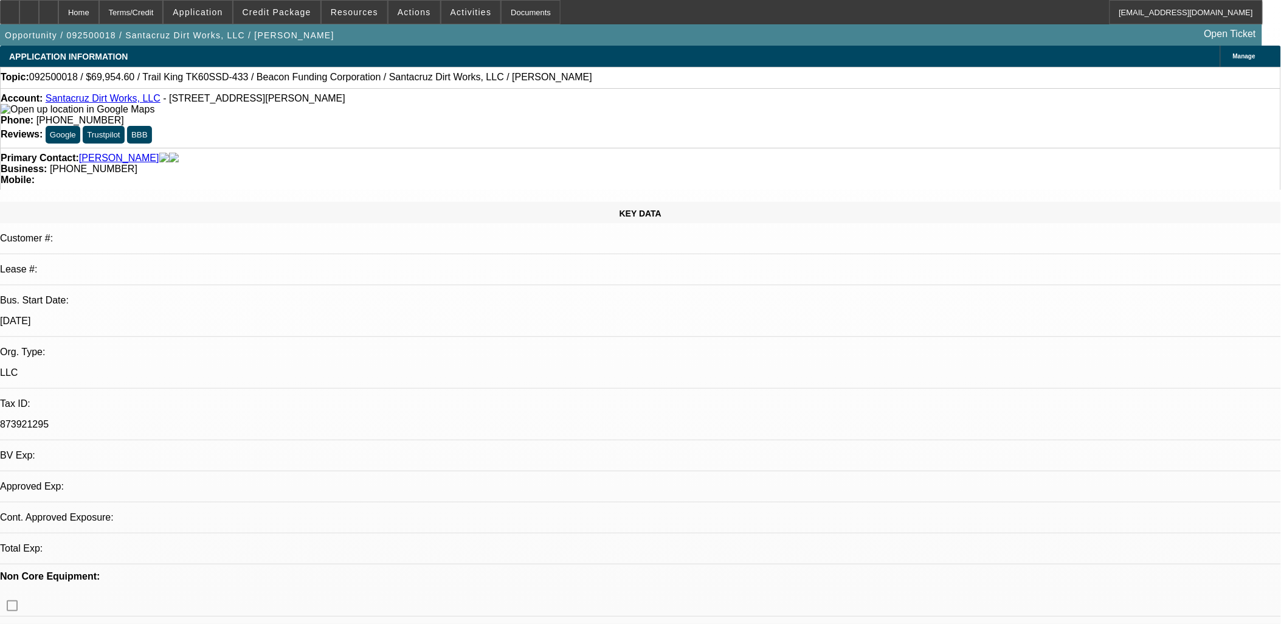
select select "0"
select select "3"
select select "0"
select select "6"
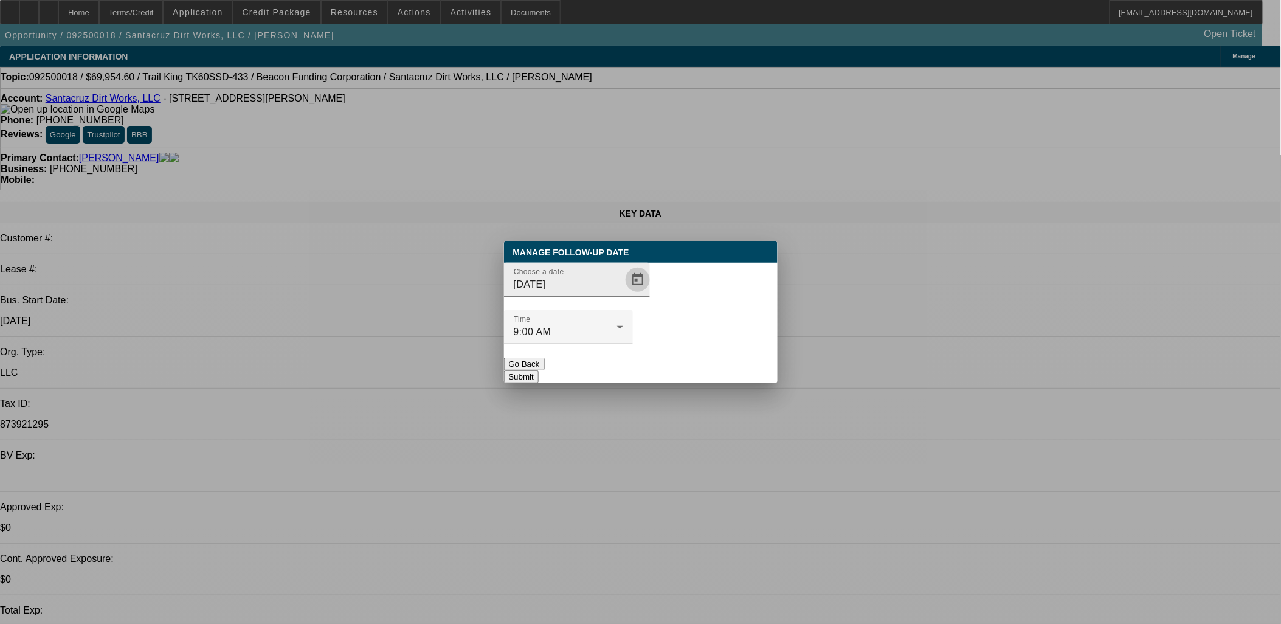
click at [623, 294] on span "Open calendar" at bounding box center [637, 279] width 29 height 29
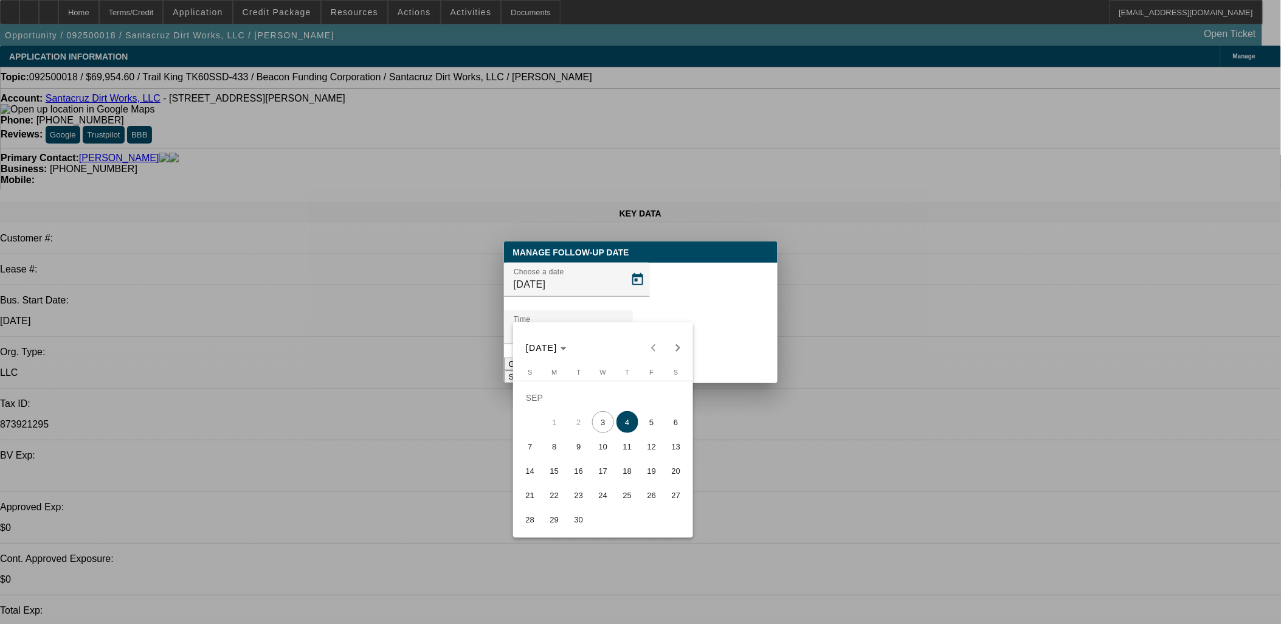
click at [642, 426] on span "5" at bounding box center [652, 422] width 22 height 22
type input "9/5/2025"
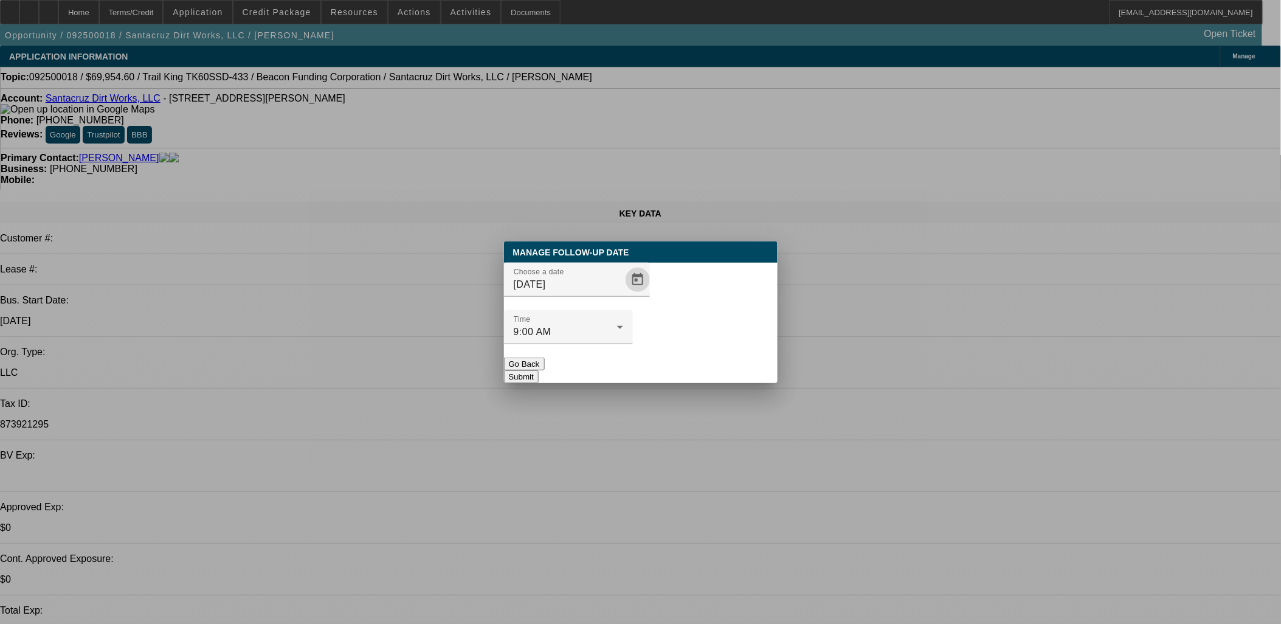
click at [539, 370] on button "Submit" at bounding box center [521, 376] width 35 height 13
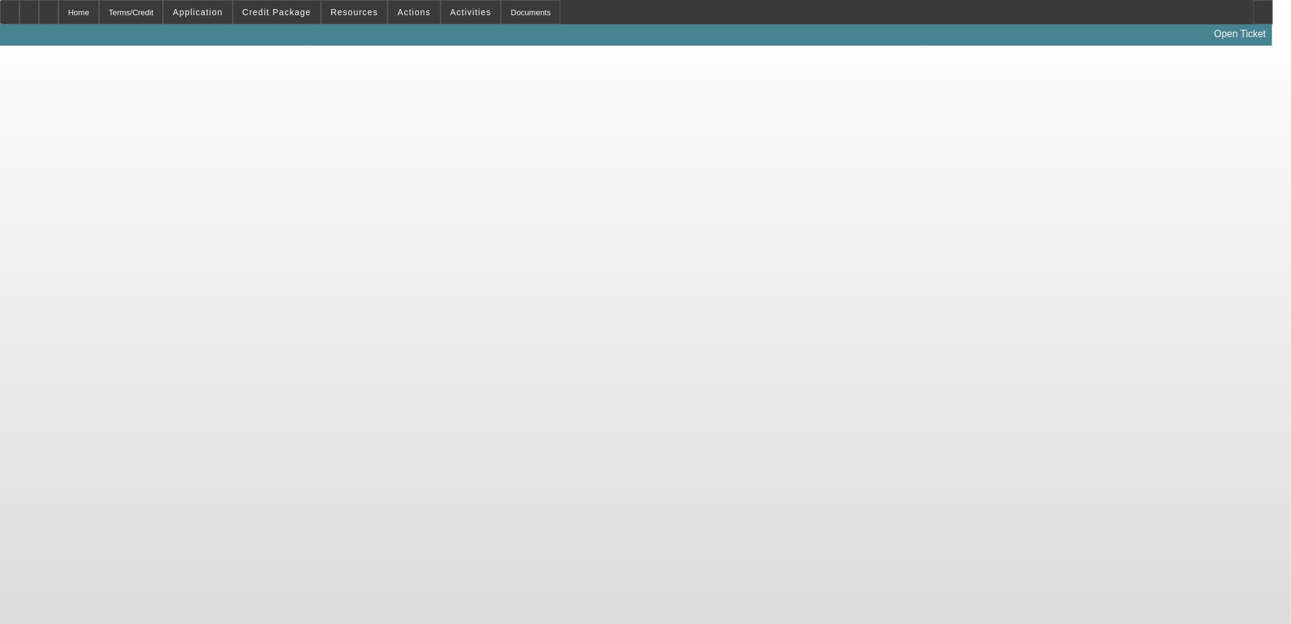
click at [389, 160] on body "Home Terms/Credit Application Credit Package Resources Actions Activities Docum…" at bounding box center [645, 312] width 1291 height 624
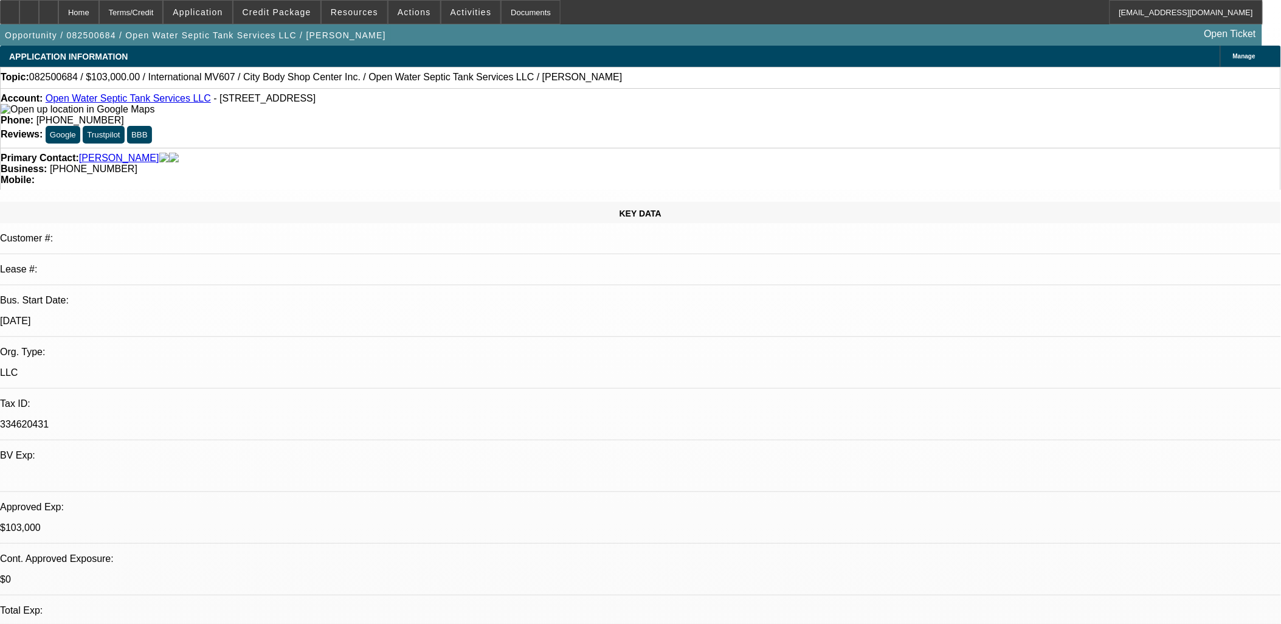
select select "0"
select select "2"
select select "0"
select select "2"
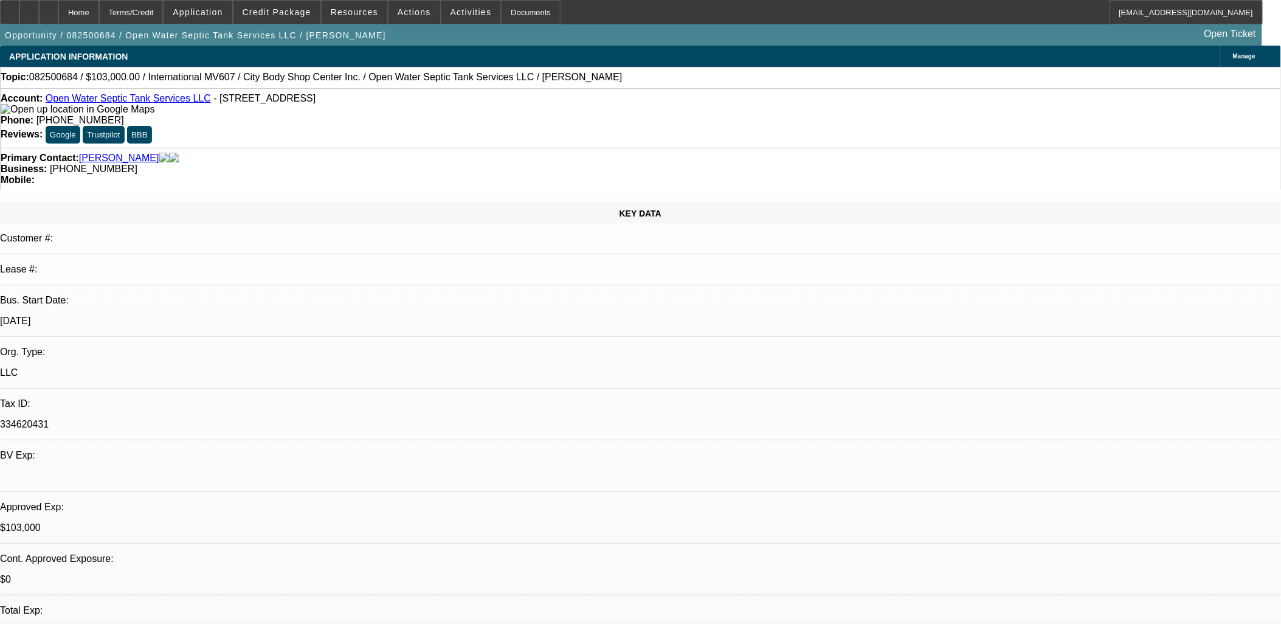
select select "0"
select select "2"
select select "0"
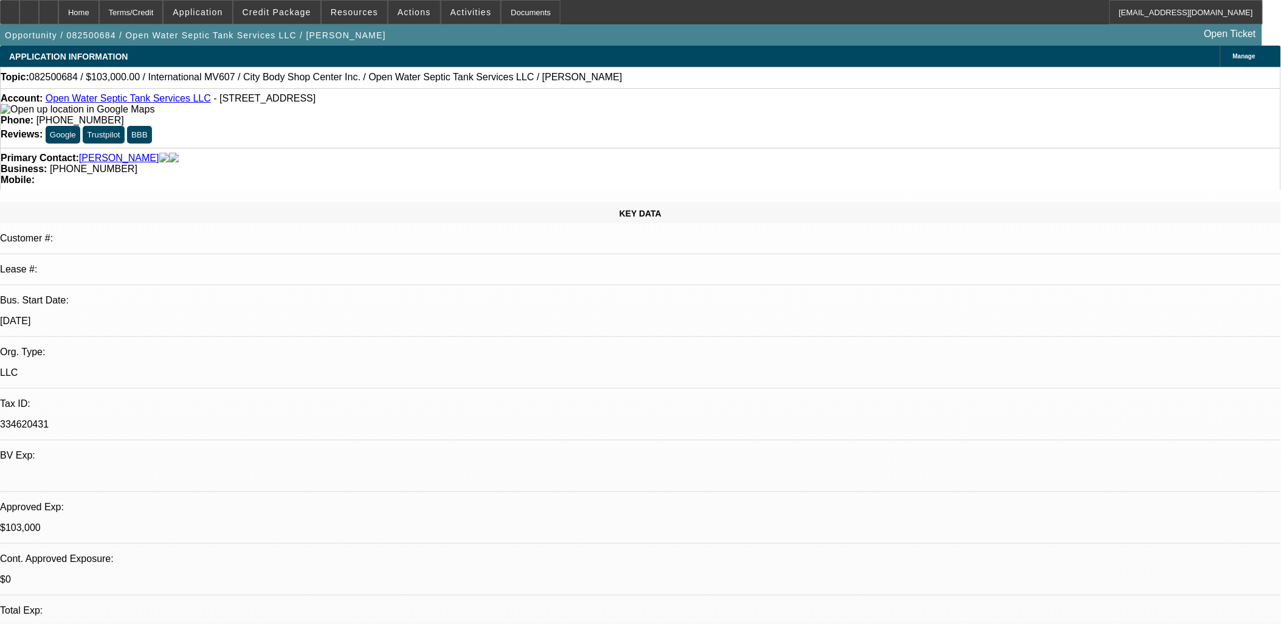
select select "2"
select select "0"
select select "1"
select select "2"
select select "6"
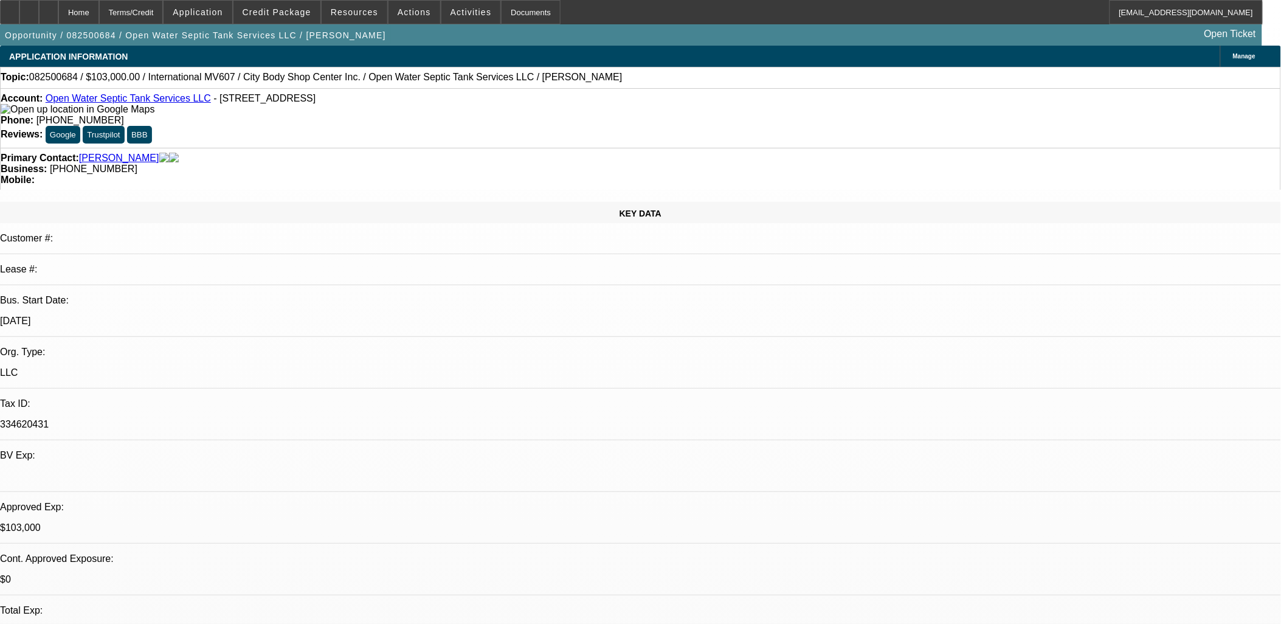
select select "1"
select select "2"
select select "6"
select select "1"
select select "2"
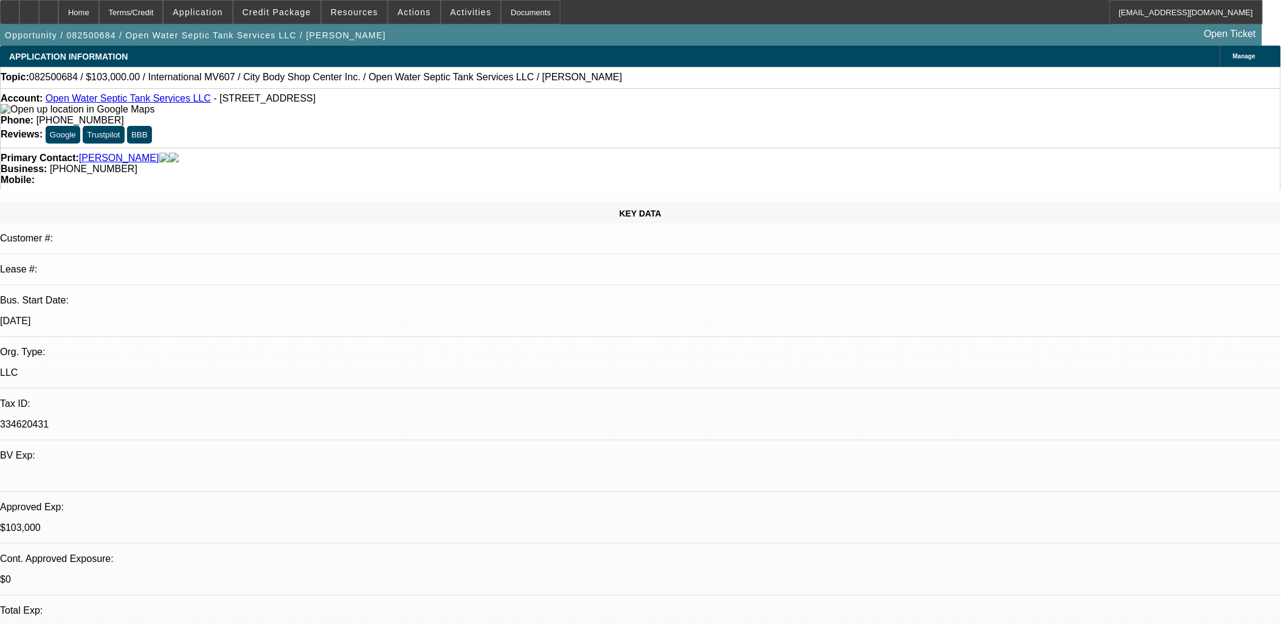
select select "6"
select select "1"
select select "2"
select select "6"
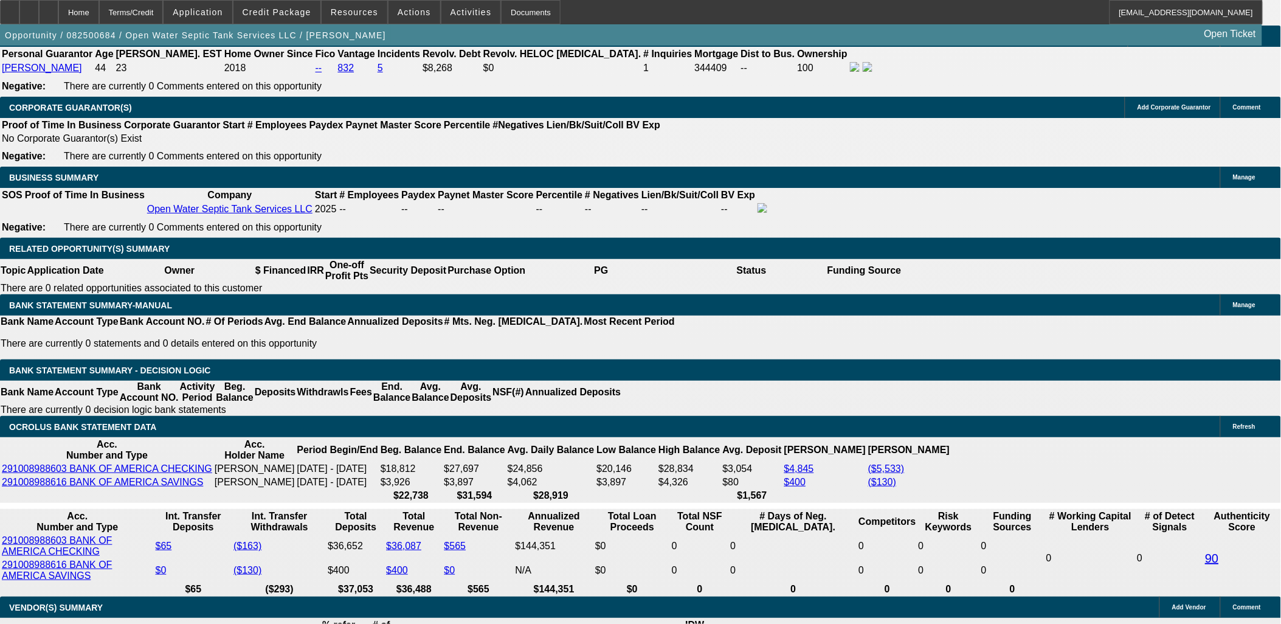
scroll to position [1756, 0]
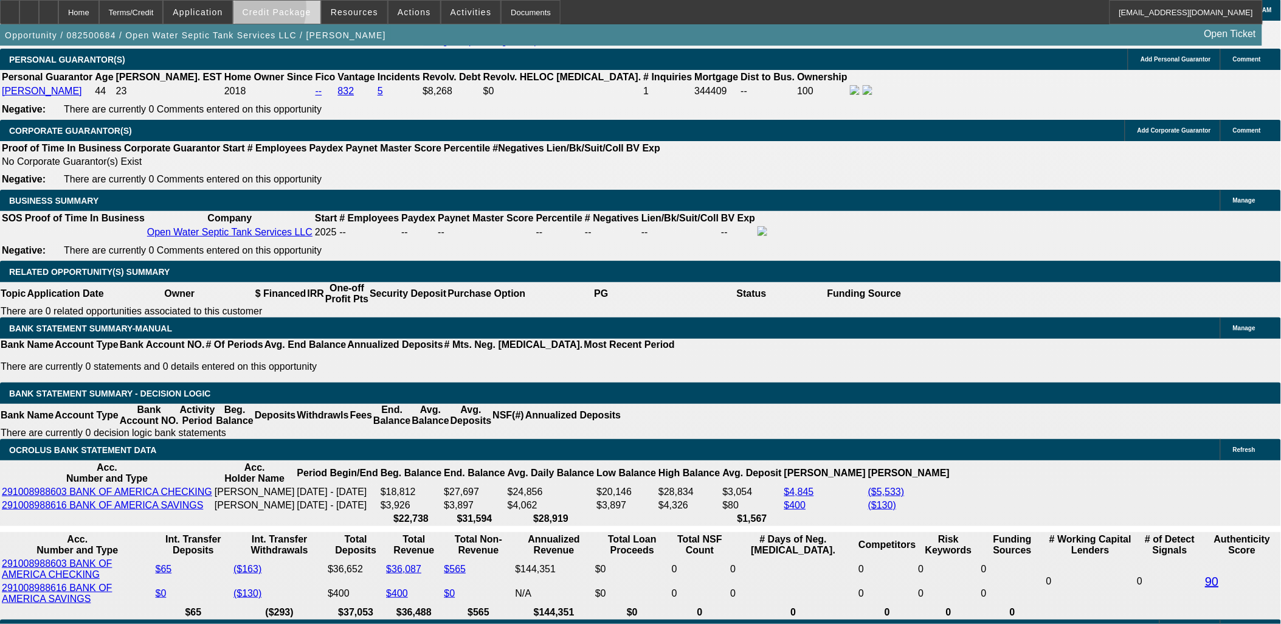
click at [260, 10] on span at bounding box center [276, 12] width 87 height 29
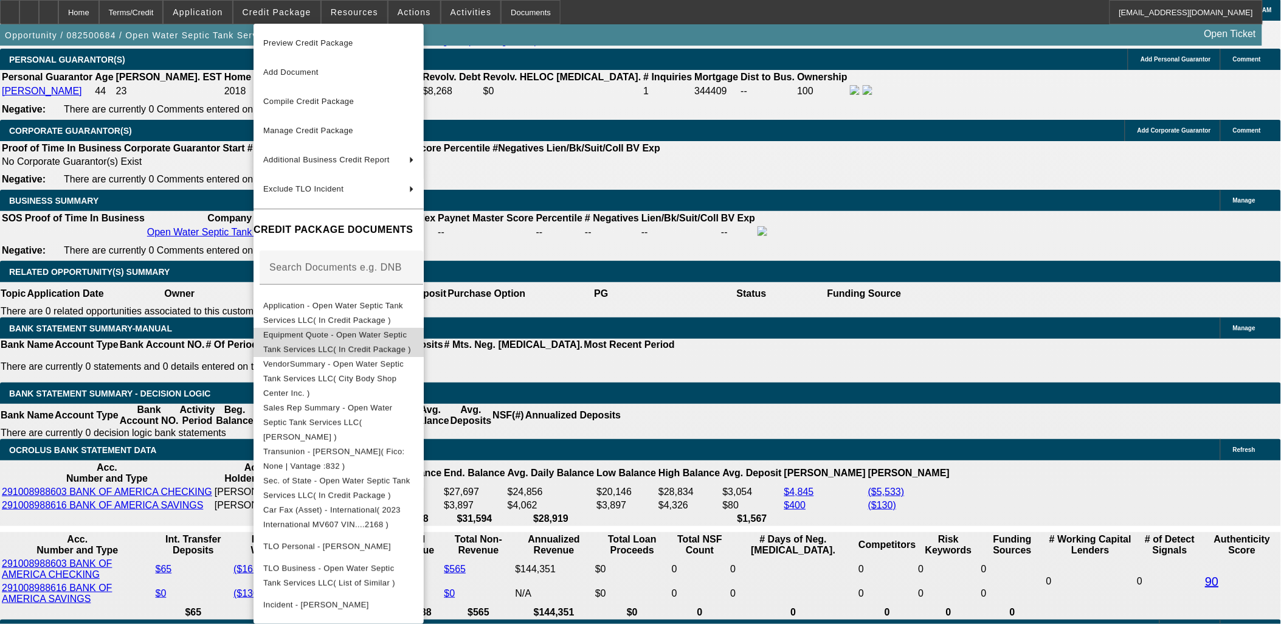
click at [300, 341] on span "Equipment Quote - Open Water Septic Tank Services LLC( In Credit Package )" at bounding box center [338, 341] width 151 height 29
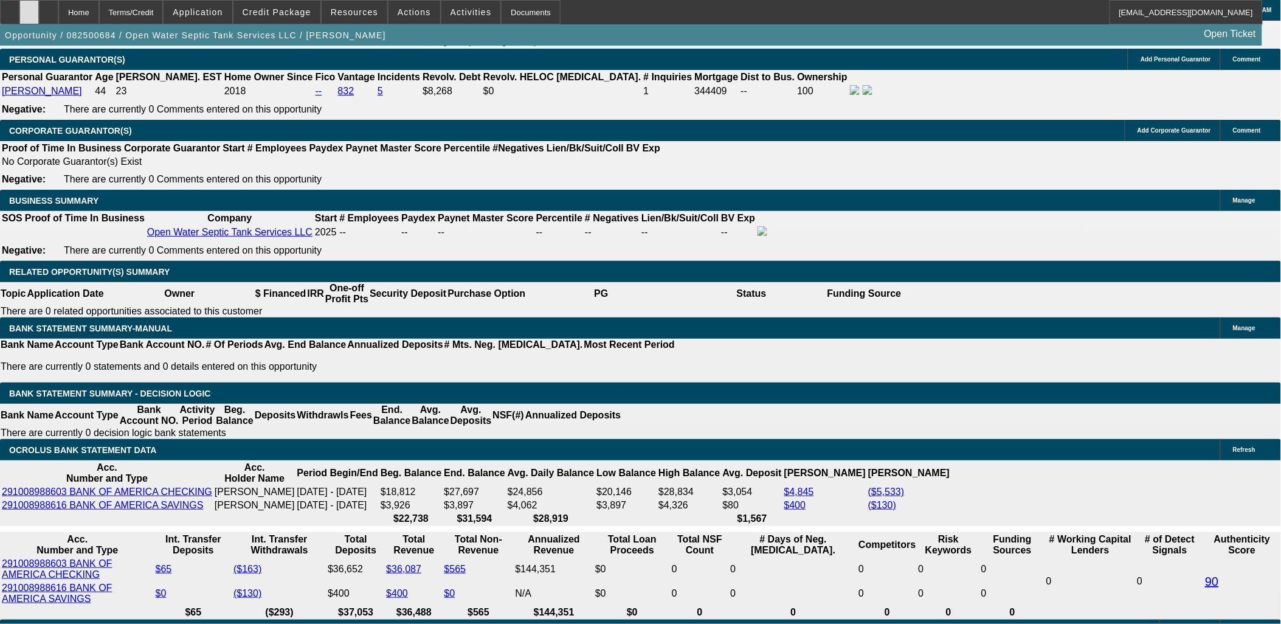
click at [39, 12] on div at bounding box center [28, 12] width 19 height 24
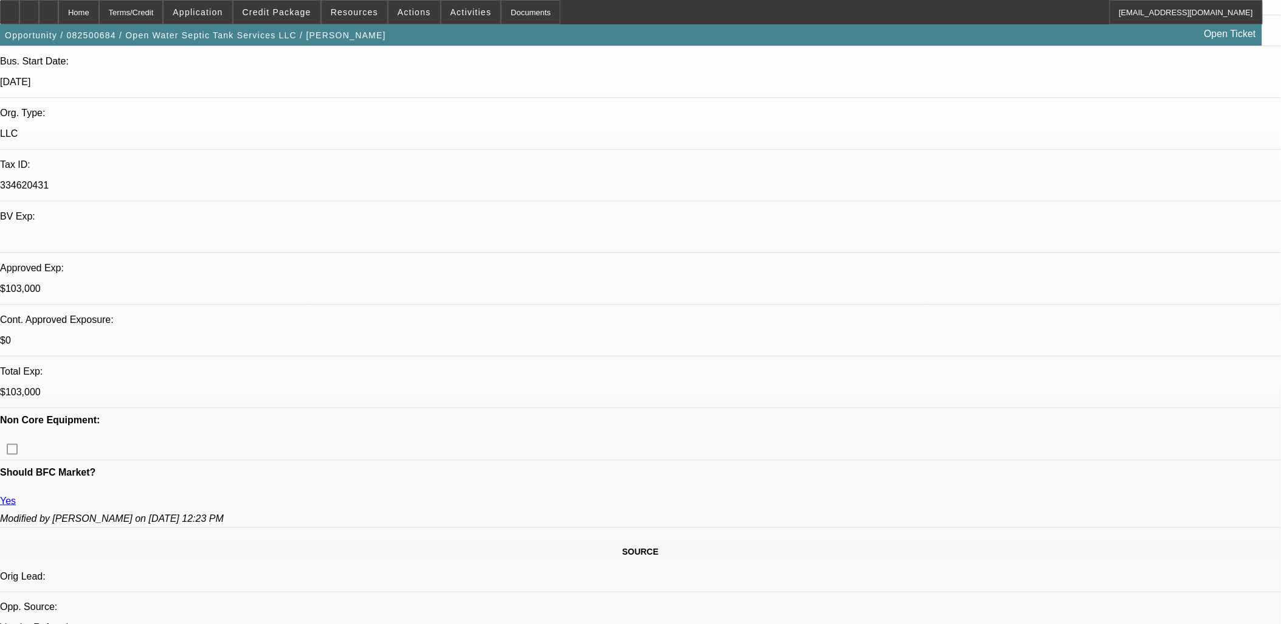
scroll to position [0, 0]
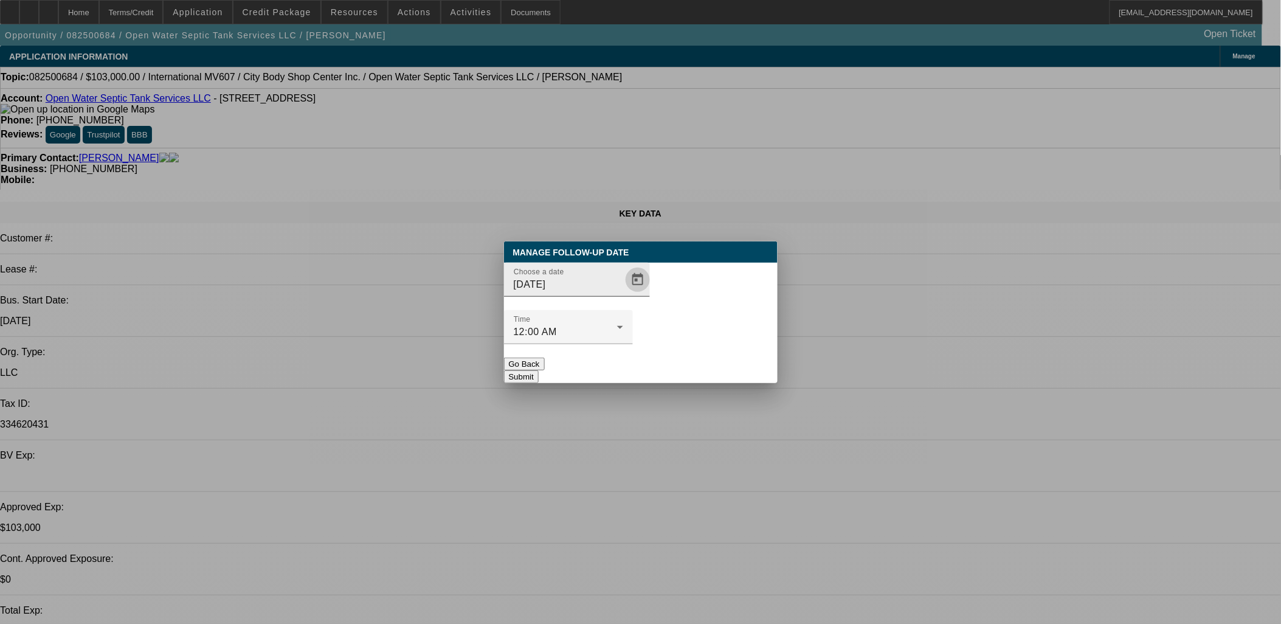
click at [627, 294] on span "Open calendar" at bounding box center [637, 279] width 29 height 29
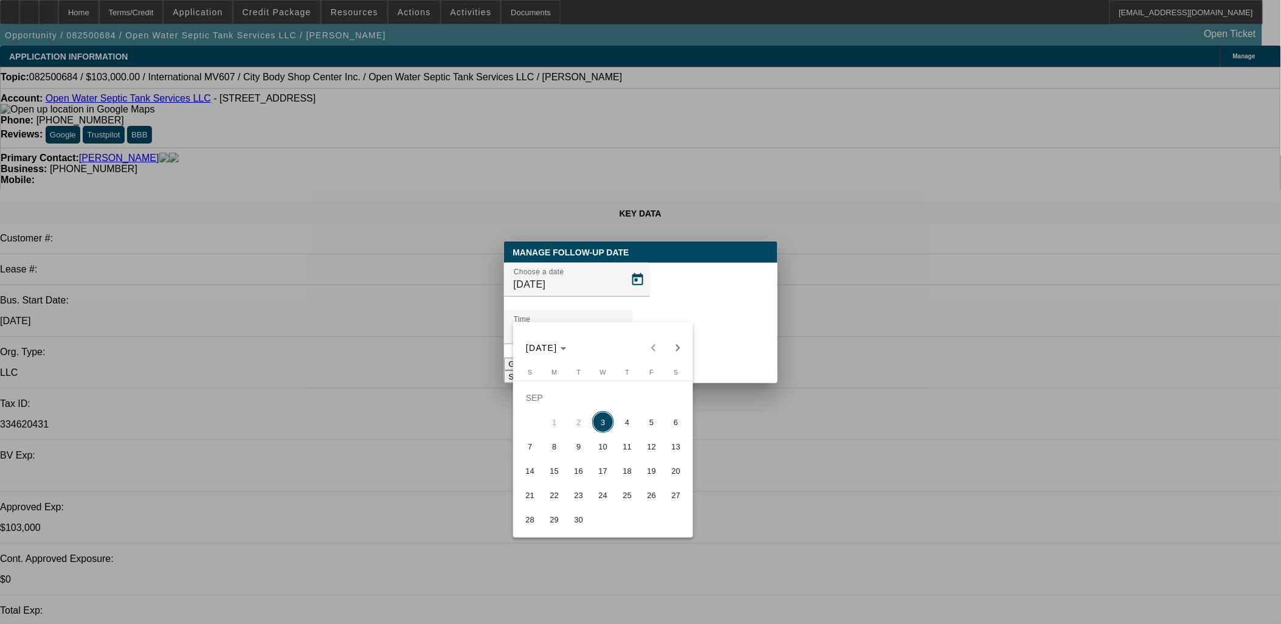
click at [606, 477] on span "17" at bounding box center [603, 471] width 22 height 22
type input "9/17/2025"
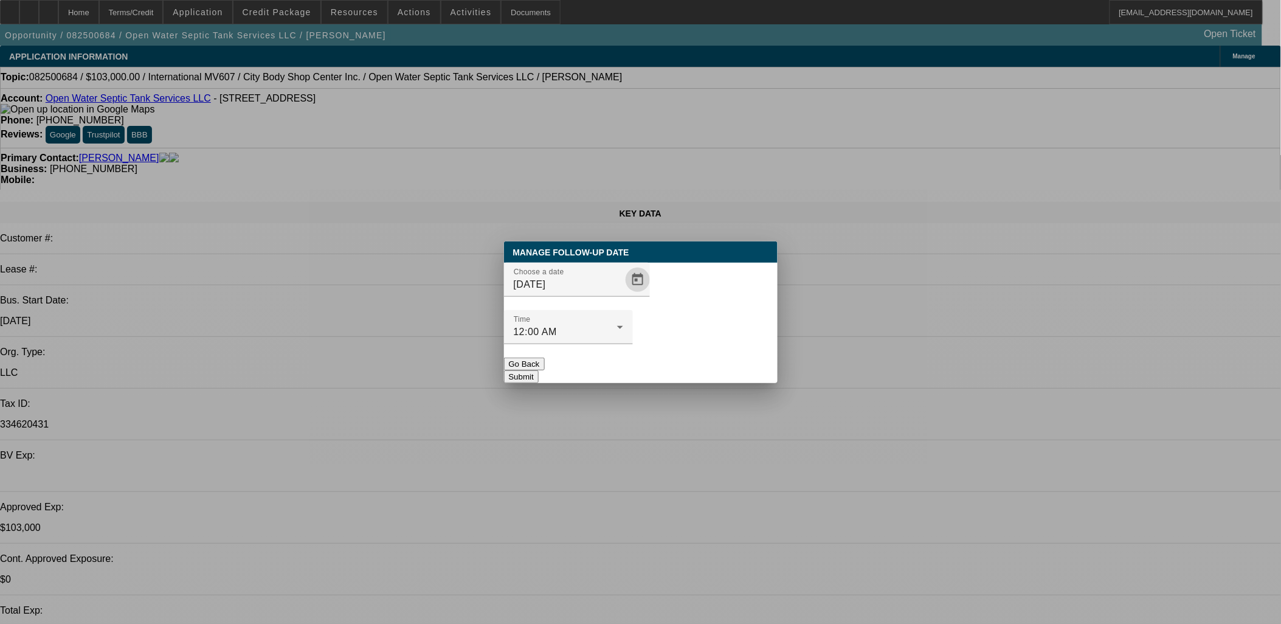
click at [539, 370] on button "Submit" at bounding box center [521, 376] width 35 height 13
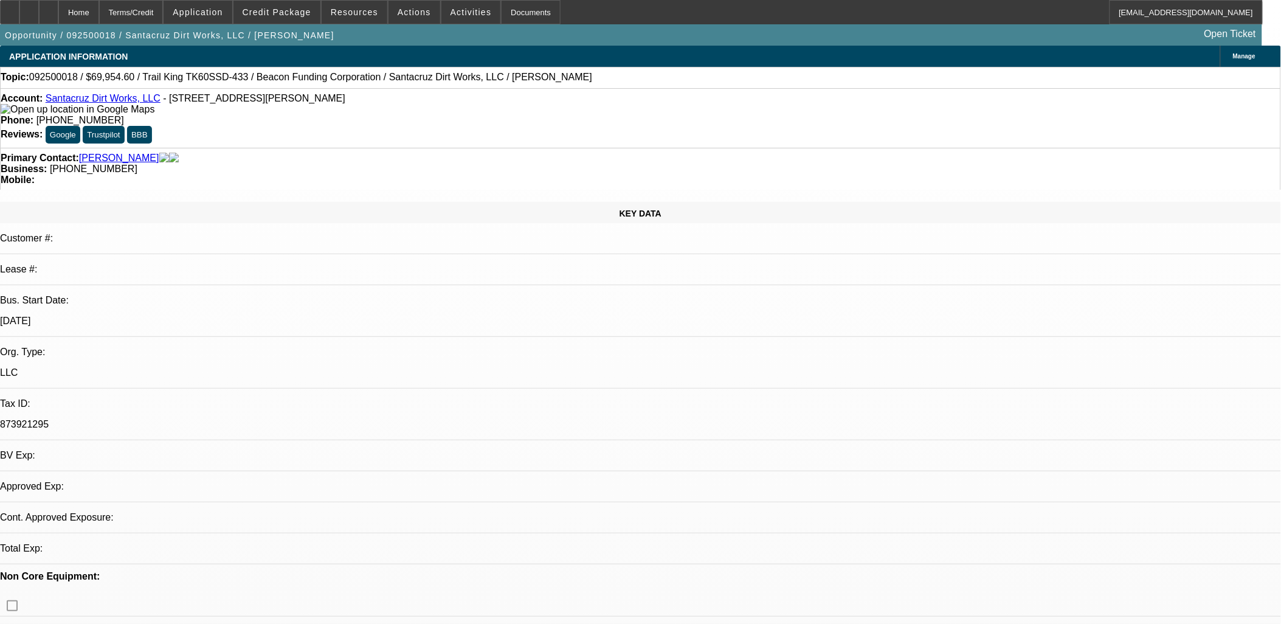
select select "0"
select select "3"
select select "0"
select select "6"
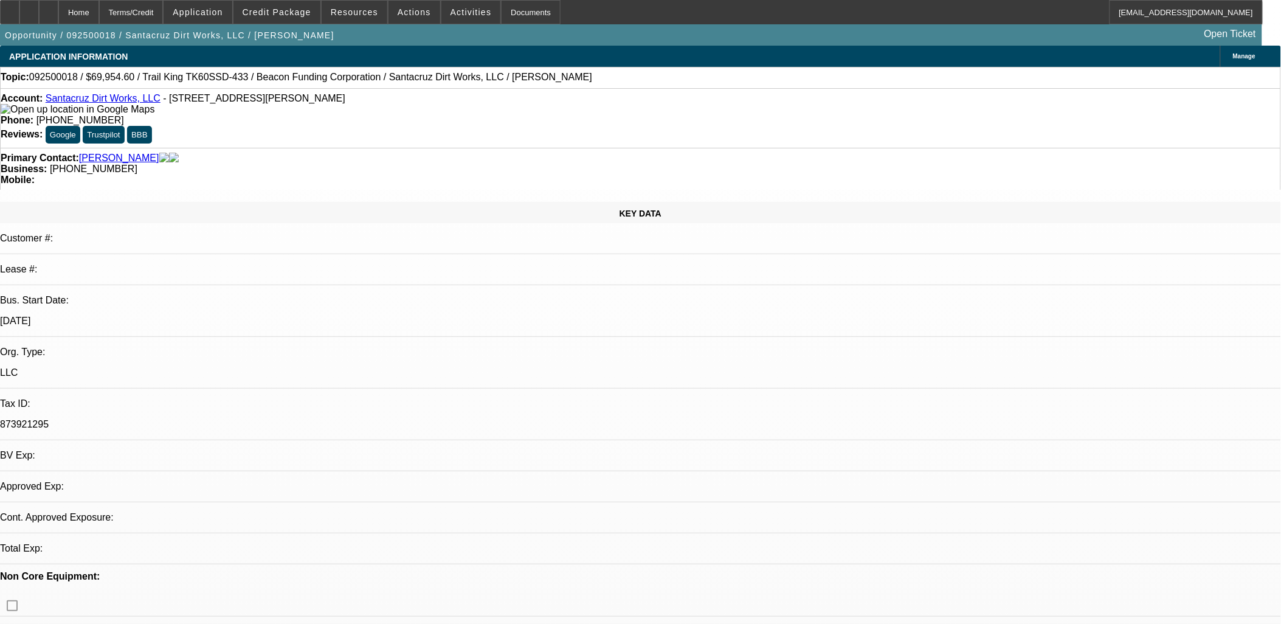
select select "0"
select select "3"
select select "0"
select select "6"
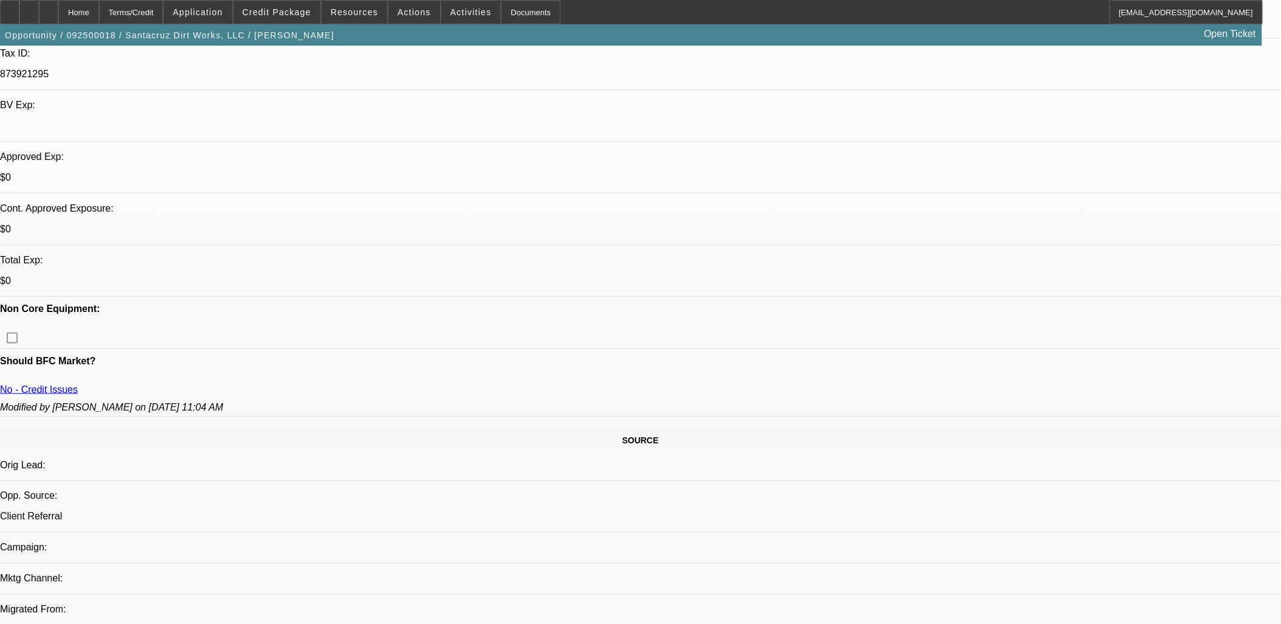
scroll to position [405, 0]
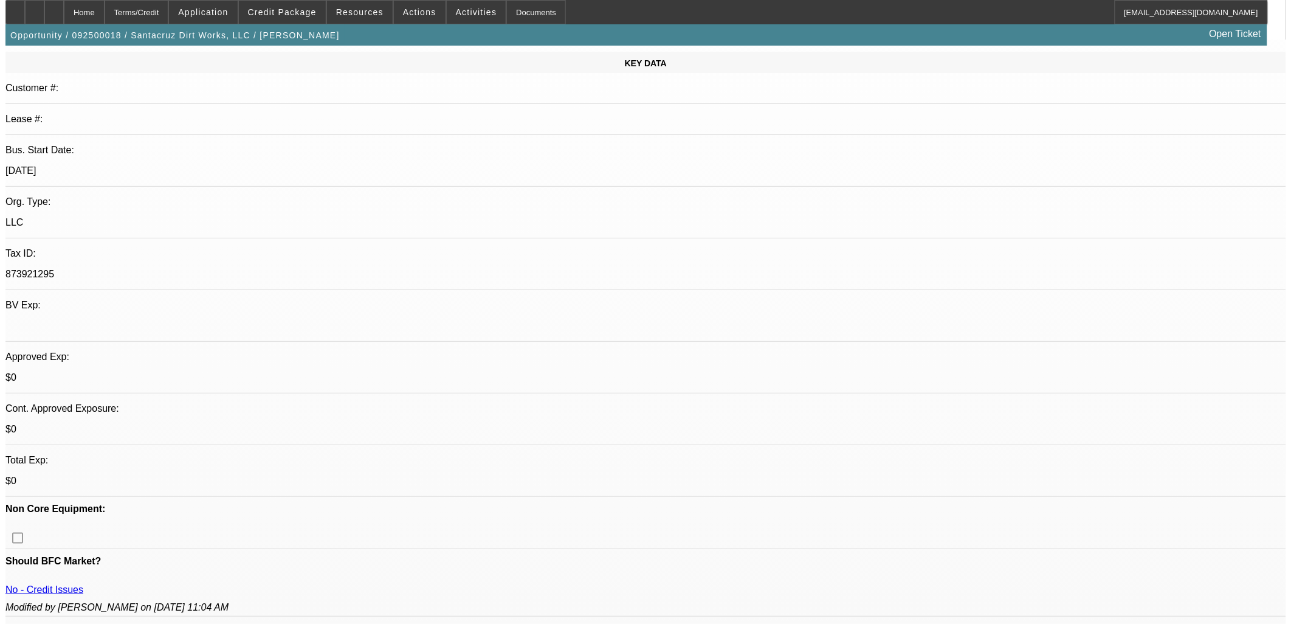
scroll to position [0, 0]
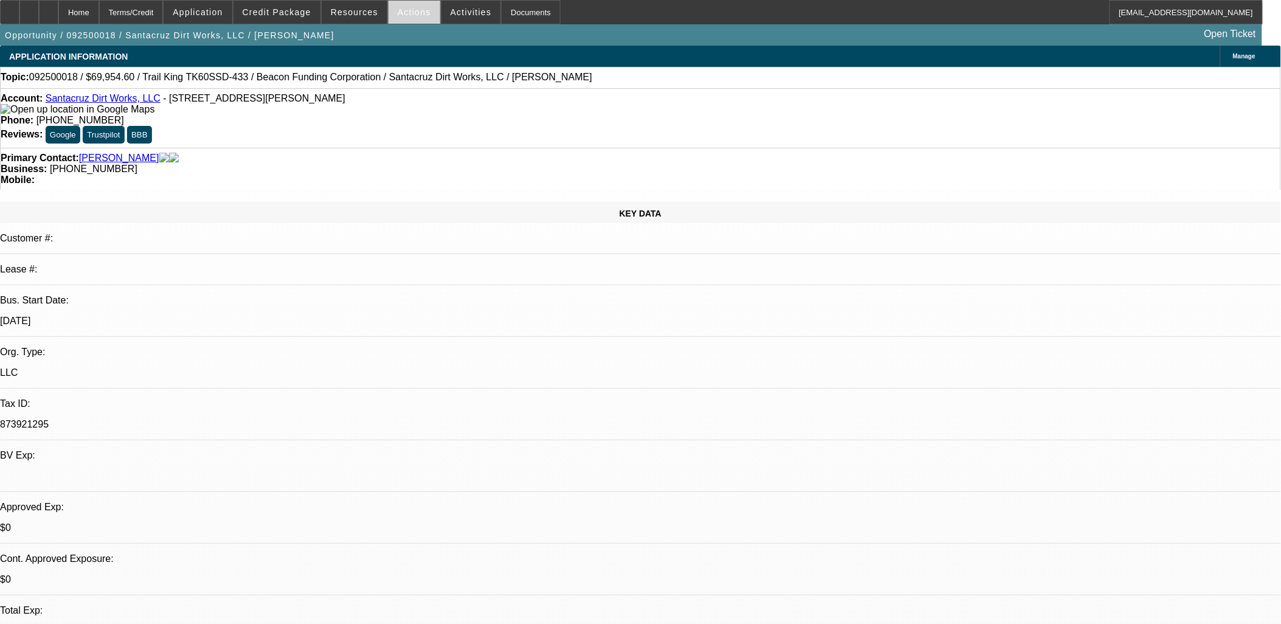
click at [408, 16] on span at bounding box center [414, 12] width 52 height 29
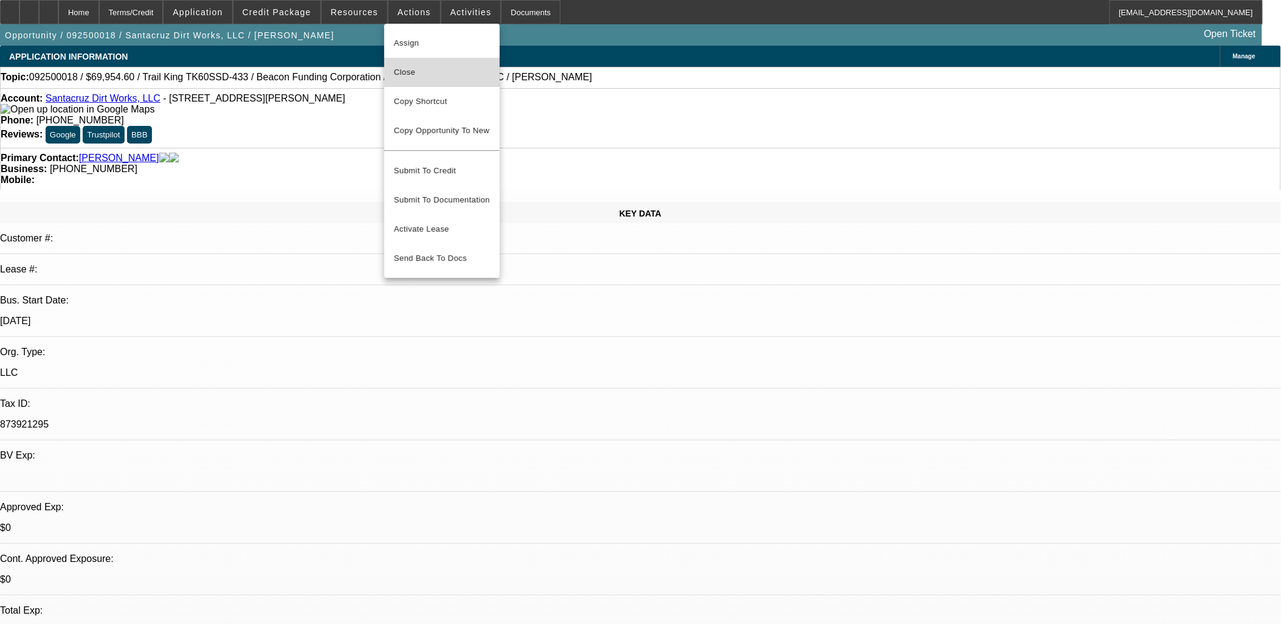
click at [419, 71] on span "Close" at bounding box center [442, 72] width 96 height 15
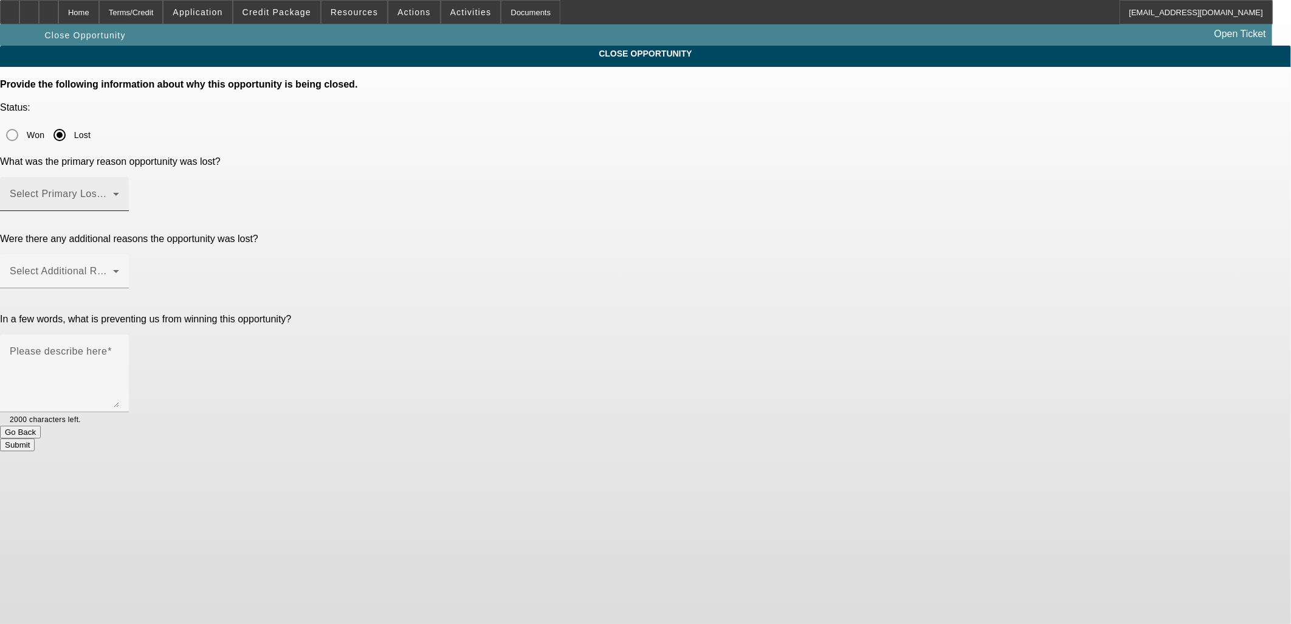
click at [138, 188] on mat-label "Select Primary Lost Reason" at bounding box center [74, 193] width 128 height 10
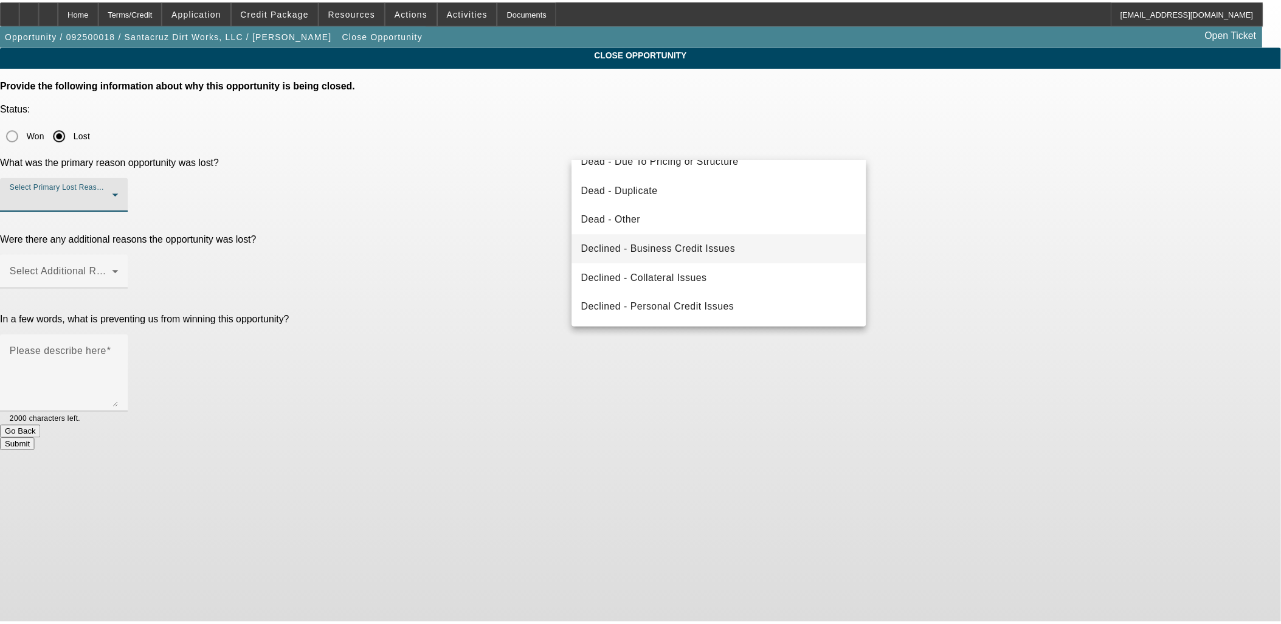
scroll to position [162, 0]
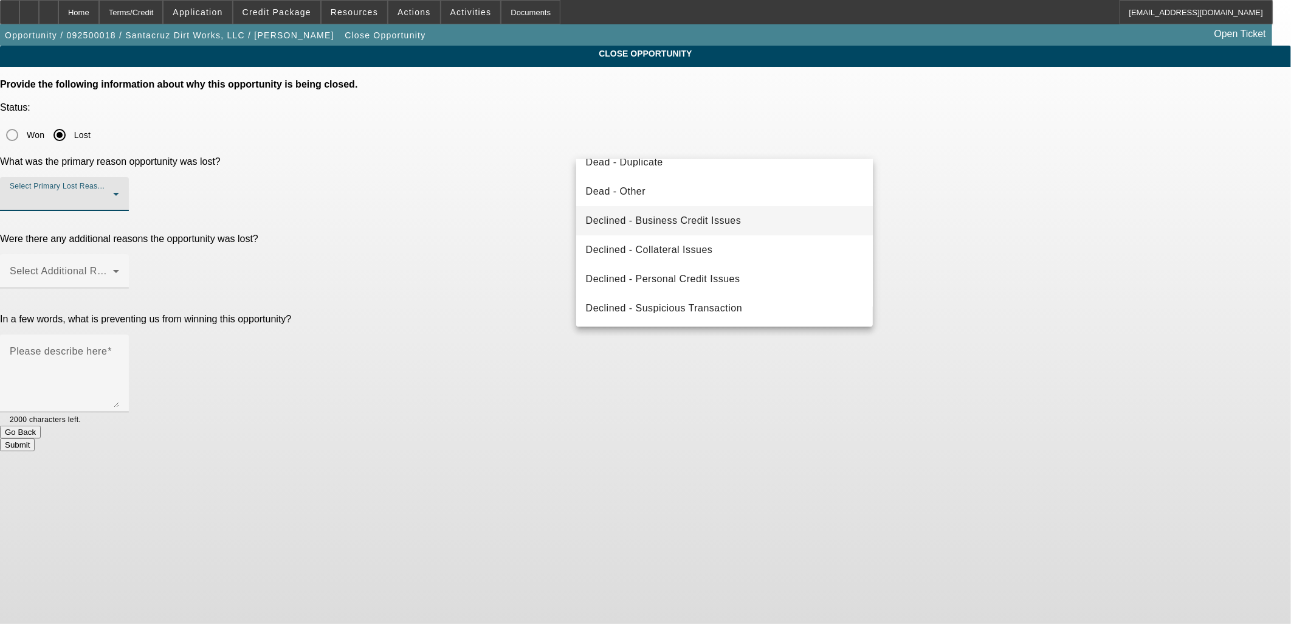
click at [679, 229] on mat-option "Declined - Business Credit Issues" at bounding box center [724, 220] width 297 height 29
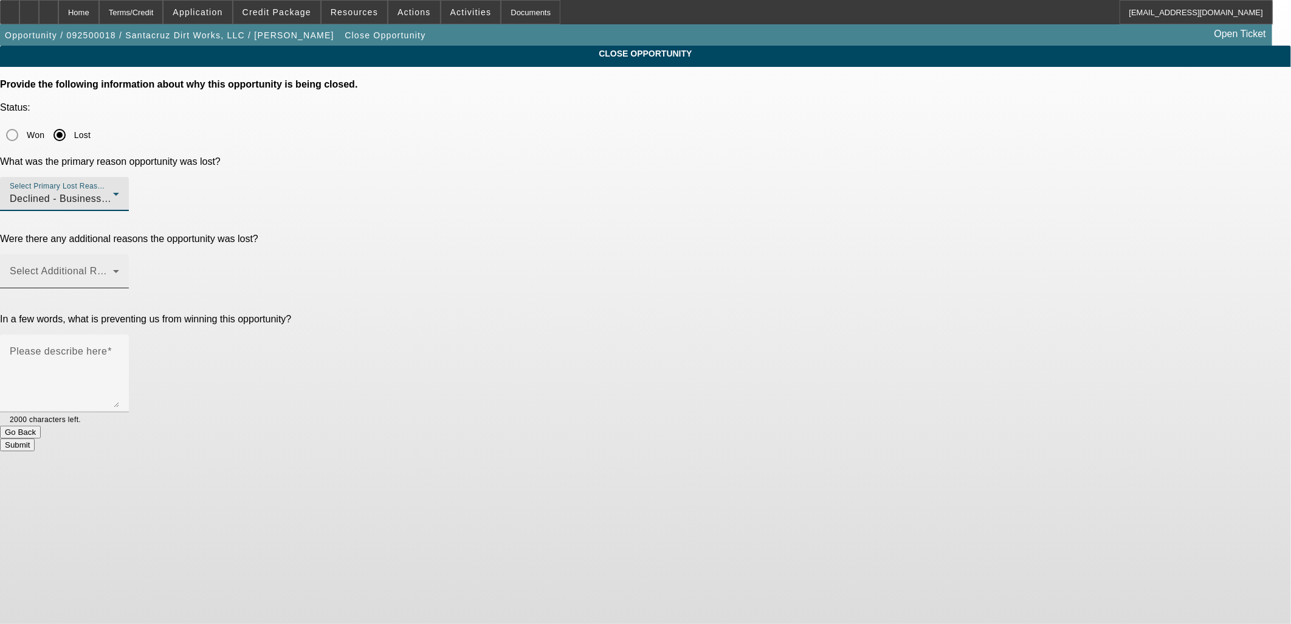
click at [113, 269] on span at bounding box center [61, 276] width 103 height 15
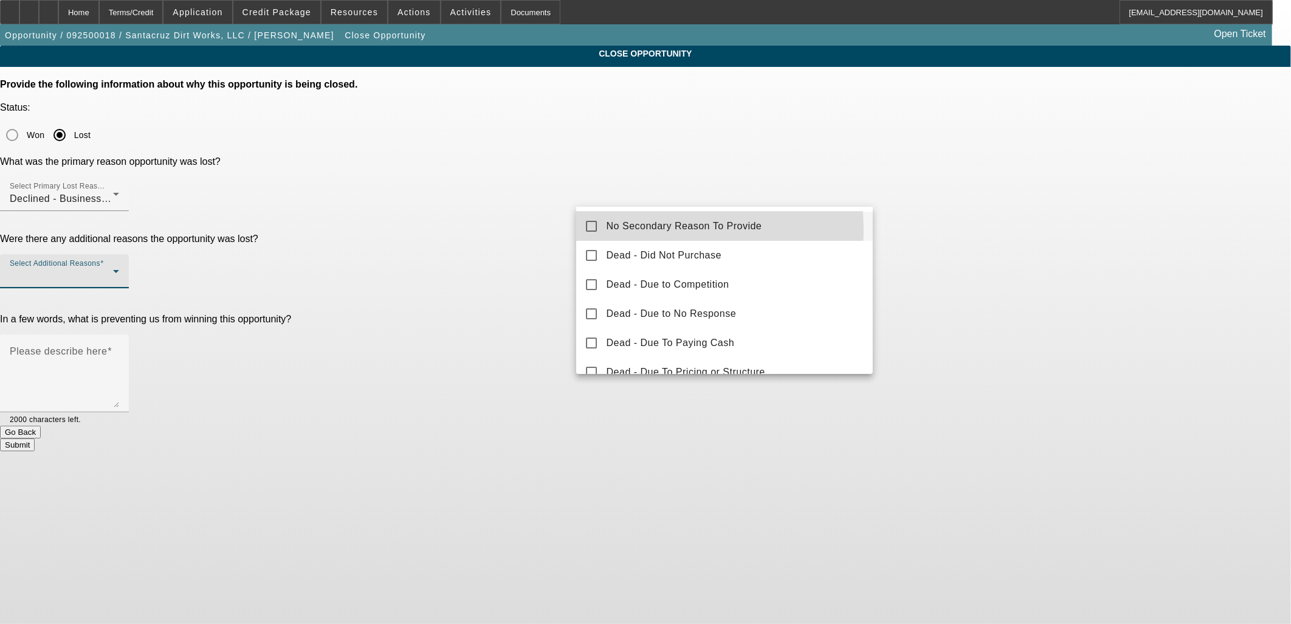
click at [616, 231] on span "No Secondary Reason To Provide" at bounding box center [685, 226] width 156 height 15
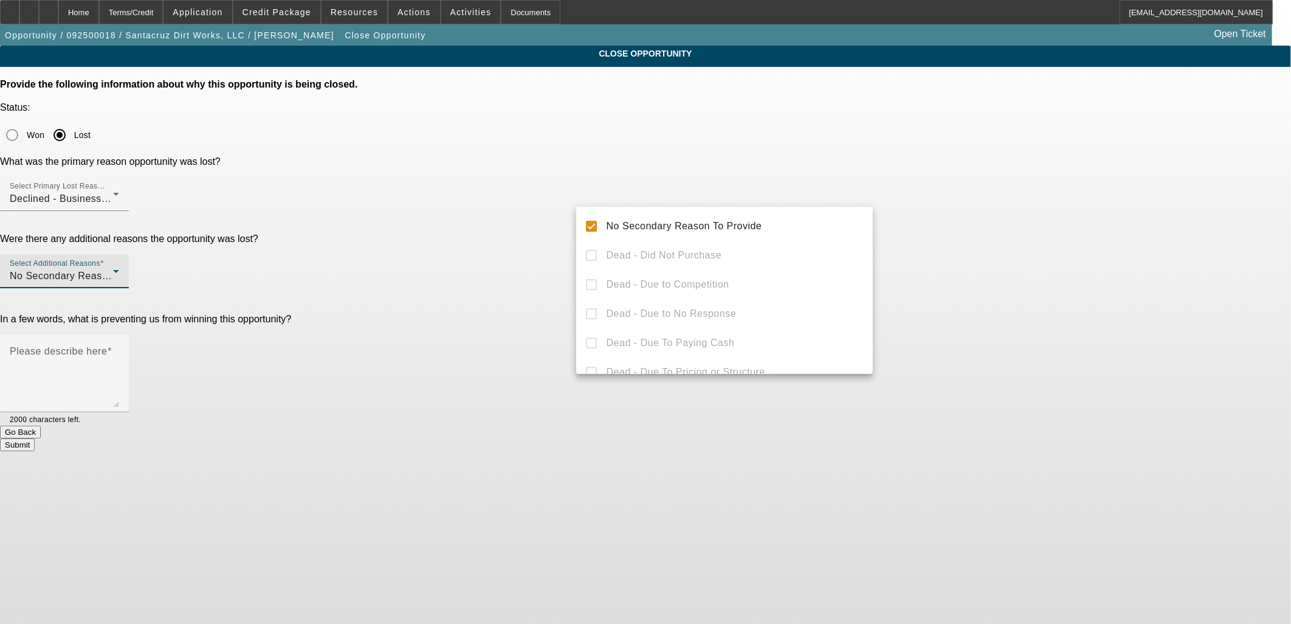
click at [536, 232] on div at bounding box center [645, 312] width 1291 height 624
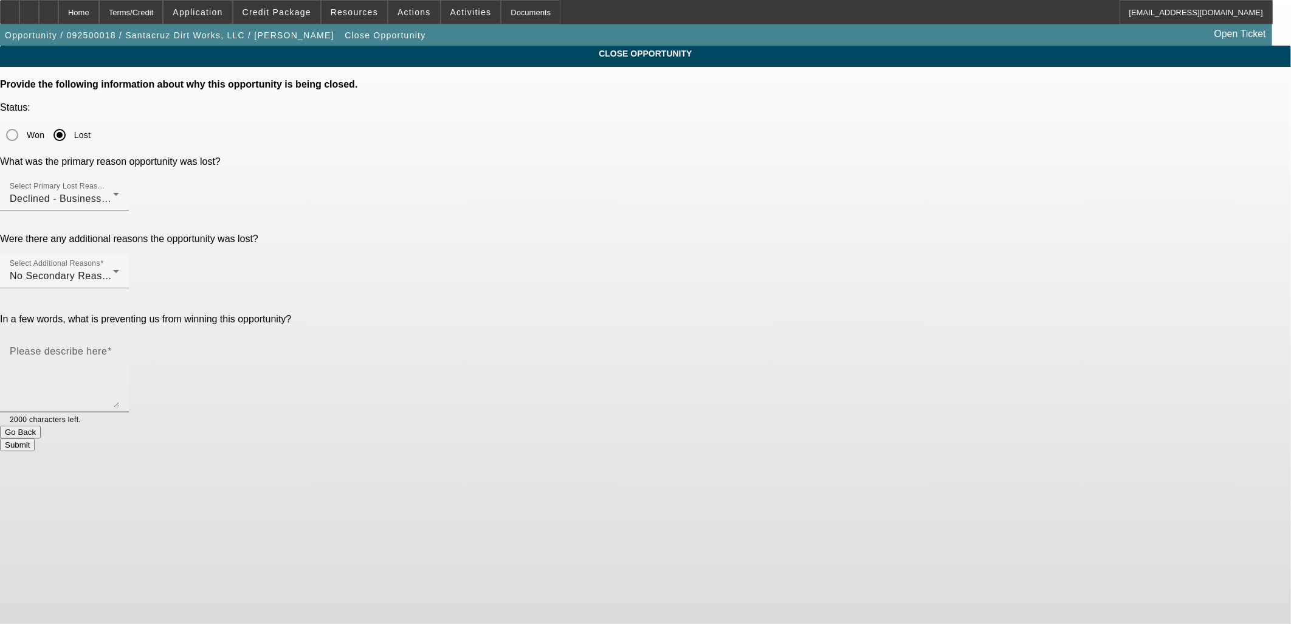
click at [119, 349] on textarea "Please describe here" at bounding box center [64, 378] width 109 height 58
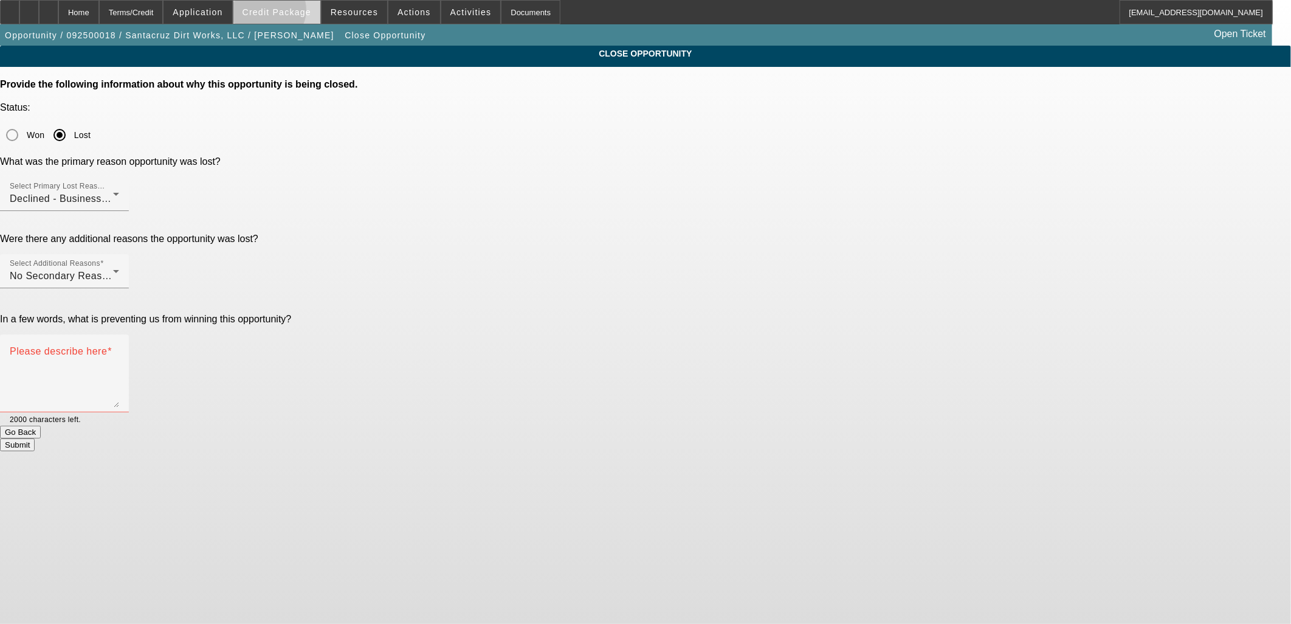
click at [288, 13] on span "Credit Package" at bounding box center [277, 12] width 69 height 10
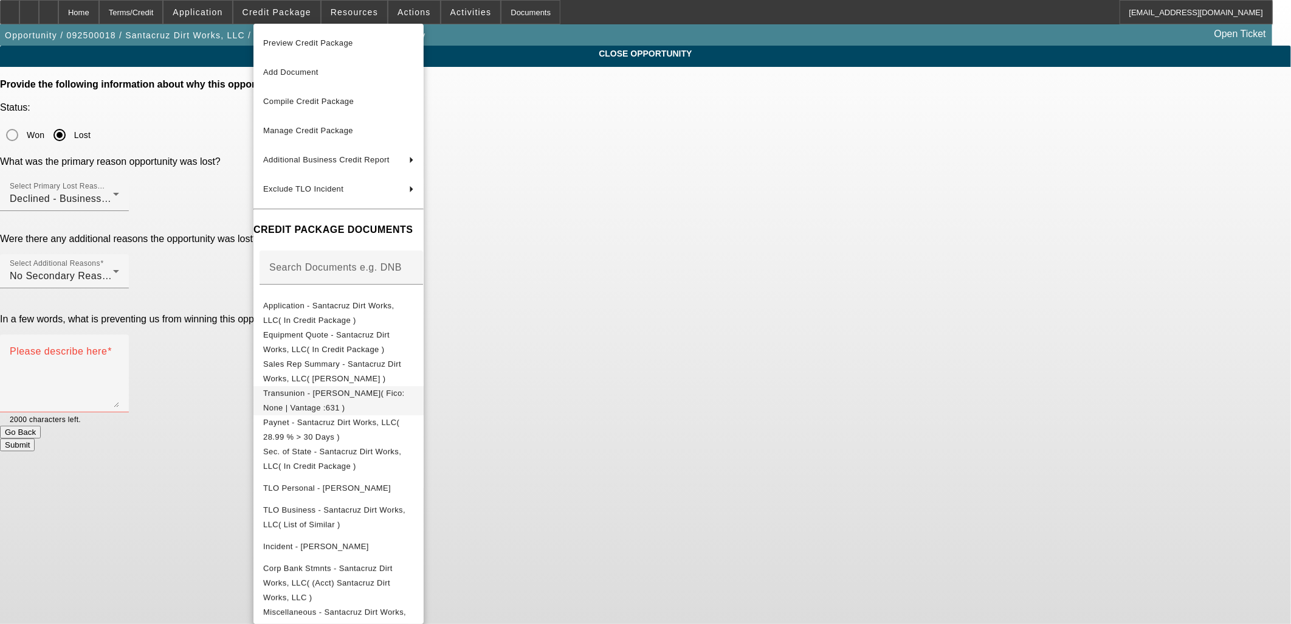
click at [321, 394] on span "Transunion - Santacruz, Eric( Fico: None | Vantage :631 )" at bounding box center [334, 400] width 142 height 24
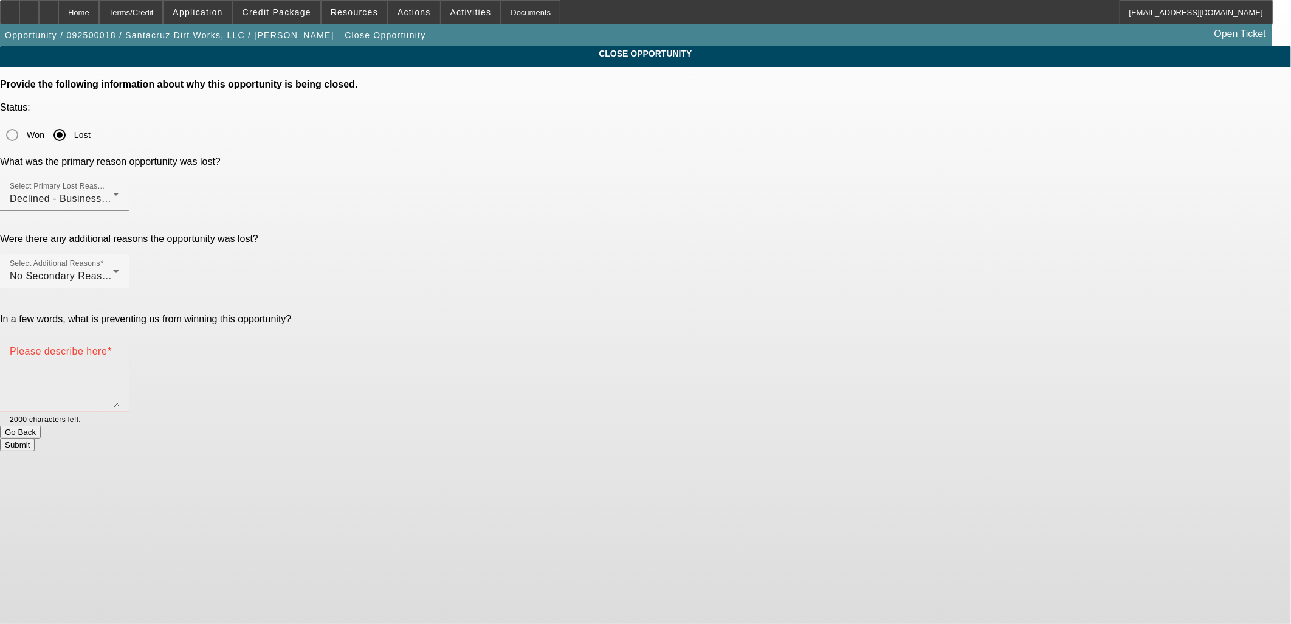
click at [107, 346] on mat-label "Please describe here" at bounding box center [58, 351] width 97 height 10
click at [119, 349] on textarea "Please describe here" at bounding box center [64, 378] width 109 height 58
type textarea "Makes timely payments on his mortgage and personal auto loans, but PayNet shows…"
click at [35, 438] on button "Submit" at bounding box center [17, 444] width 35 height 13
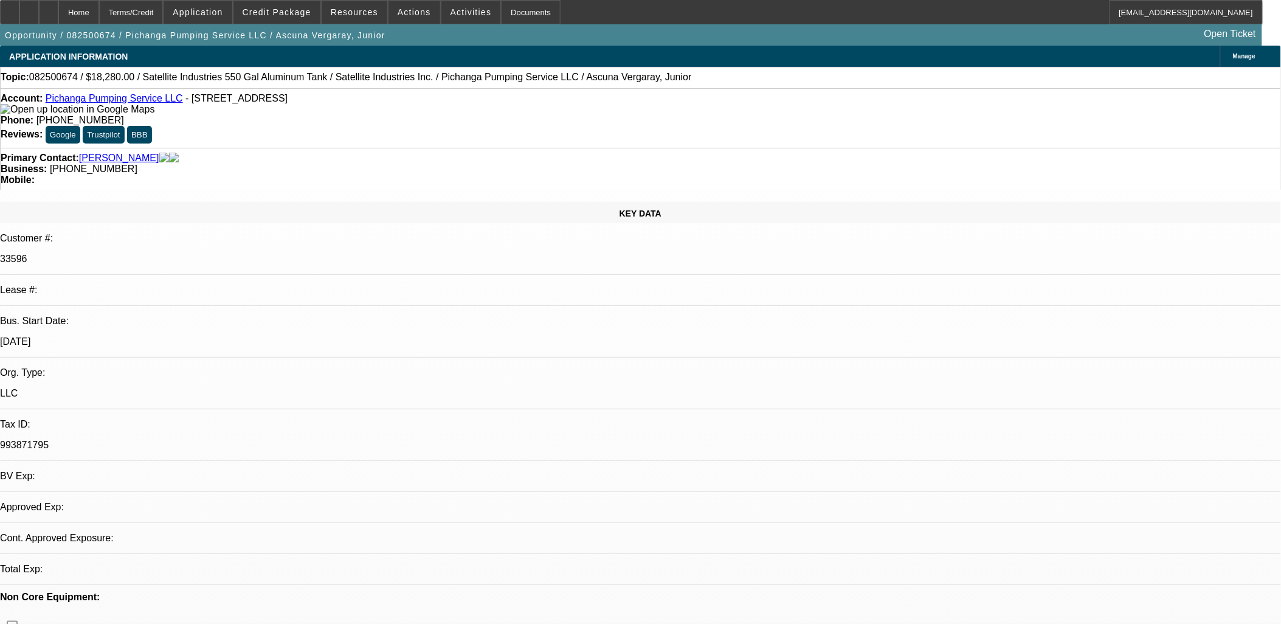
select select "0"
select select "2"
select select "0.1"
select select "0"
select select "2"
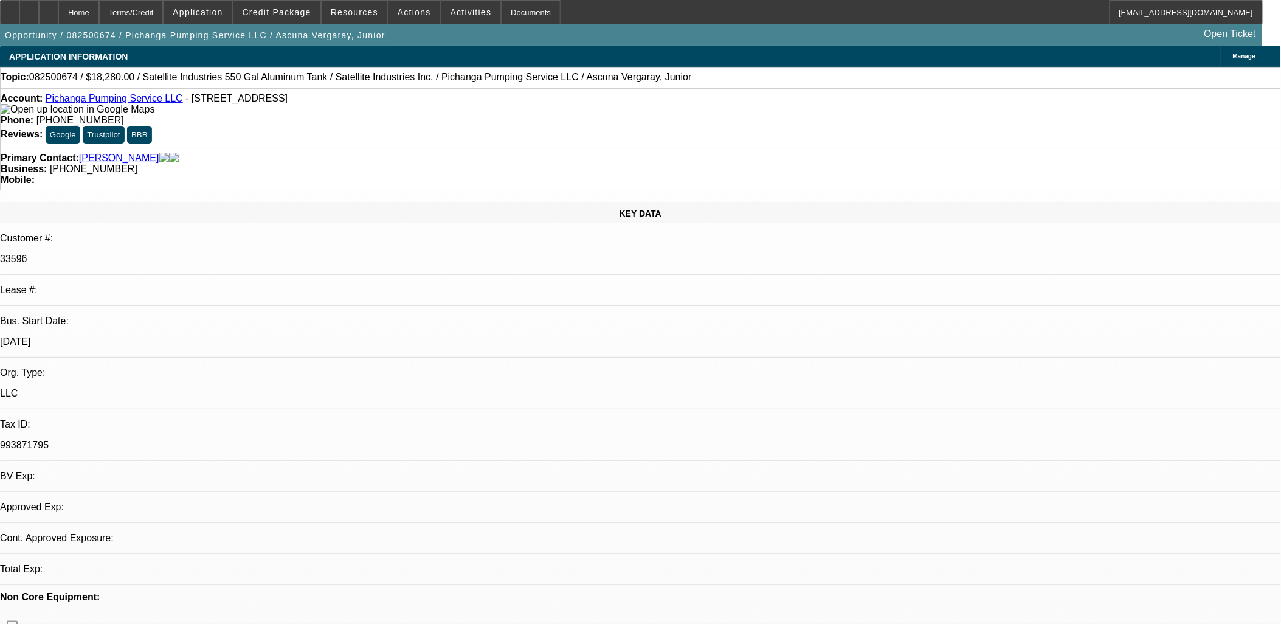
select select "0.1"
select select "1"
select select "2"
select select "4"
select select "1"
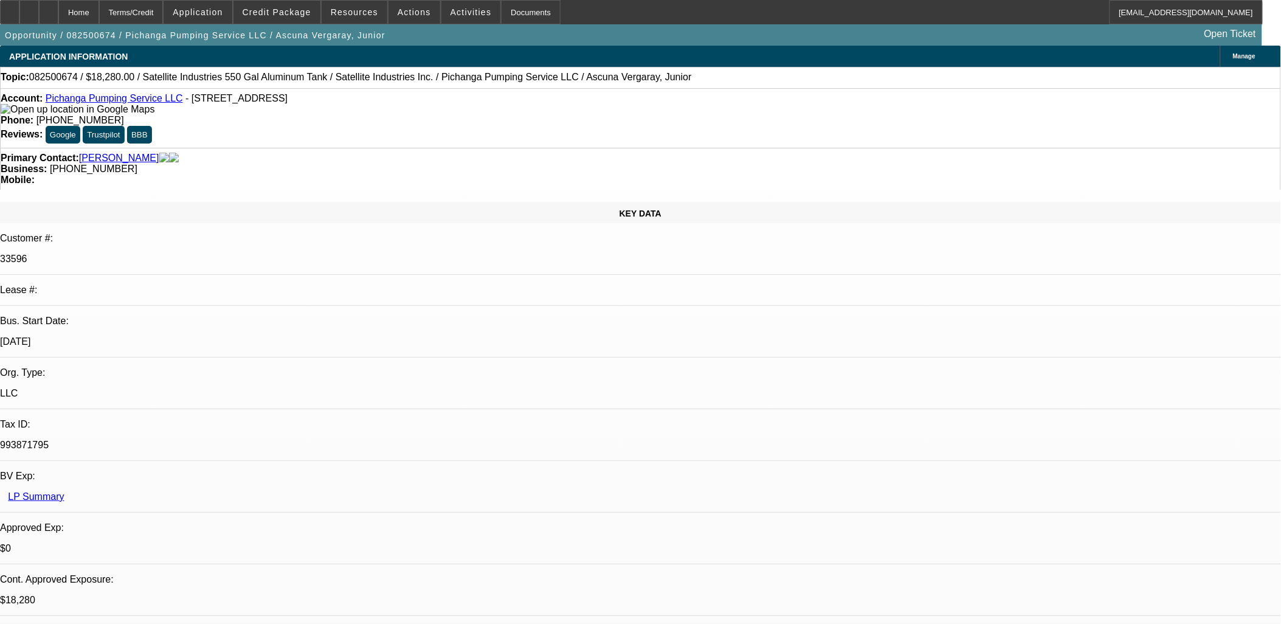
select select "2"
select select "4"
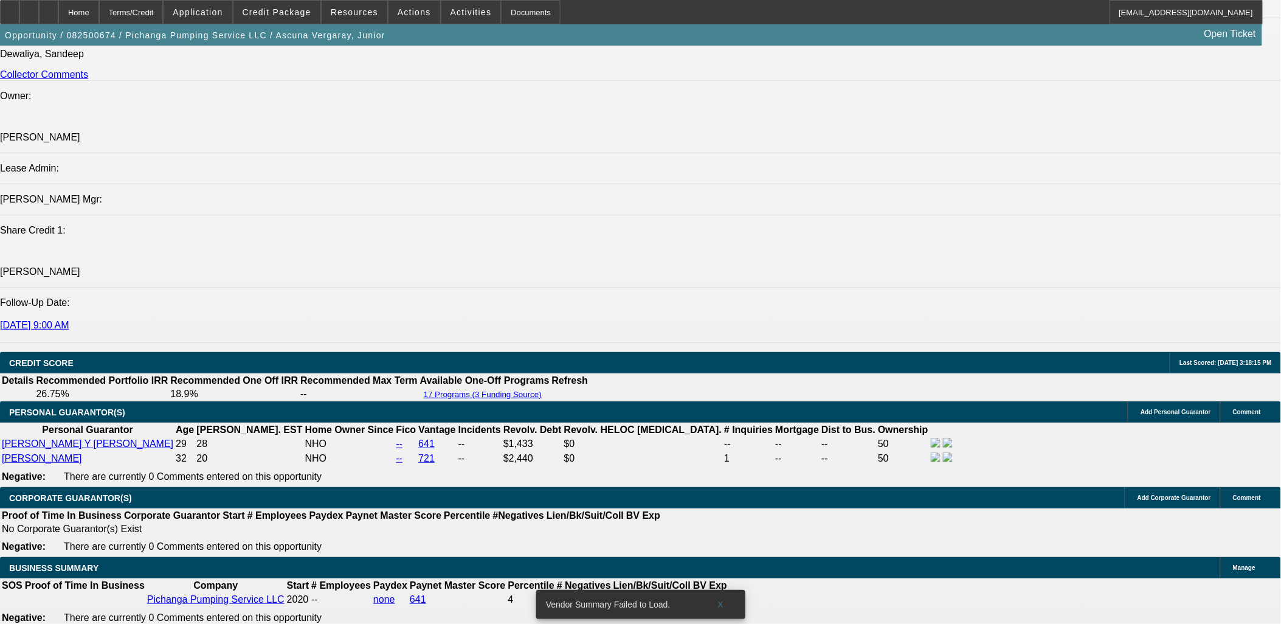
scroll to position [1621, 0]
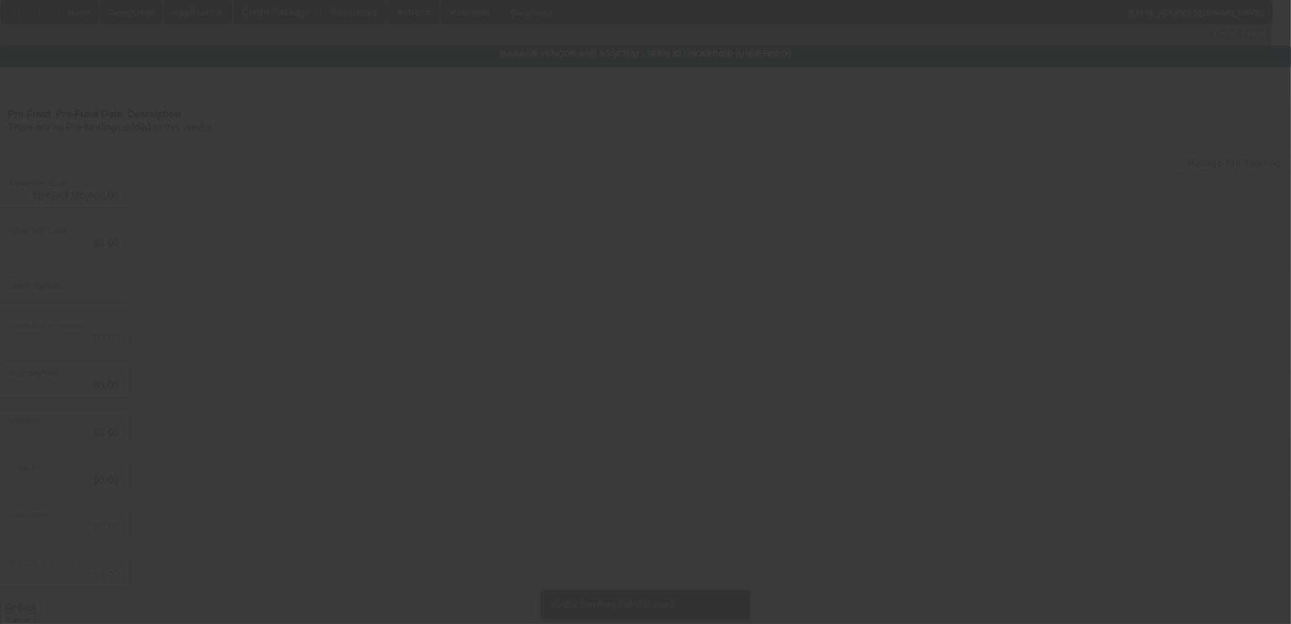
type input "$18,280.00"
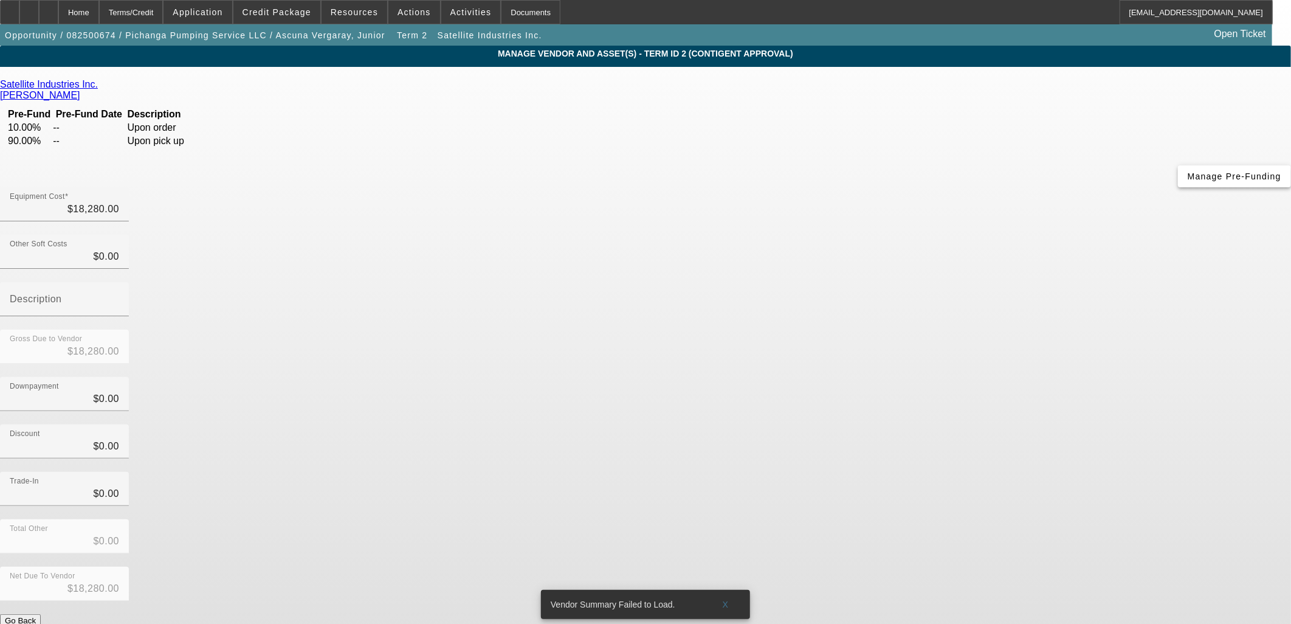
click at [1188, 181] on span "Manage Pre-Funding" at bounding box center [1235, 176] width 94 height 10
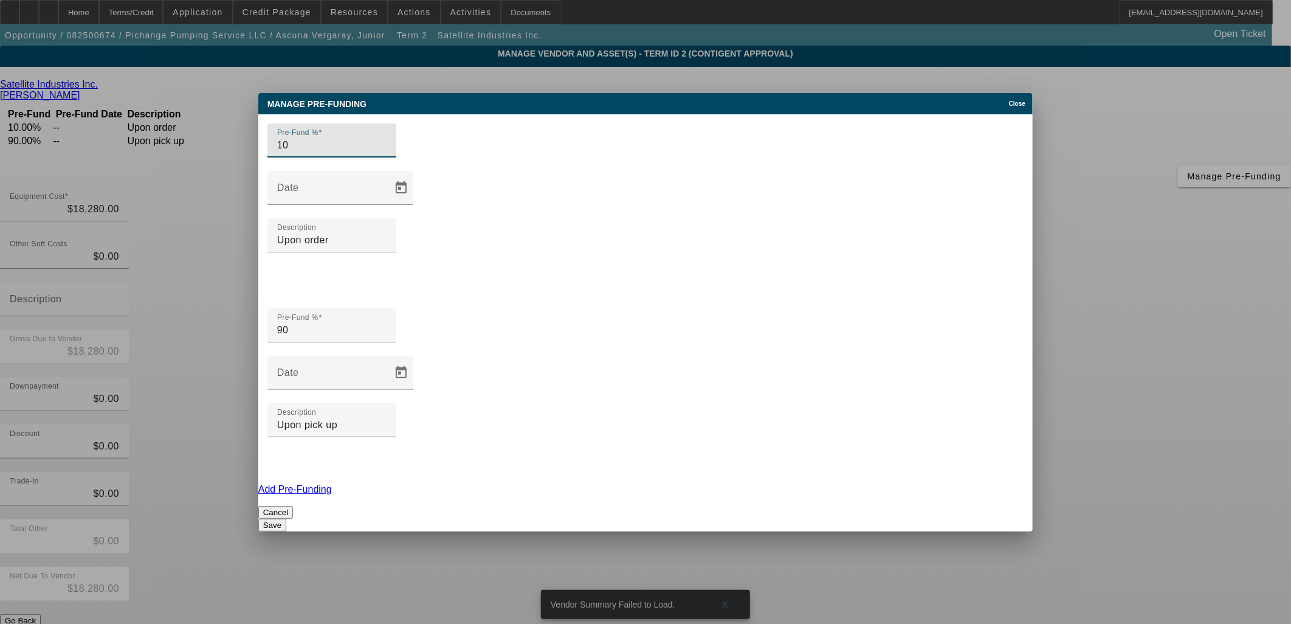
drag, startPoint x: 262, startPoint y: 263, endPoint x: 205, endPoint y: 252, distance: 58.3
click at [205, 252] on div "Vendor Summary Failed to Load. X Manage Pre-funding Close Pre-Fund % 10 Date De…" at bounding box center [645, 312] width 1291 height 624
type input "100"
click at [294, 292] on span "button" at bounding box center [279, 277] width 29 height 29
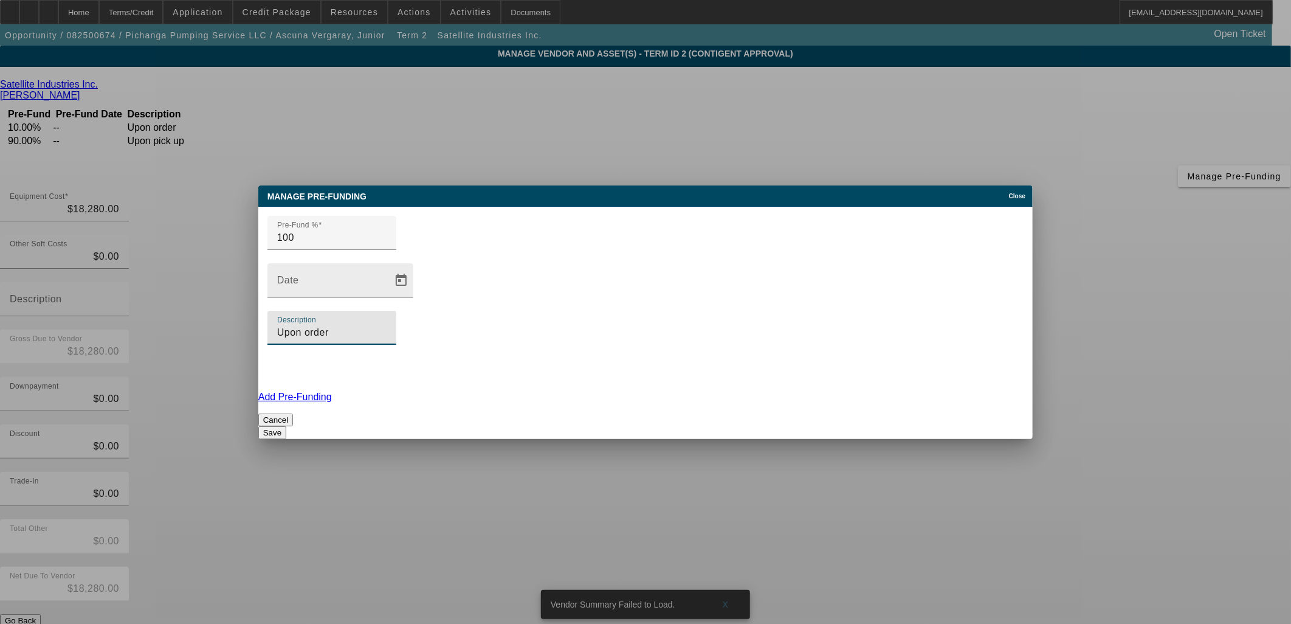
drag, startPoint x: 745, startPoint y: 299, endPoint x: 561, endPoint y: 291, distance: 183.8
click at [560, 291] on div "Pre-Fund % 100 Date Description Upon order" at bounding box center [645, 299] width 774 height 185
click at [387, 325] on input "Prior to Pick Up" at bounding box center [331, 332] width 109 height 15
drag, startPoint x: 731, startPoint y: 297, endPoint x: 695, endPoint y: 294, distance: 35.9
click at [387, 325] on input "Prior to Same Day Pick Up" at bounding box center [331, 332] width 109 height 15
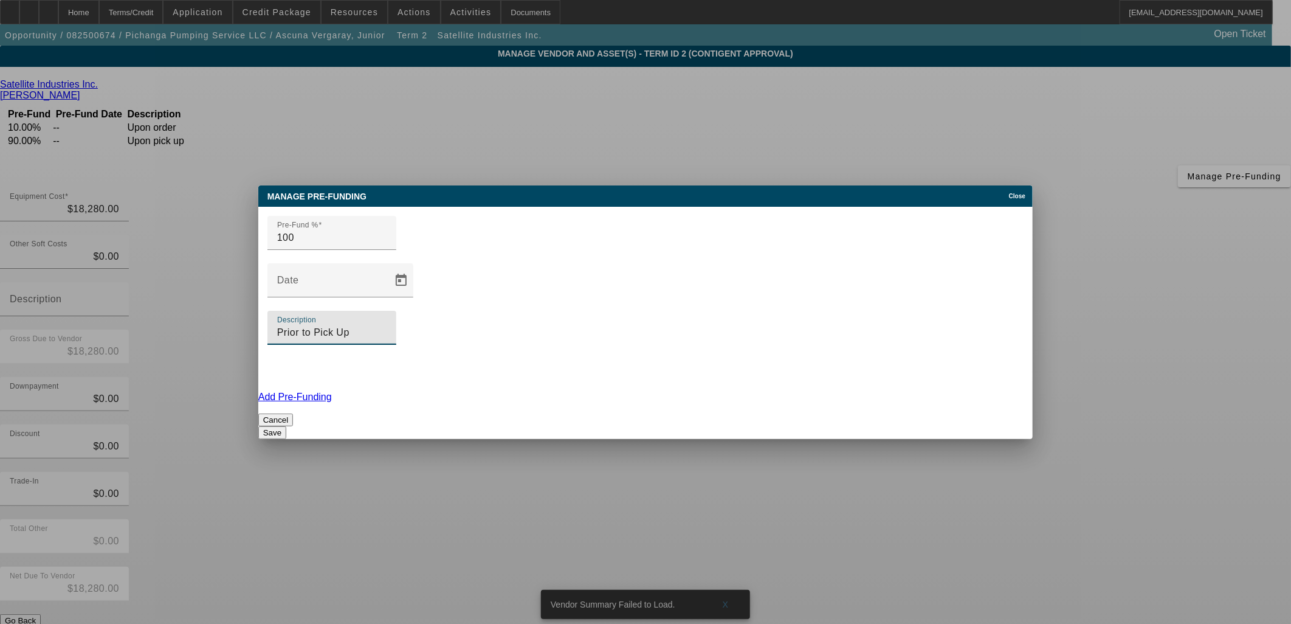
type input "Prior to Pick Up"
click at [286, 426] on button "Save" at bounding box center [272, 432] width 28 height 13
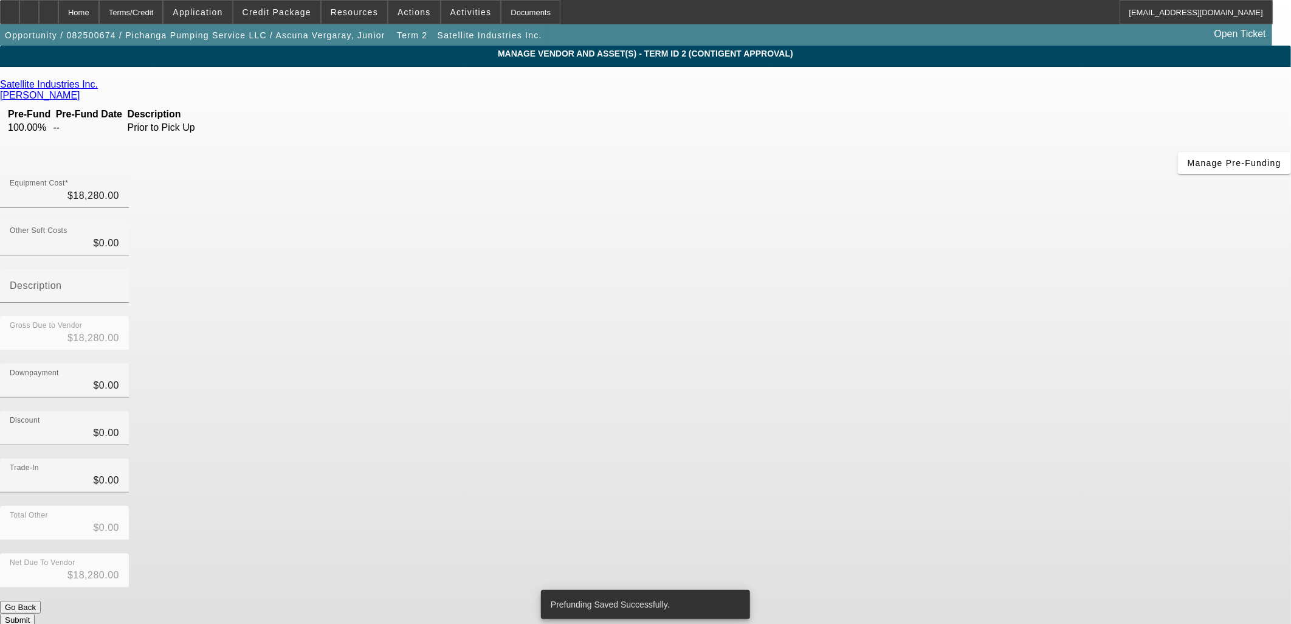
click at [35, 613] on button "Submit" at bounding box center [17, 619] width 35 height 13
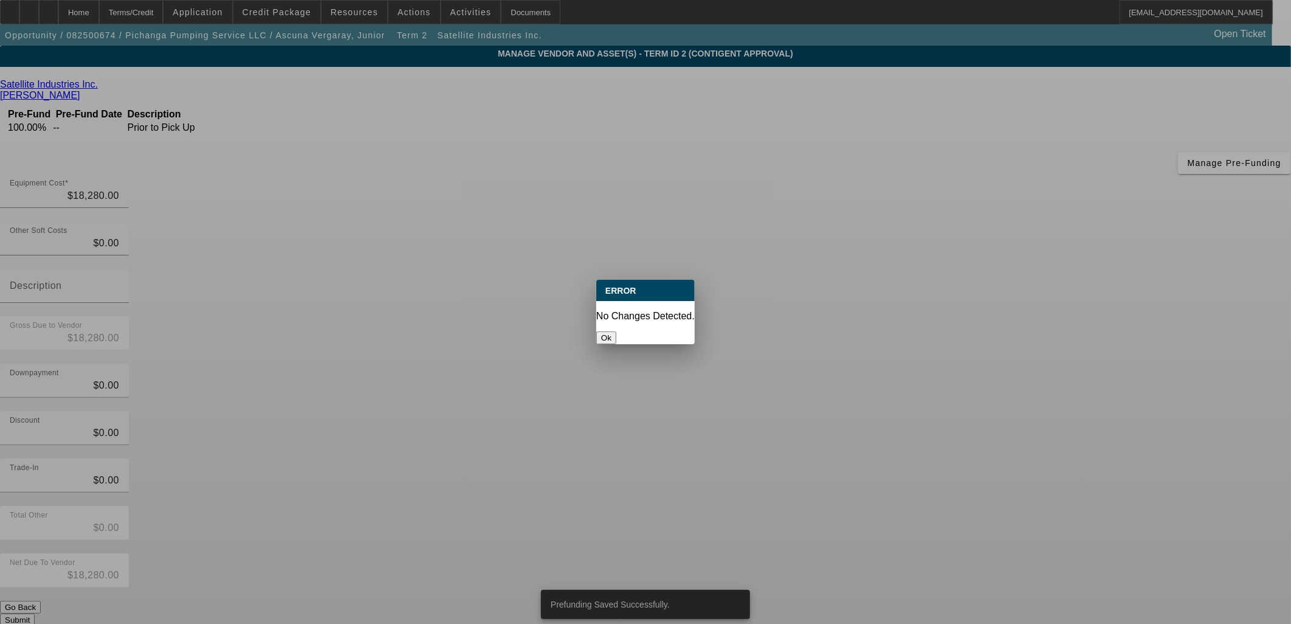
click at [616, 331] on button "Ok" at bounding box center [606, 337] width 20 height 13
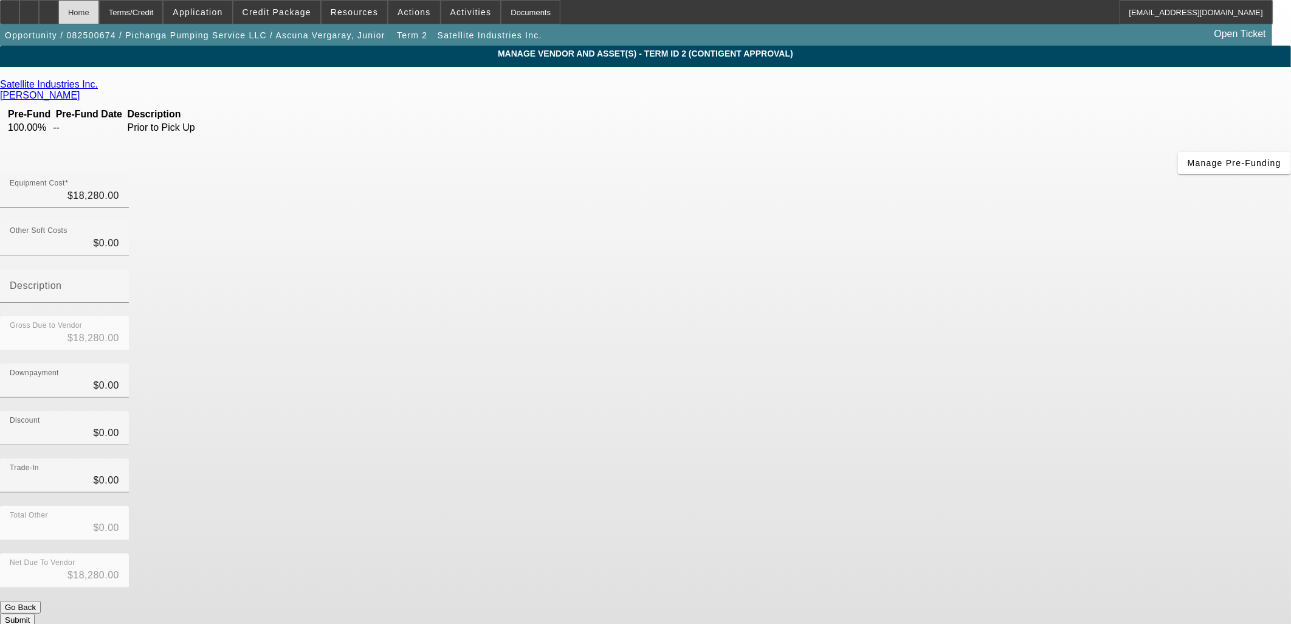
click at [99, 12] on div "Home" at bounding box center [78, 12] width 41 height 24
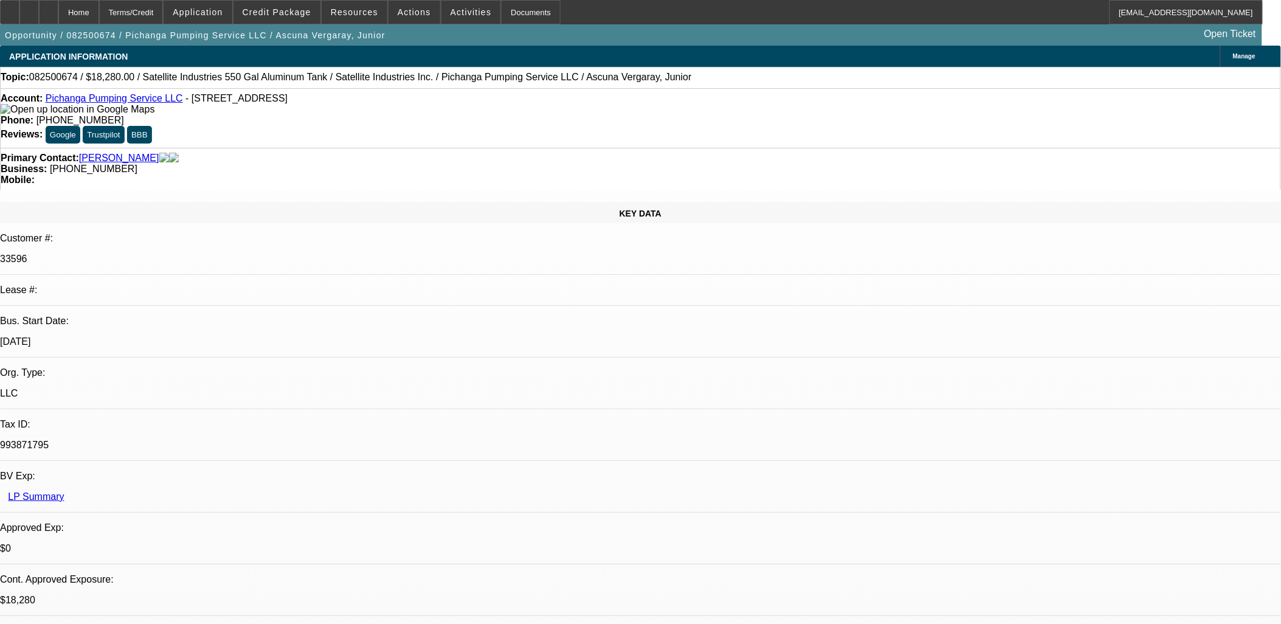
select select "0"
select select "2"
select select "0.1"
select select "4"
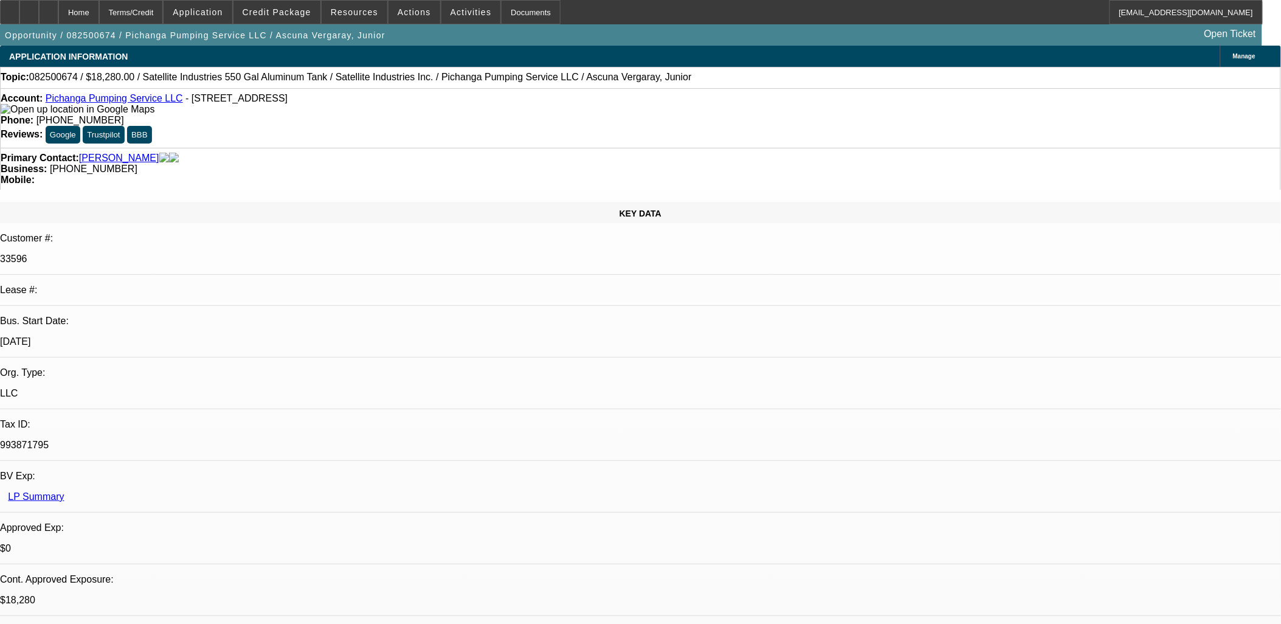
select select "0"
select select "2"
select select "0.1"
select select "4"
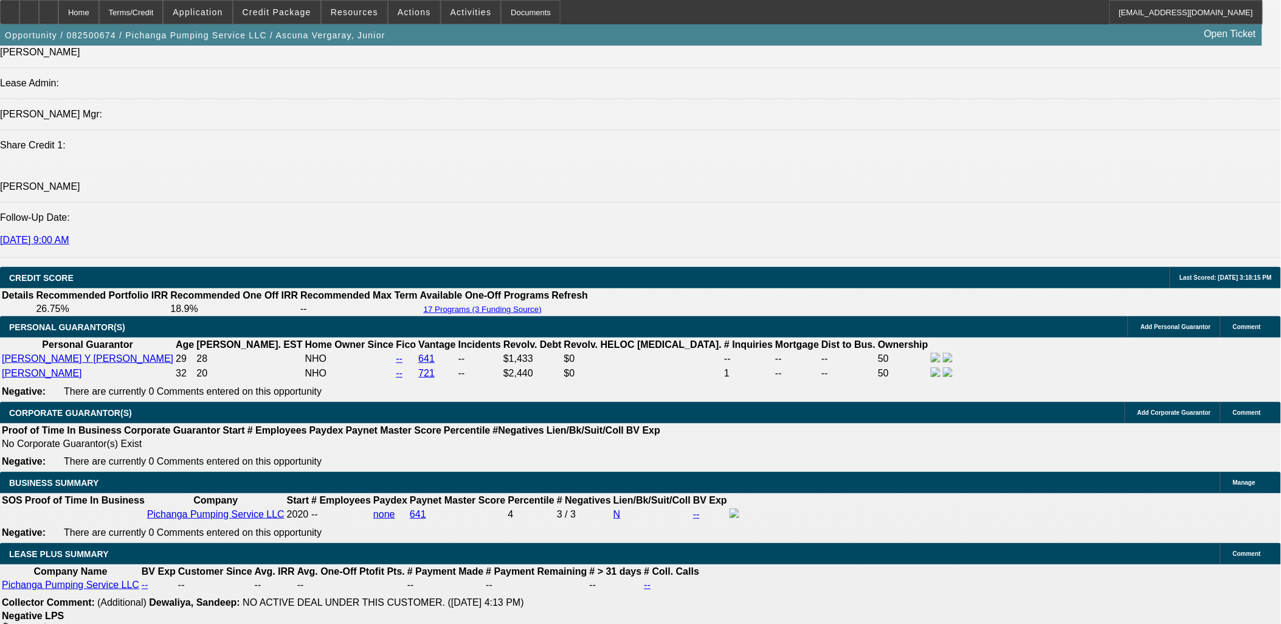
scroll to position [1756, 0]
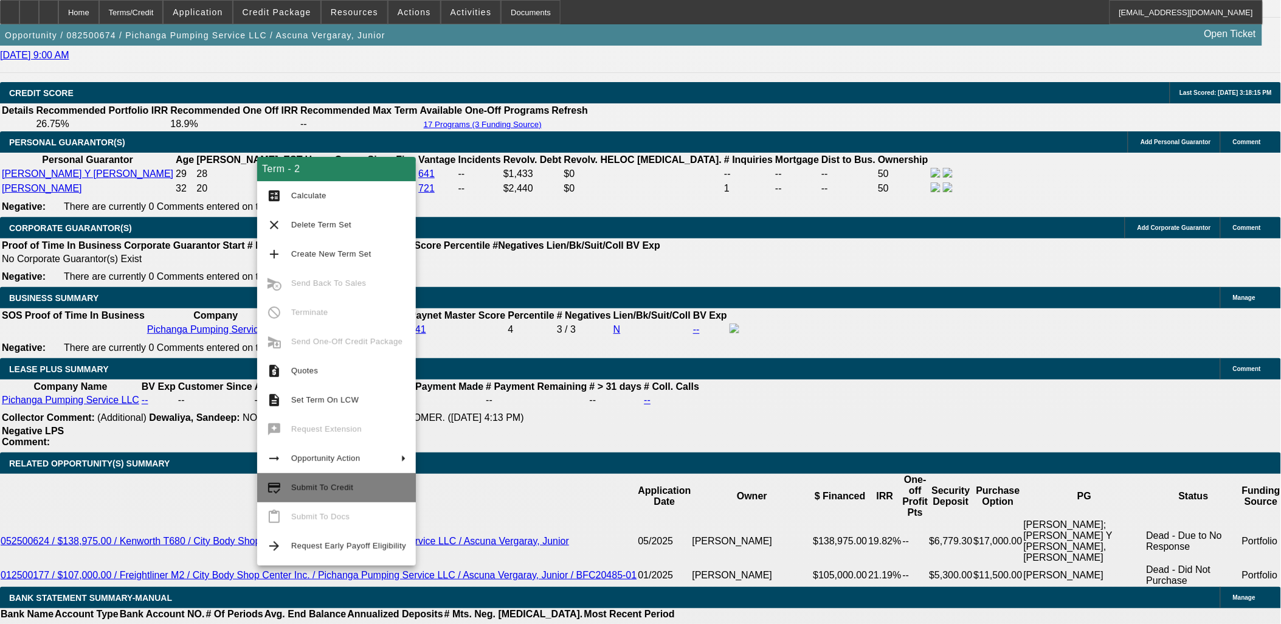
click at [318, 485] on span "Submit To Credit" at bounding box center [322, 487] width 62 height 9
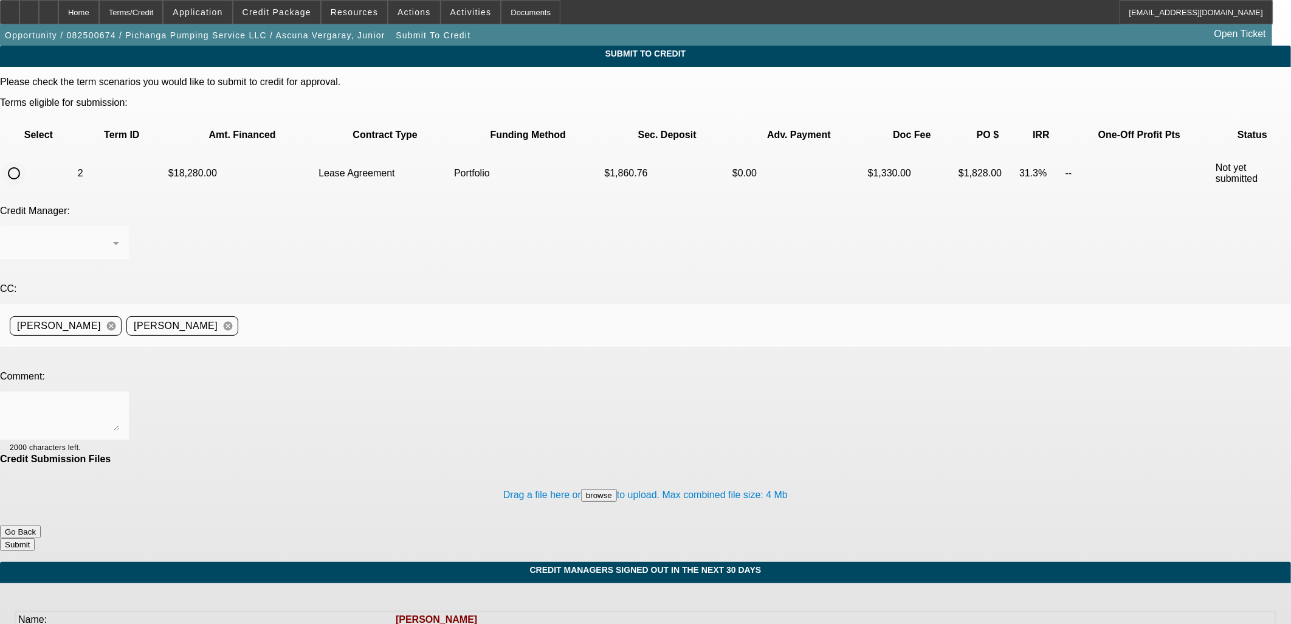
click at [26, 161] on input "radio" at bounding box center [14, 173] width 24 height 24
radio input "true"
click at [119, 401] on textarea at bounding box center [64, 415] width 109 height 29
click at [119, 401] on textarea "Inspection sent separately and cleared. This equipment is currently in stock at…" at bounding box center [64, 415] width 109 height 29
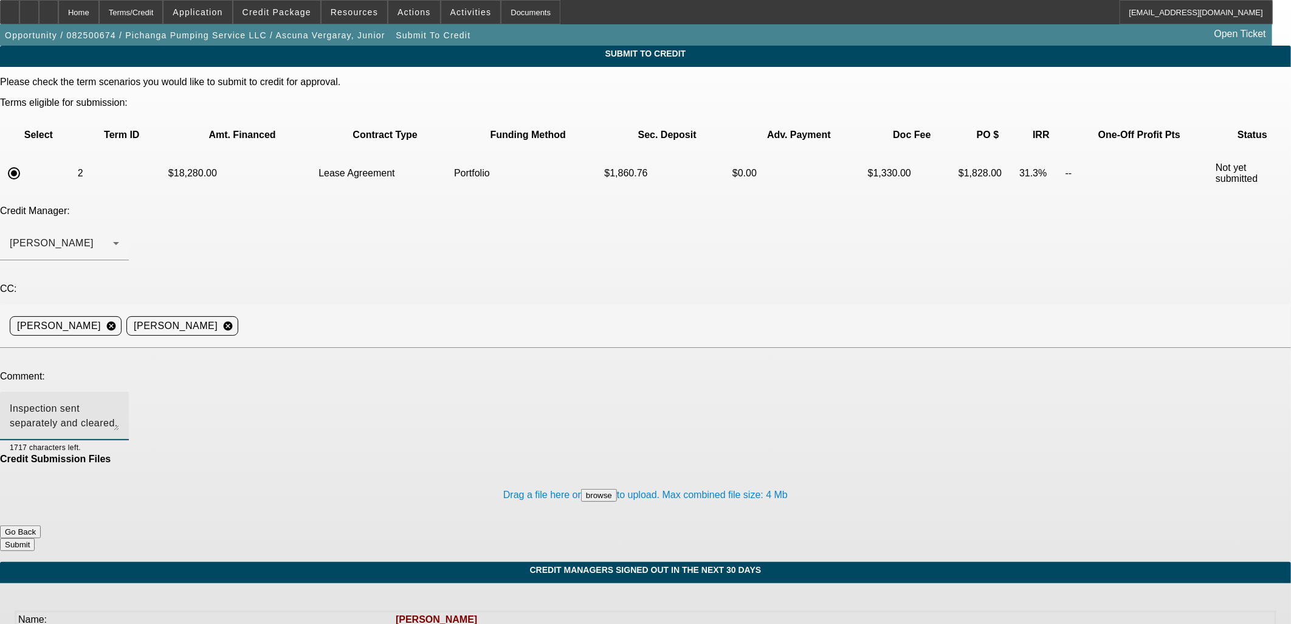
click at [119, 401] on textarea "Inspection sent separately and cleared. This equipment is currently in stock at…" at bounding box center [64, 415] width 109 height 29
drag, startPoint x: 271, startPoint y: 296, endPoint x: 263, endPoint y: 296, distance: 7.3
click at [119, 401] on textarea "Inspection sent separately and cleared. This equipment is currently in stock at…" at bounding box center [64, 415] width 109 height 29
type textarea "Inspection sent separately and cleared. This equipment is currently in stock at…"
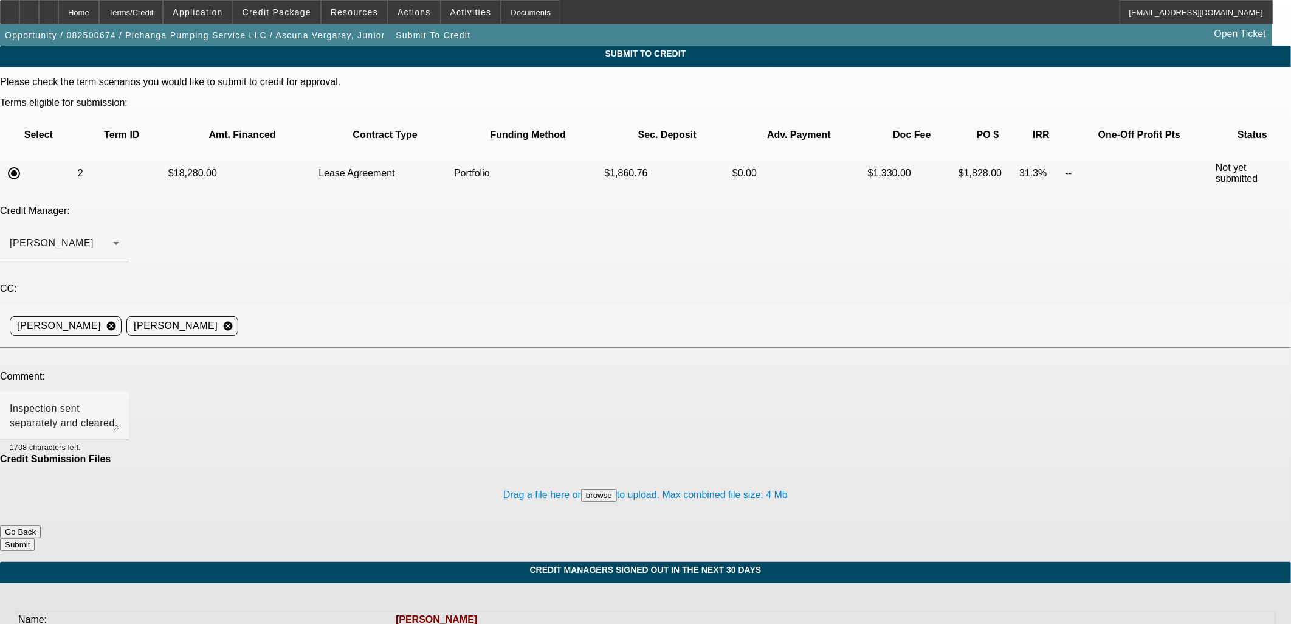
click at [35, 538] on button "Submit" at bounding box center [17, 544] width 35 height 13
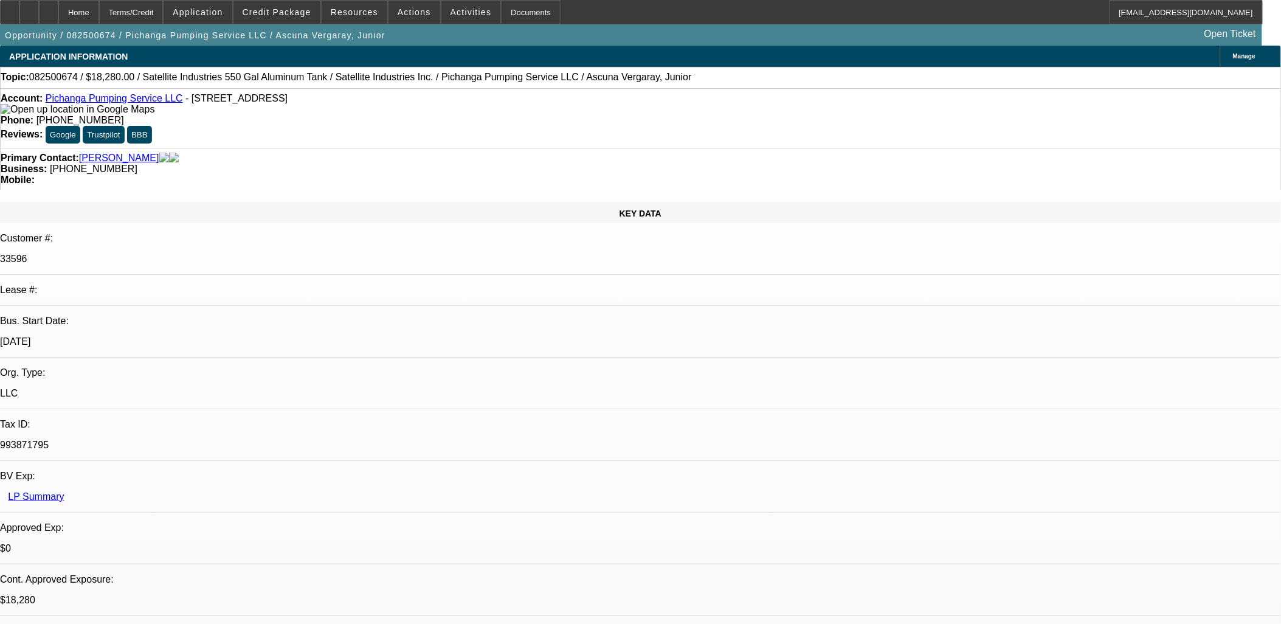
select select "0"
select select "2"
select select "0.1"
select select "4"
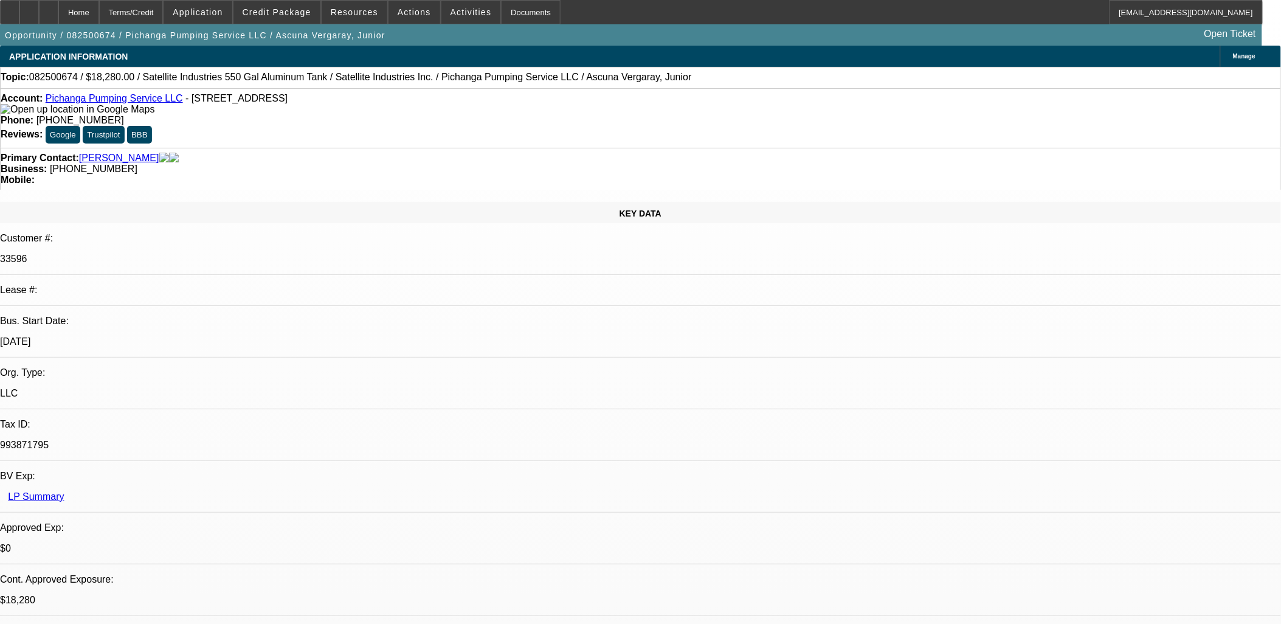
select select "0"
select select "2"
select select "0.1"
select select "4"
